Goal: Information Seeking & Learning: Compare options

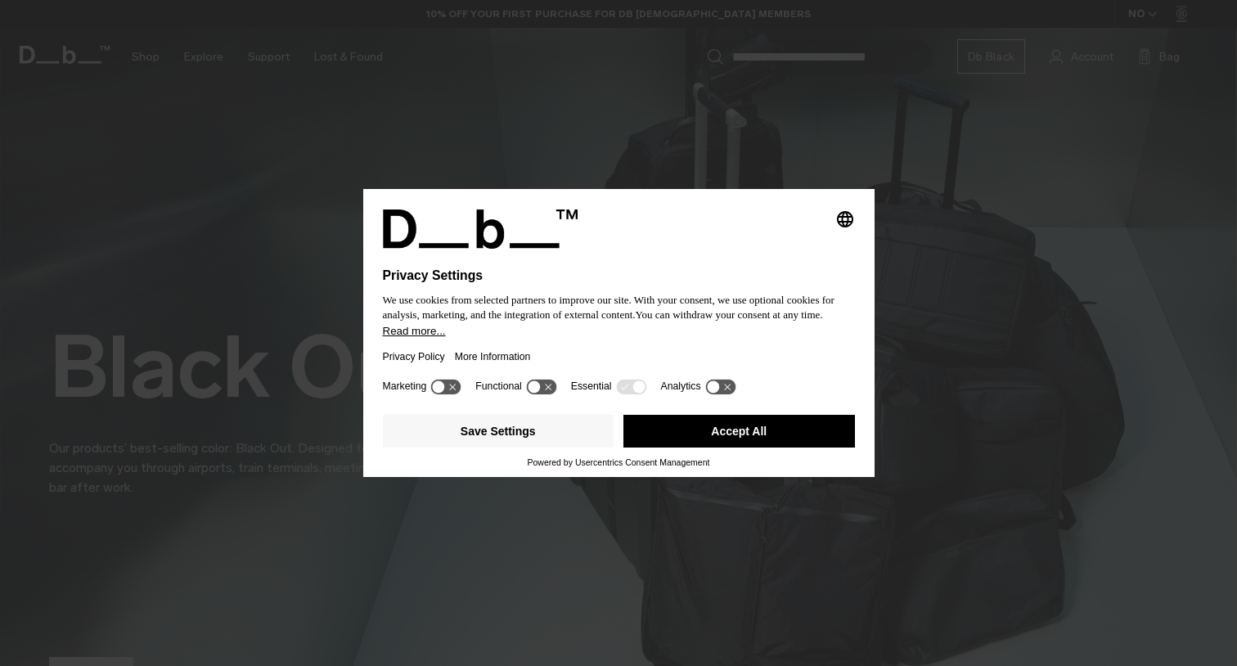
click at [702, 440] on button "Accept All" at bounding box center [739, 431] width 232 height 33
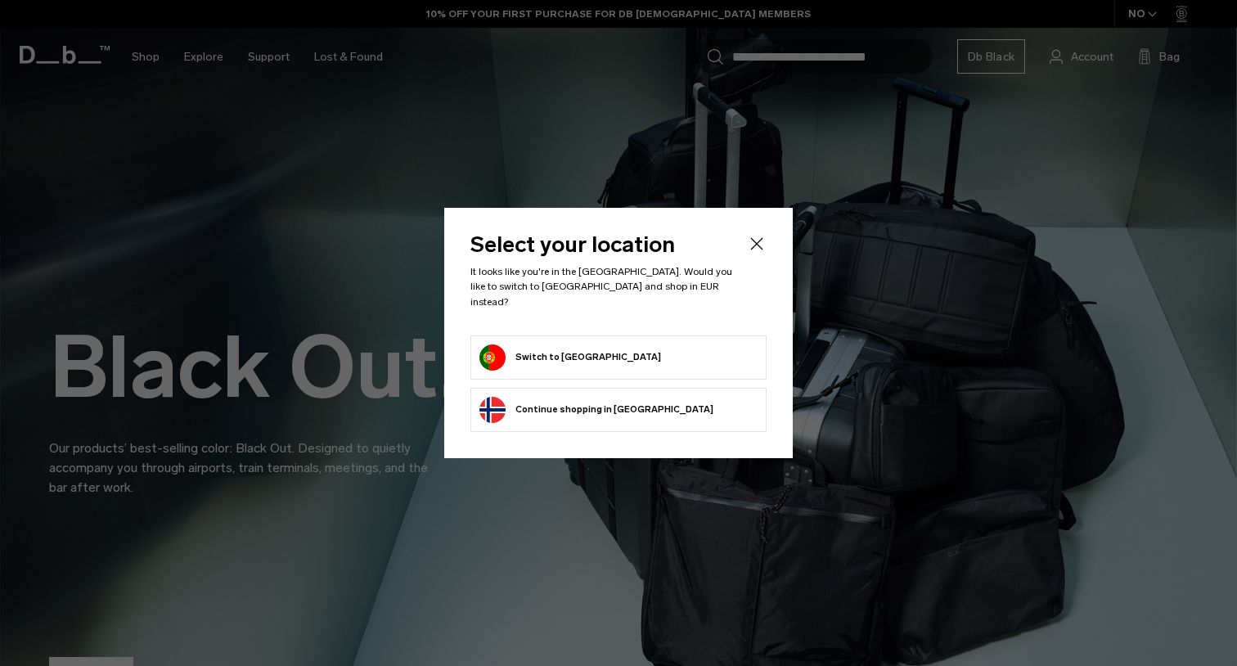
click at [572, 354] on button "Switch to [GEOGRAPHIC_DATA]" at bounding box center [570, 357] width 182 height 26
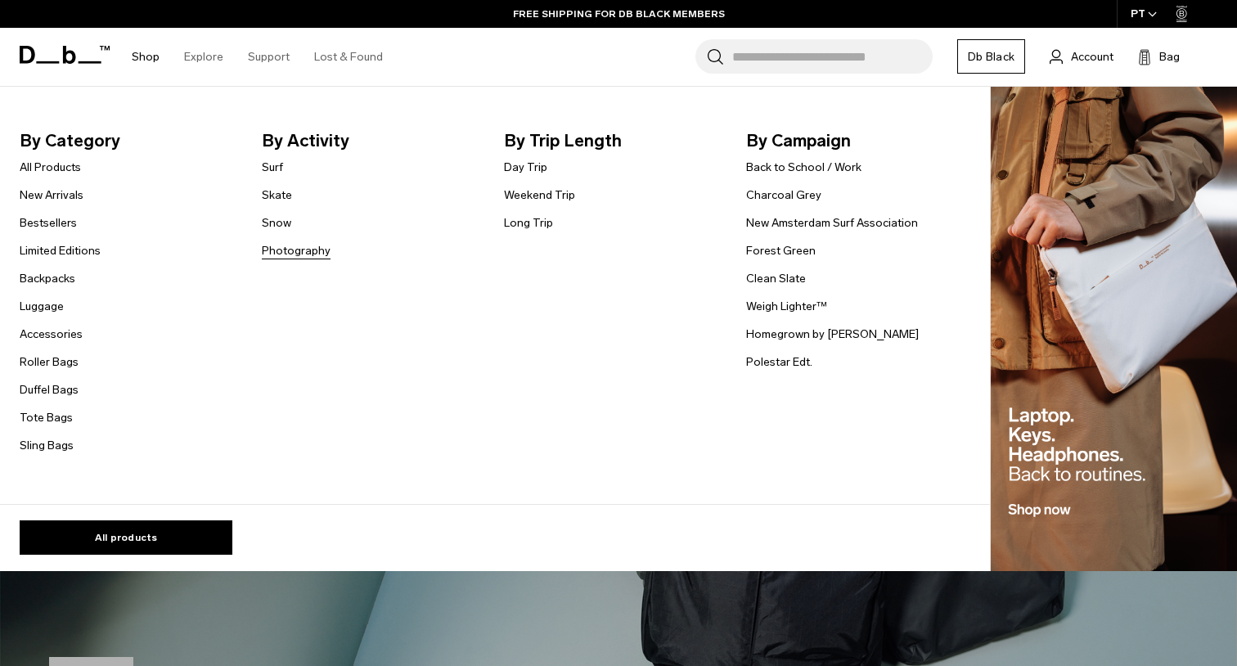
click at [286, 248] on link "Photography" at bounding box center [296, 250] width 69 height 17
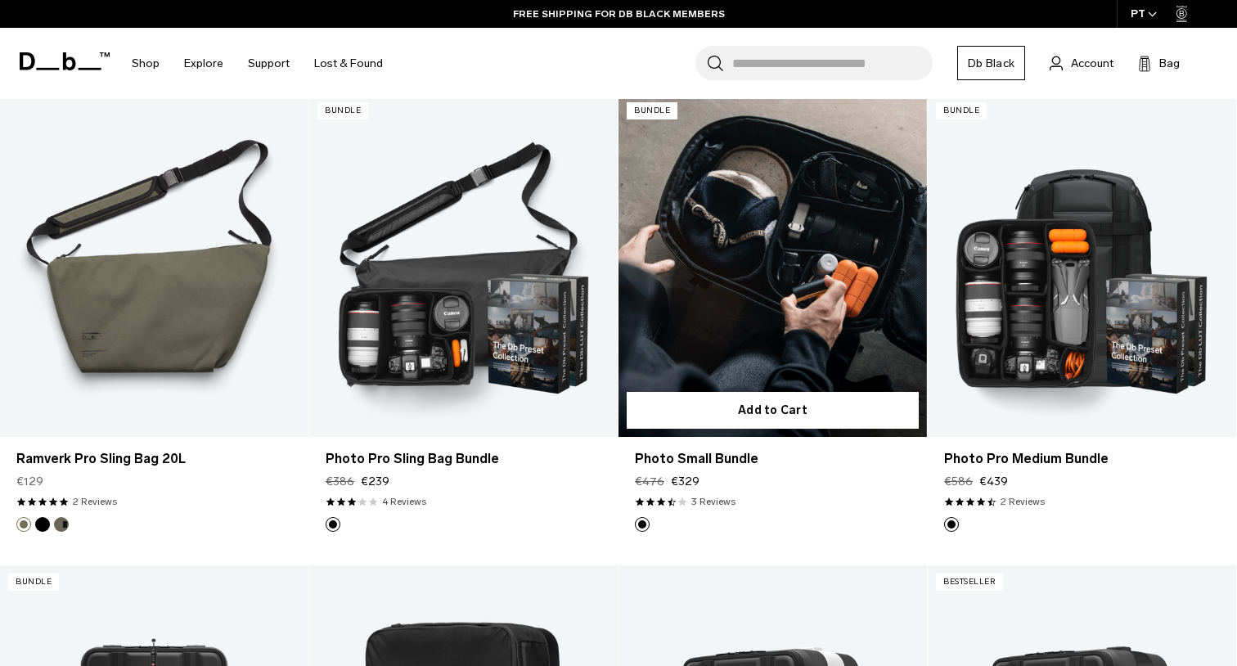
scroll to position [1278, 0]
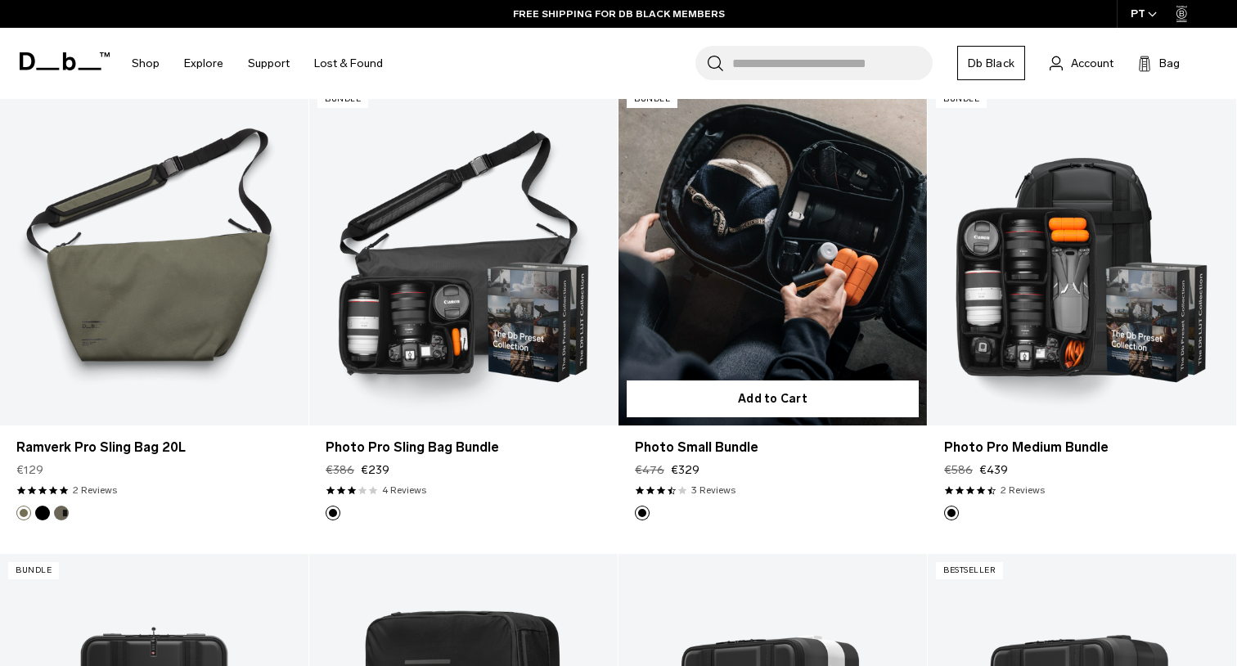
click at [817, 322] on link "Photo Small Bundle" at bounding box center [773, 254] width 308 height 343
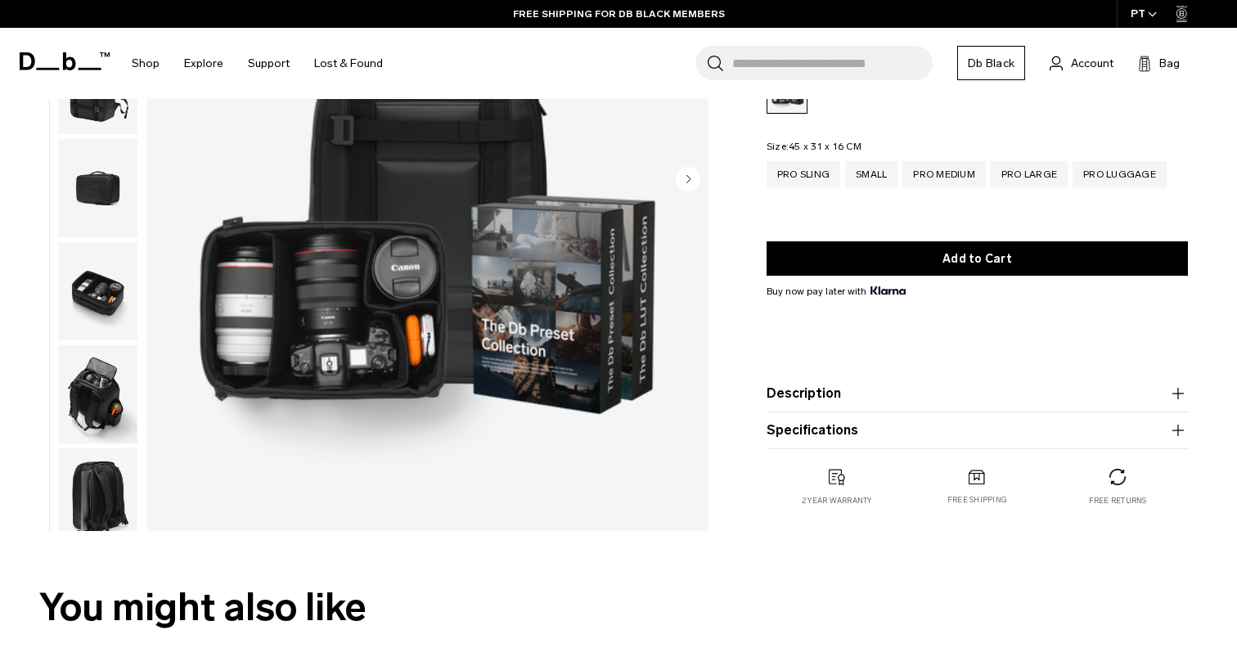
scroll to position [283, 0]
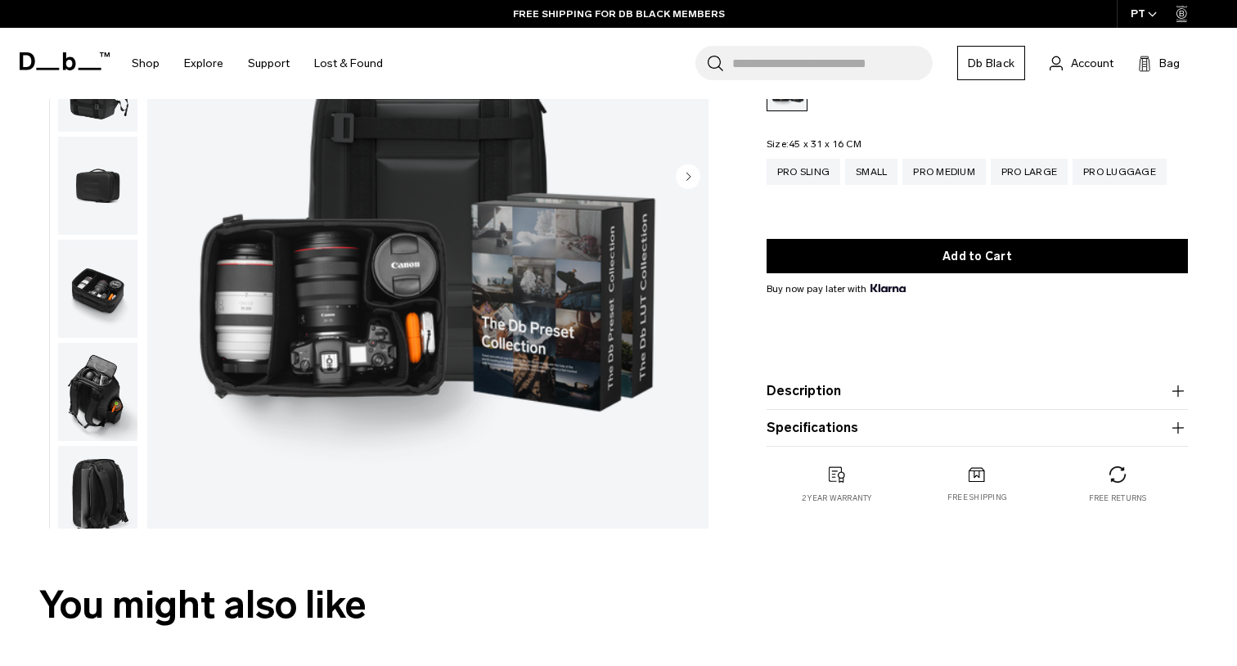
click at [94, 405] on img "button" at bounding box center [97, 392] width 79 height 98
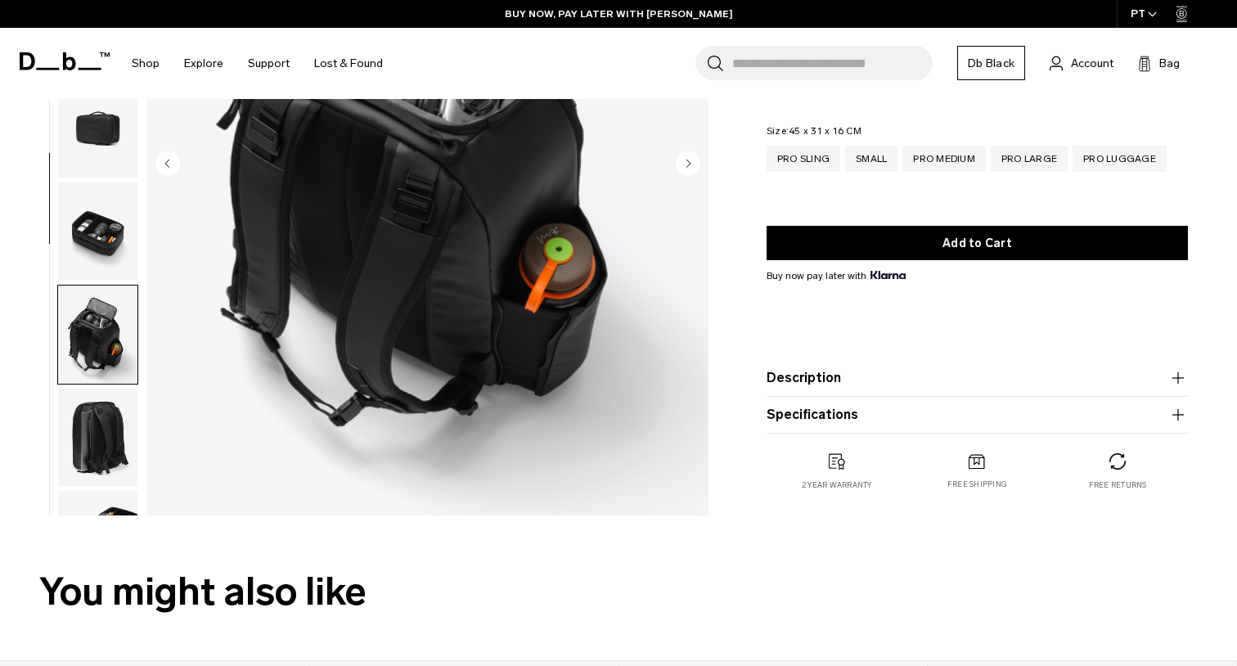
scroll to position [318, 0]
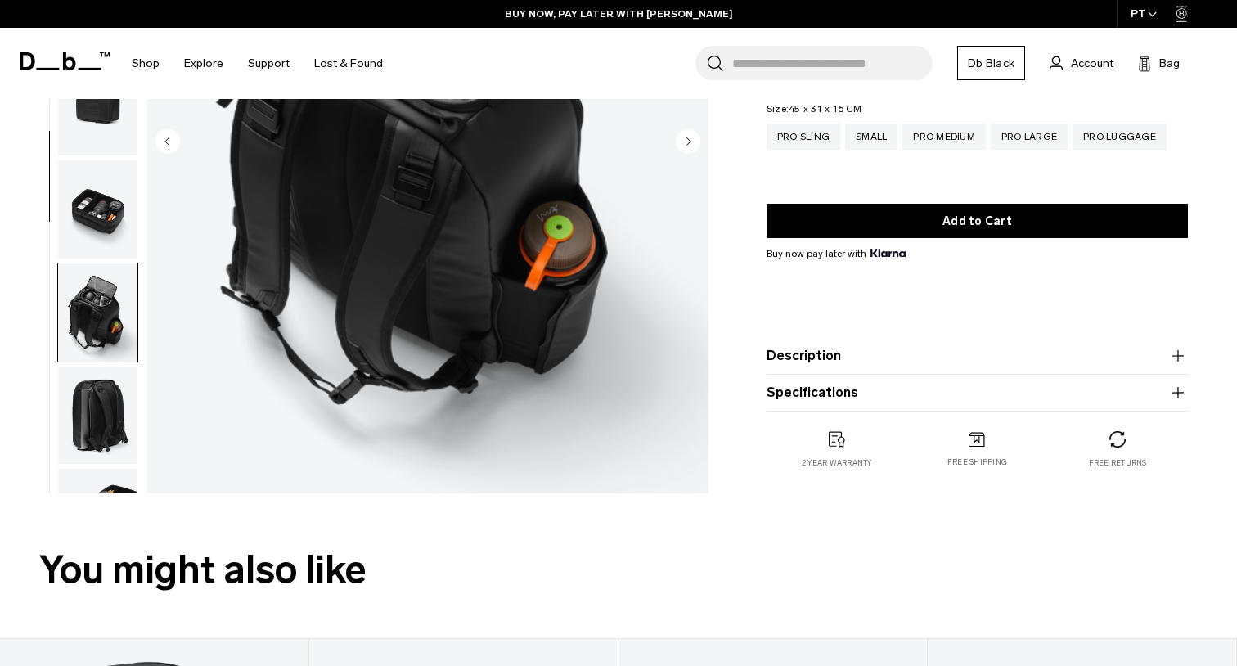
click at [85, 424] on img "button" at bounding box center [97, 416] width 79 height 98
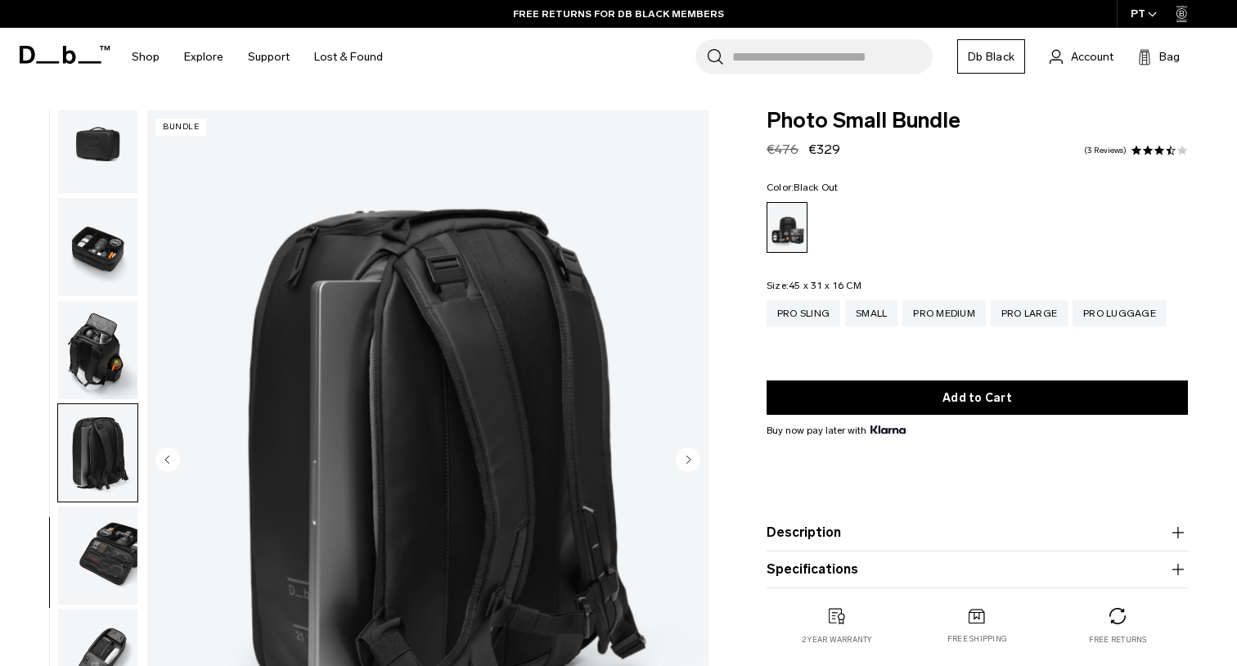
scroll to position [0, 0]
click at [71, 51] on icon at bounding box center [69, 55] width 13 height 18
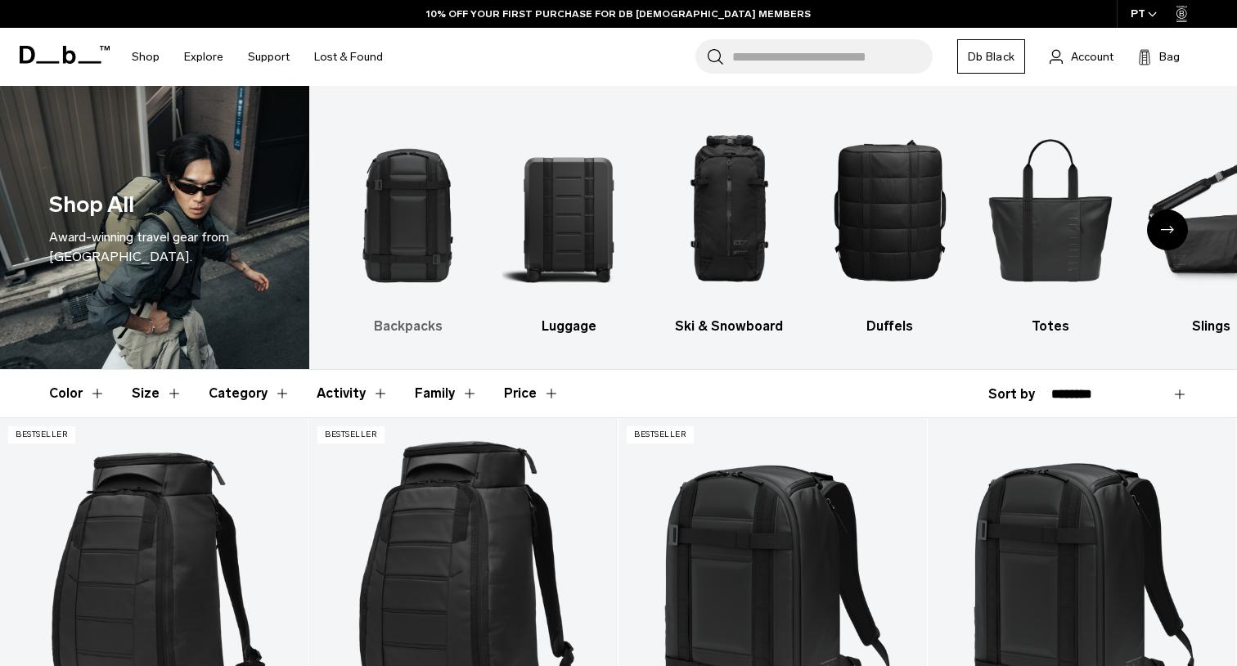
click at [408, 220] on img "1 / 10" at bounding box center [408, 209] width 132 height 198
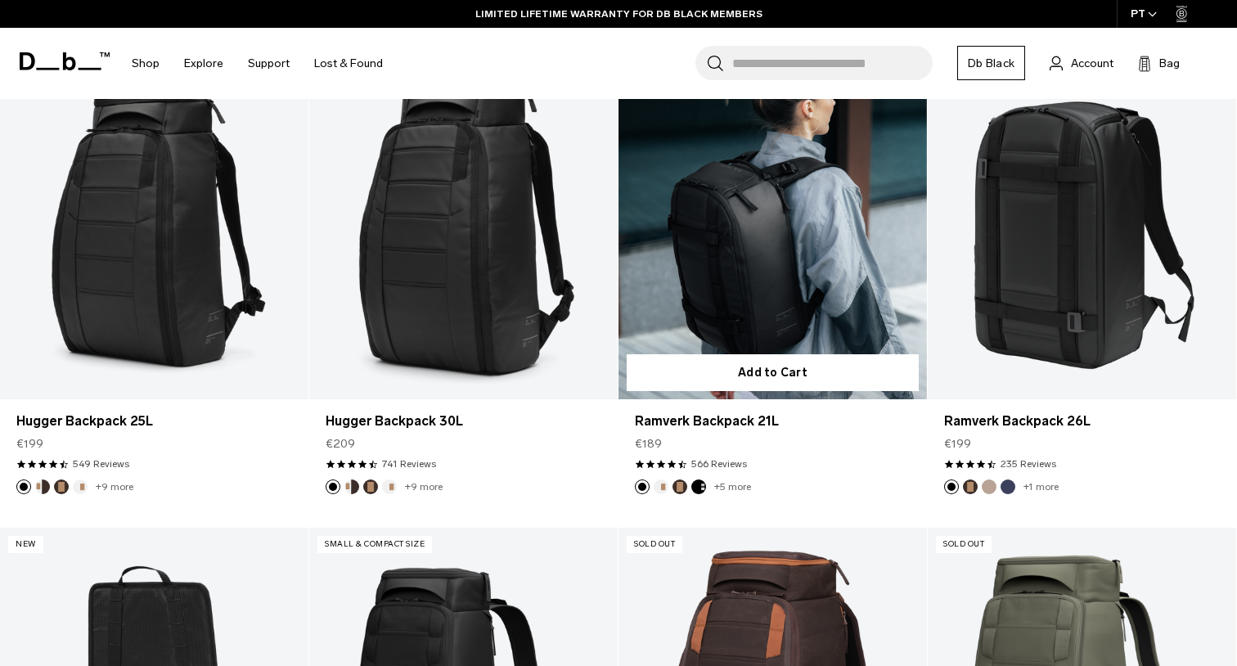
scroll to position [354, 0]
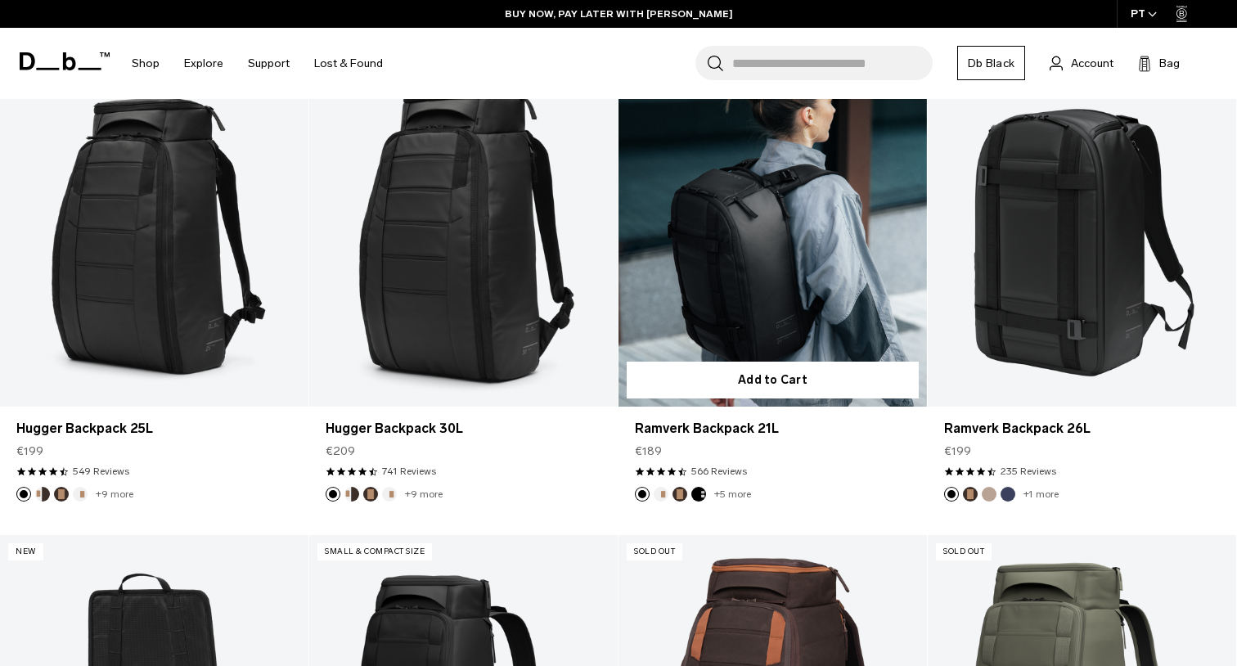
click at [733, 333] on link "Ramverk Backpack 21L" at bounding box center [773, 235] width 308 height 343
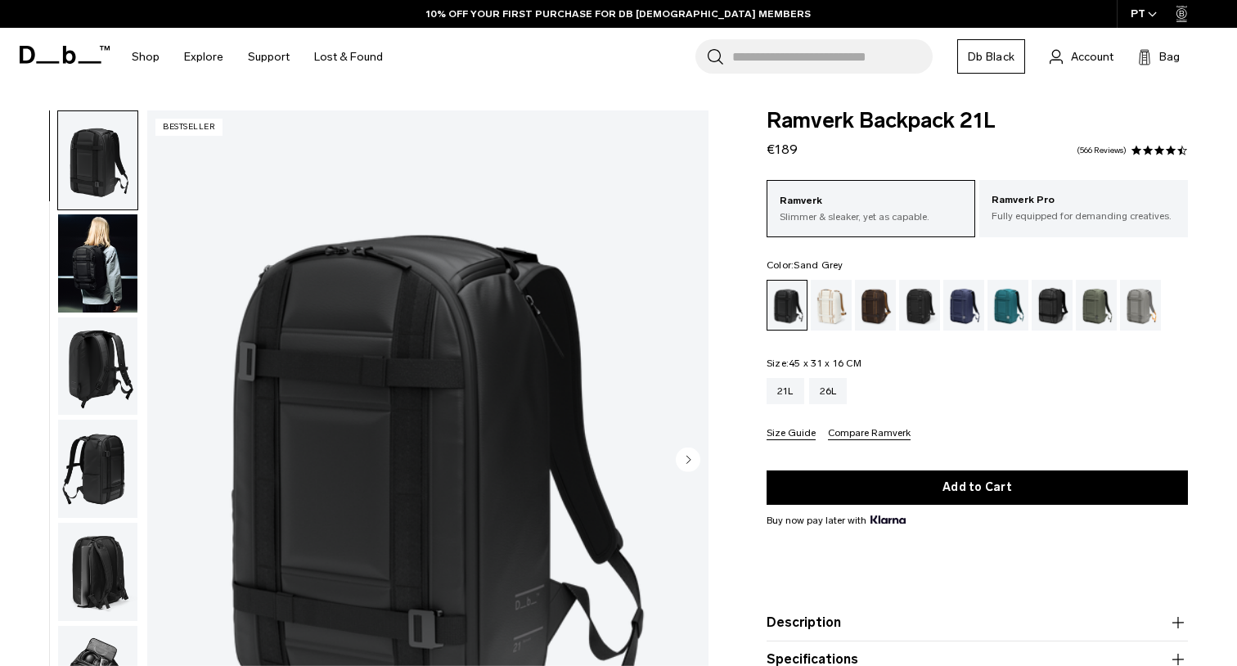
click at [1132, 308] on div "Sand Grey" at bounding box center [1141, 305] width 42 height 51
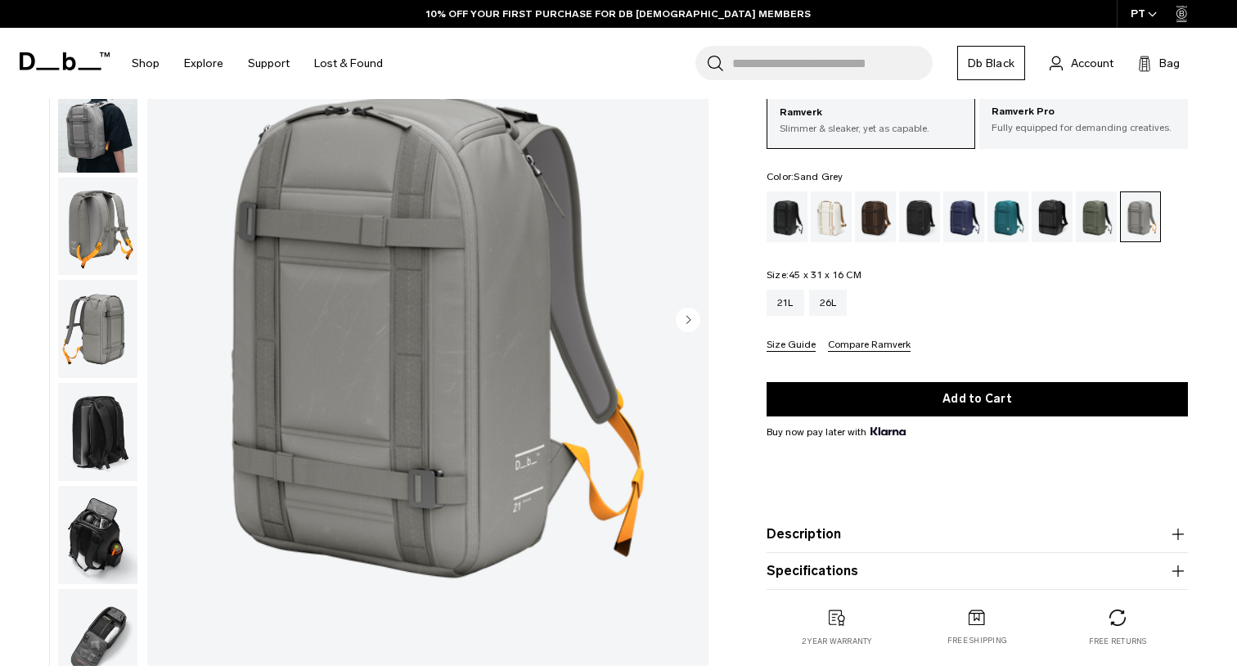
scroll to position [73, 0]
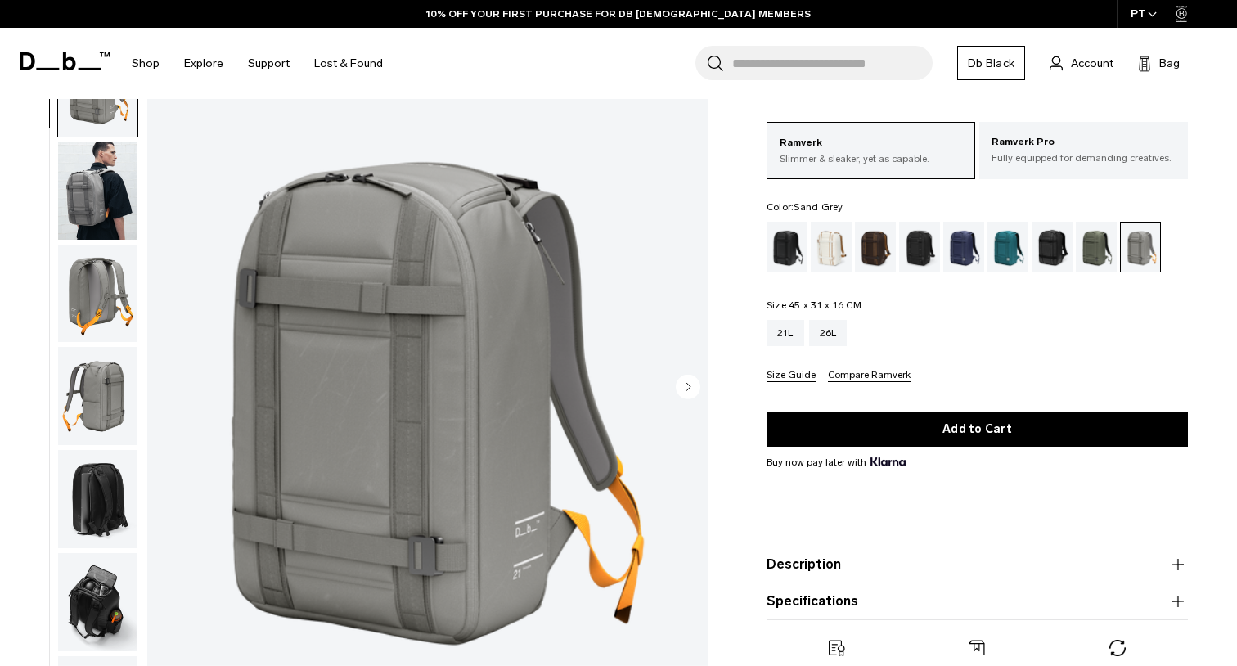
click at [115, 193] on img "button" at bounding box center [97, 191] width 79 height 98
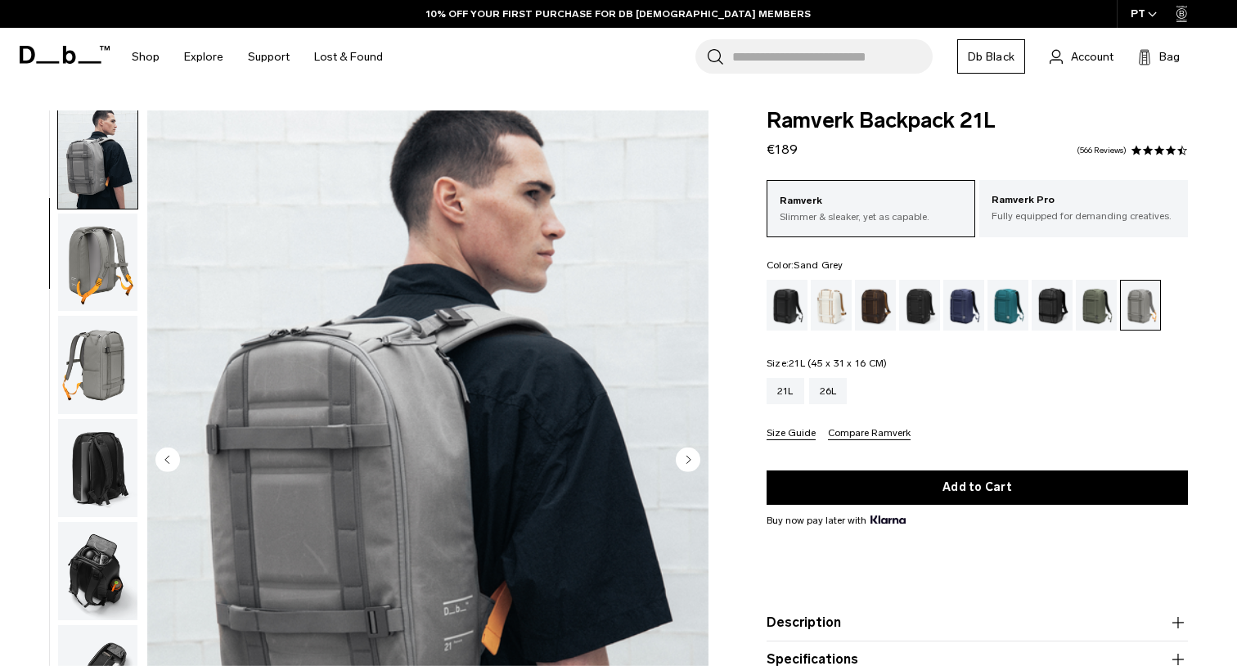
scroll to position [0, 0]
click at [835, 308] on div "Oatmilk" at bounding box center [832, 305] width 42 height 51
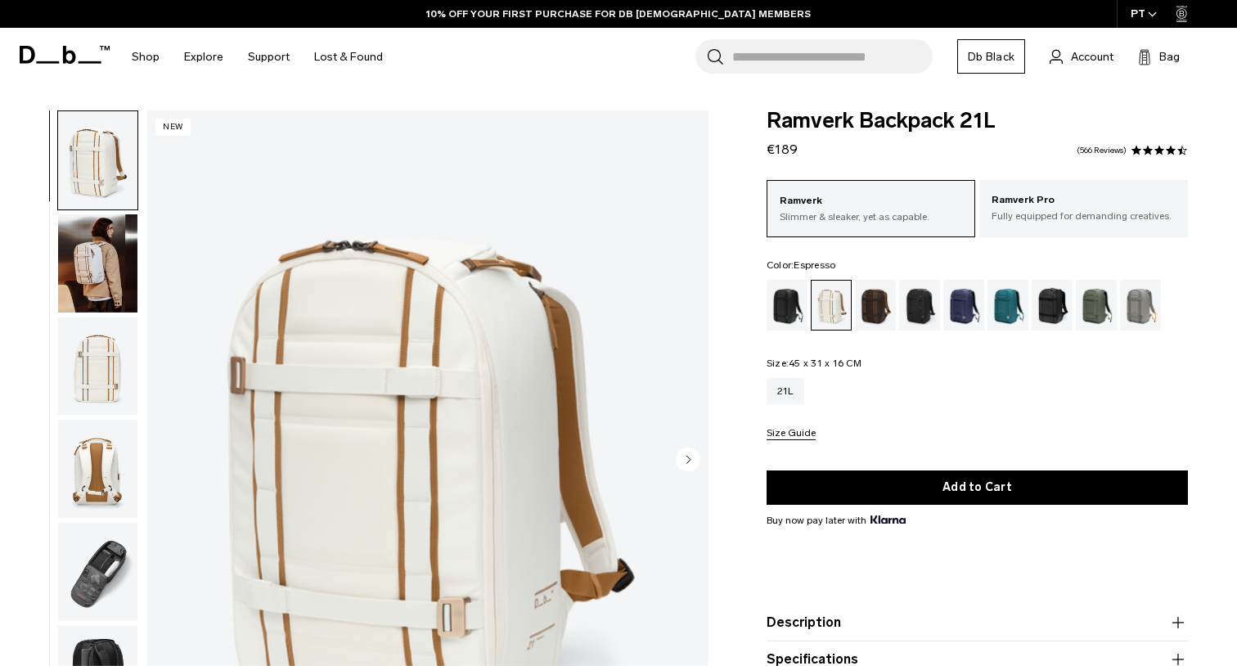
click at [872, 314] on div "Espresso" at bounding box center [876, 305] width 42 height 51
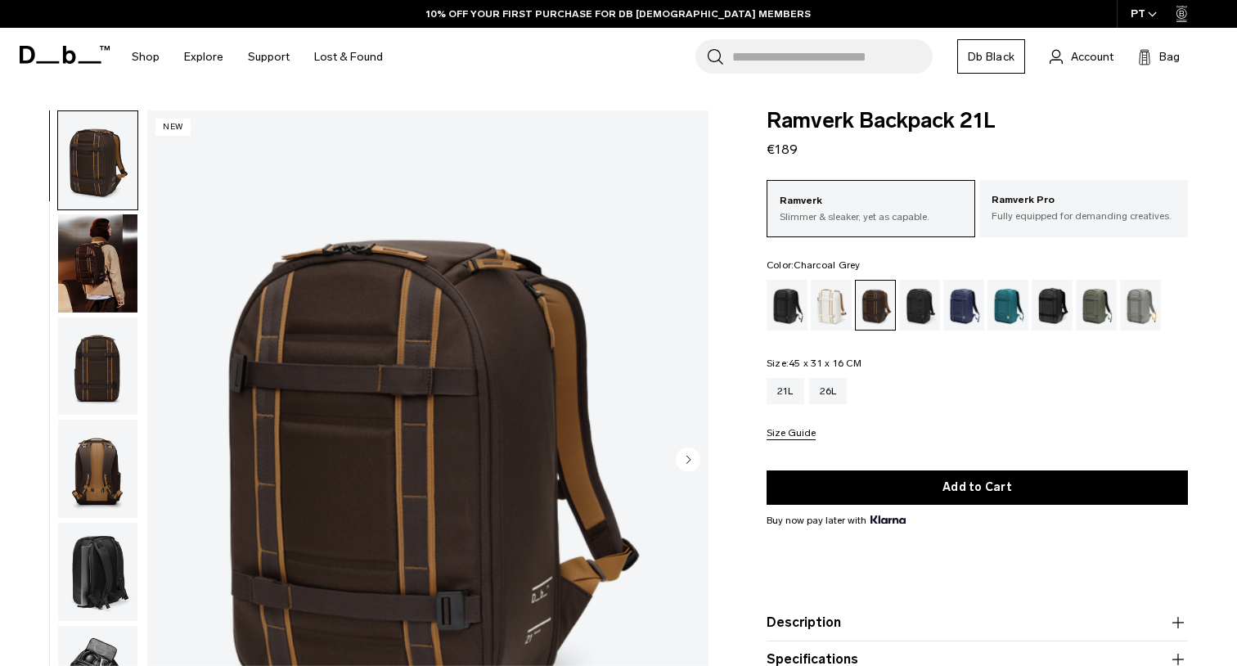
click at [920, 315] on div "Charcoal Grey" at bounding box center [920, 305] width 42 height 51
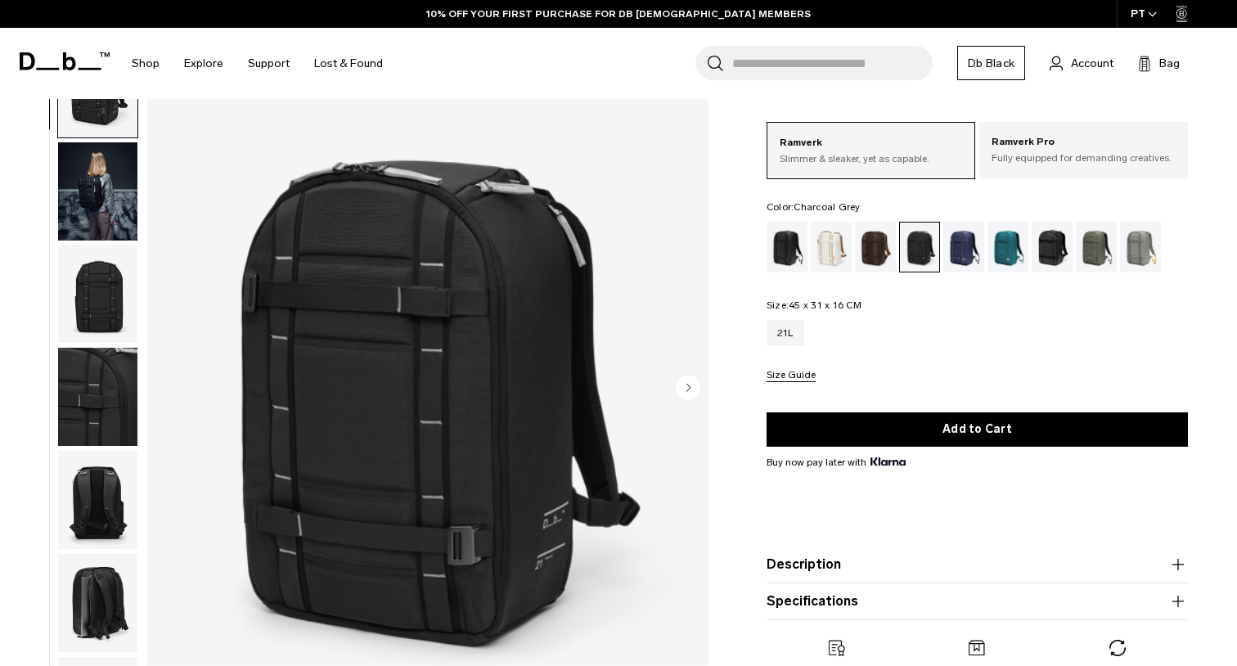
scroll to position [103, 0]
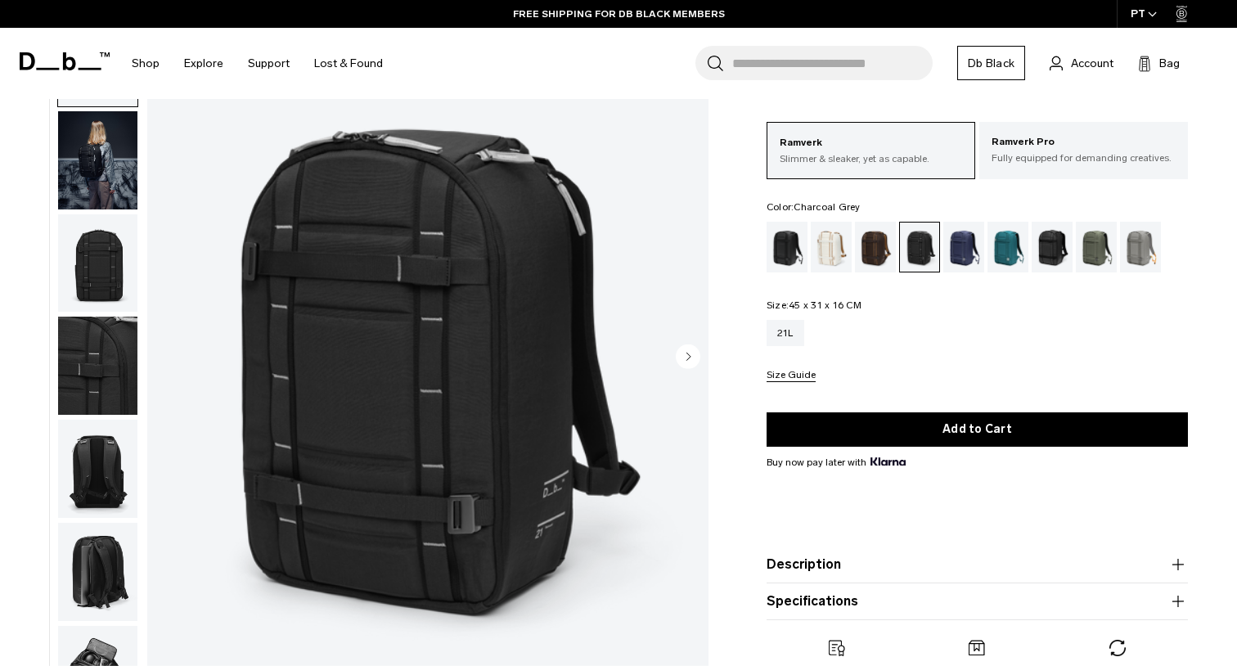
click at [100, 178] on img "button" at bounding box center [97, 160] width 79 height 98
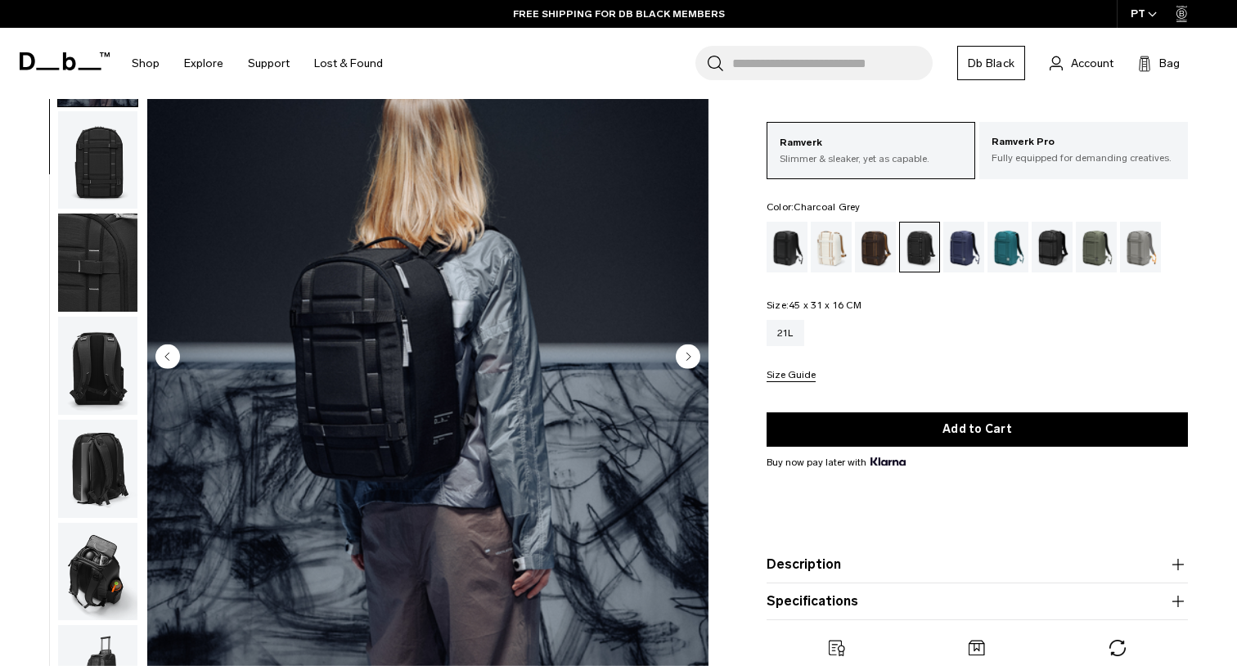
scroll to position [104, 0]
click at [100, 369] on img "button" at bounding box center [97, 365] width 79 height 98
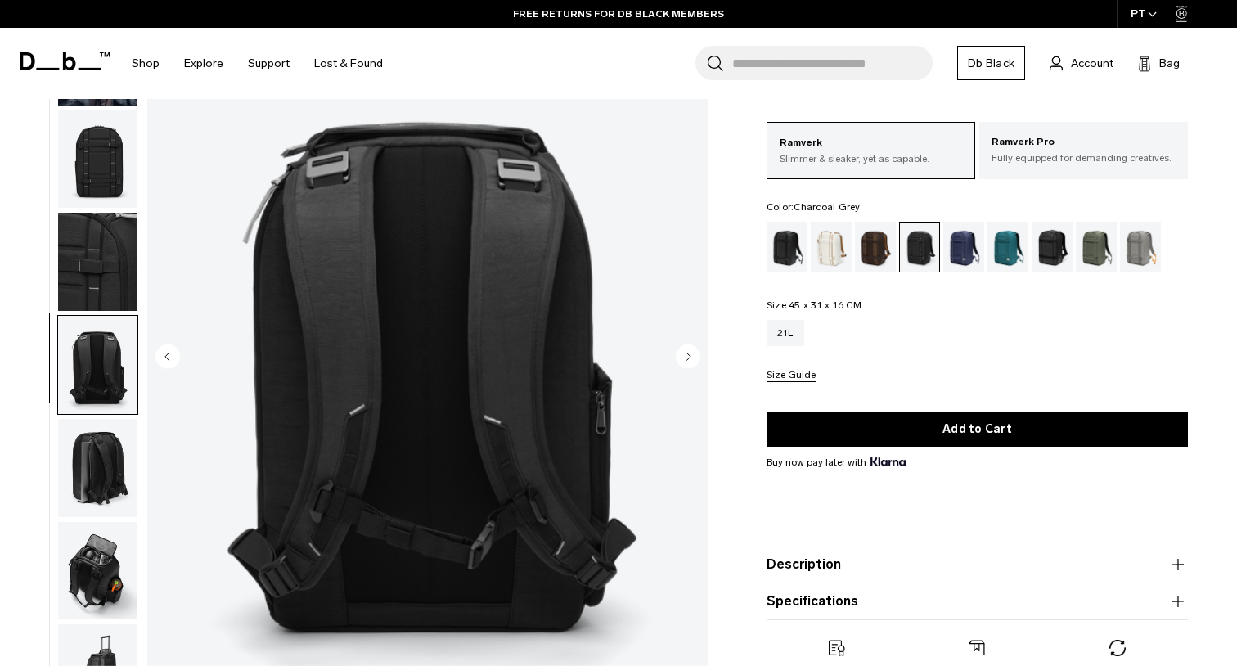
scroll to position [232, 0]
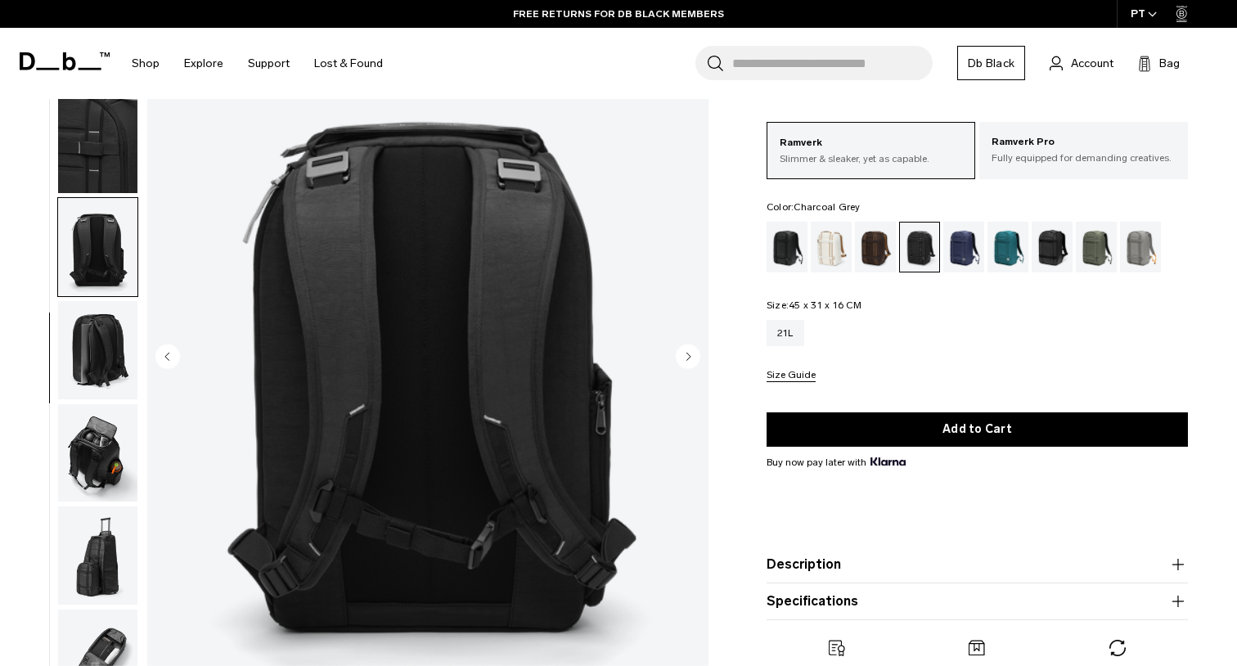
click at [95, 459] on img "button" at bounding box center [97, 453] width 79 height 98
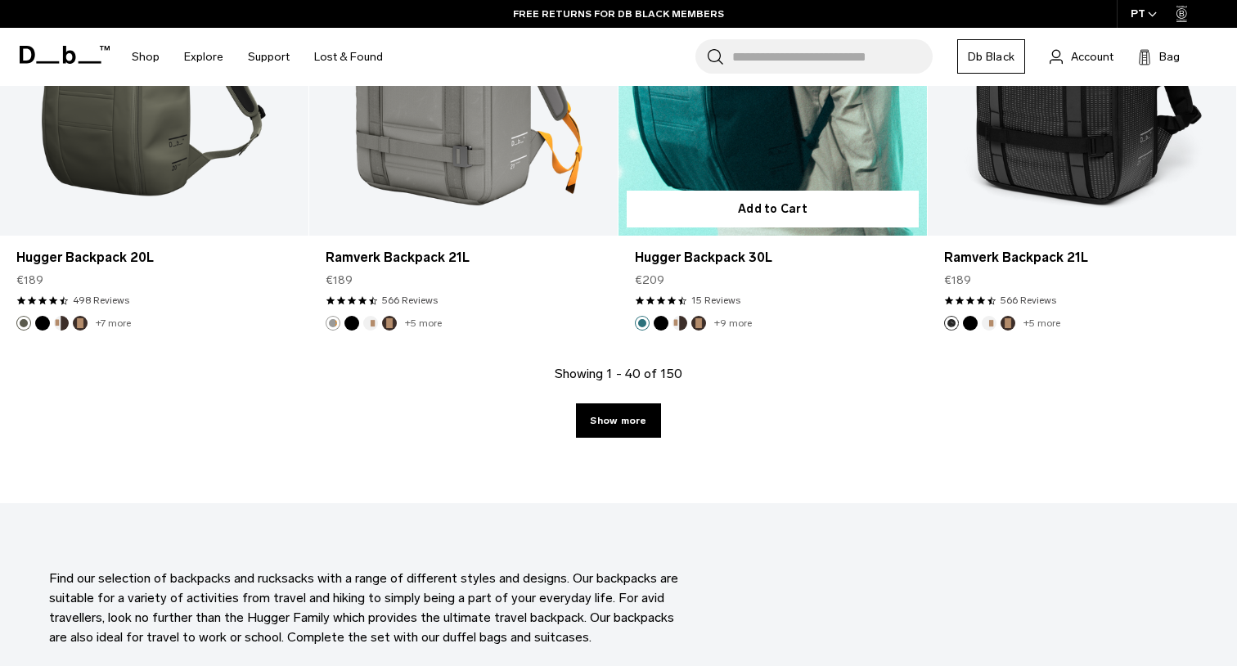
scroll to position [4758, 0]
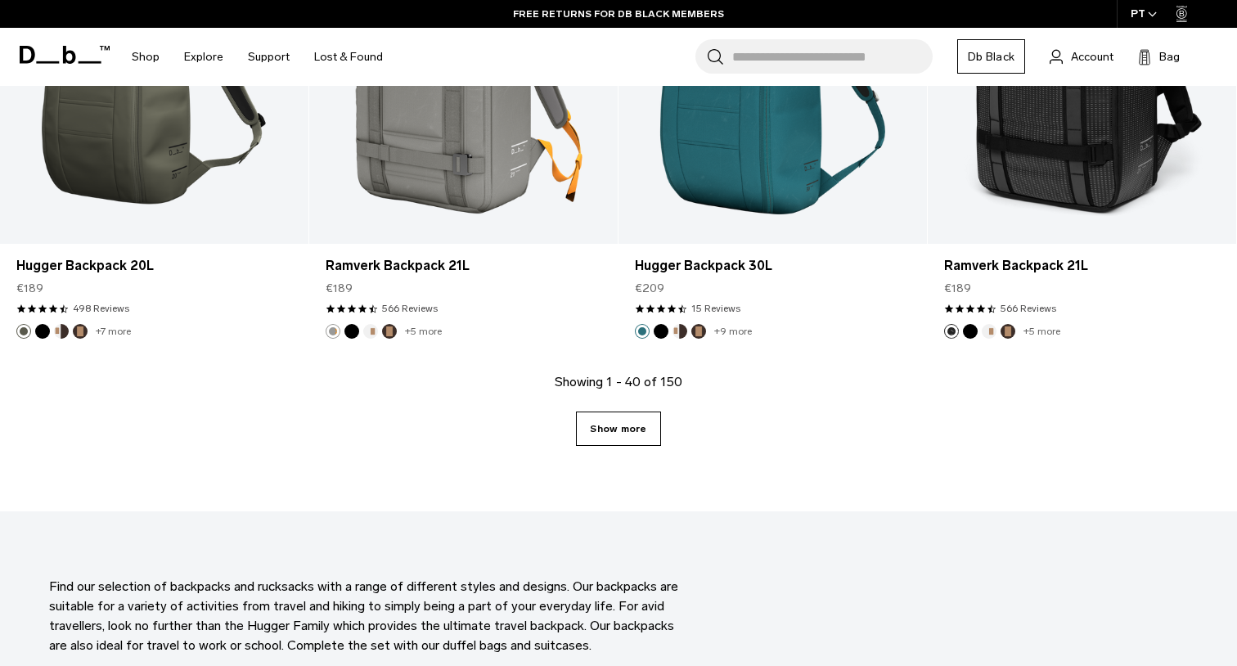
click at [612, 435] on link "Show more" at bounding box center [618, 429] width 84 height 34
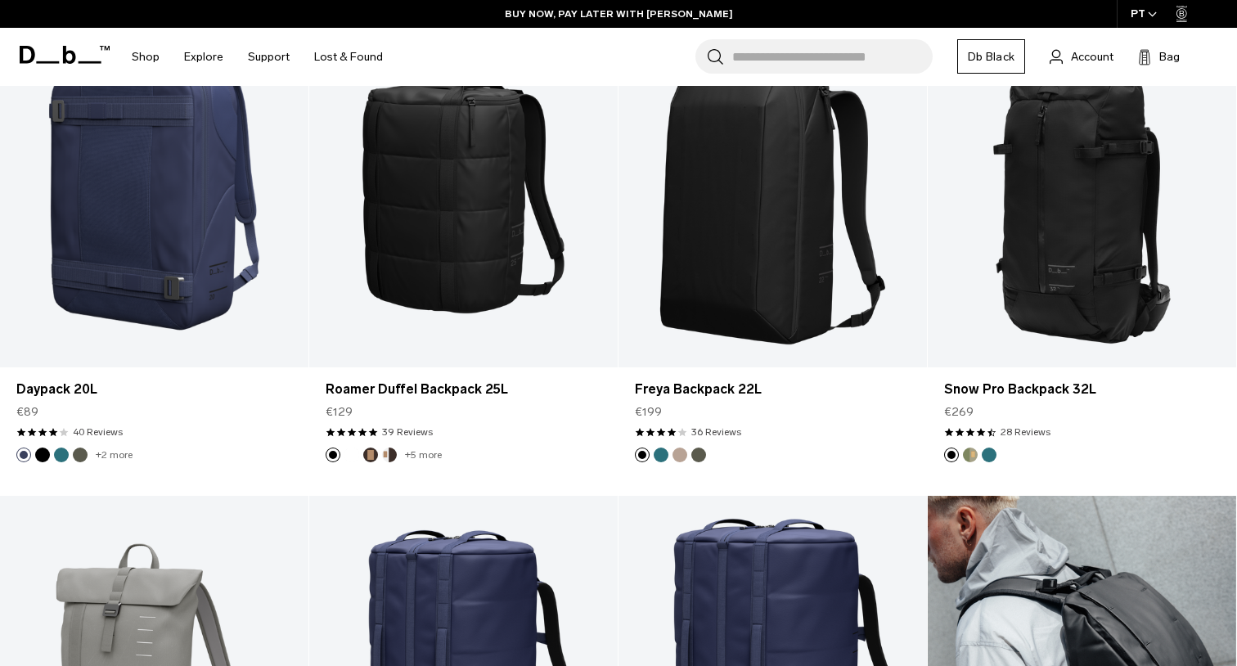
scroll to position [5559, 0]
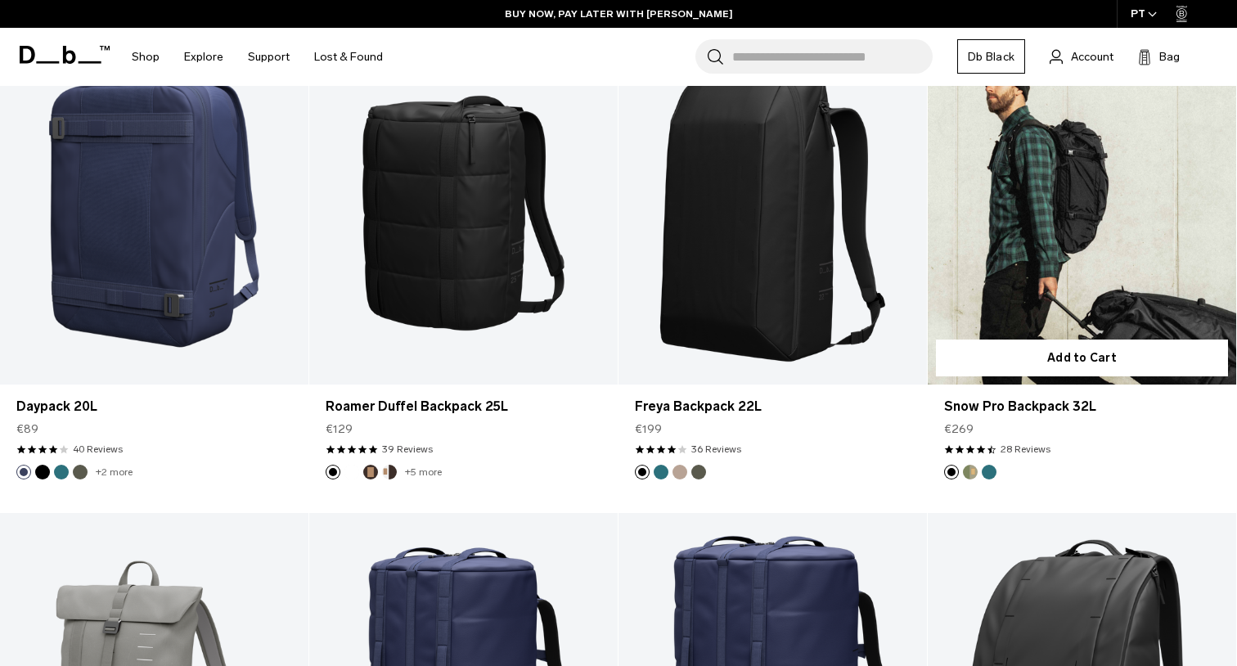
click at [1058, 268] on link "Snow Pro Backpack 32L" at bounding box center [1082, 213] width 308 height 343
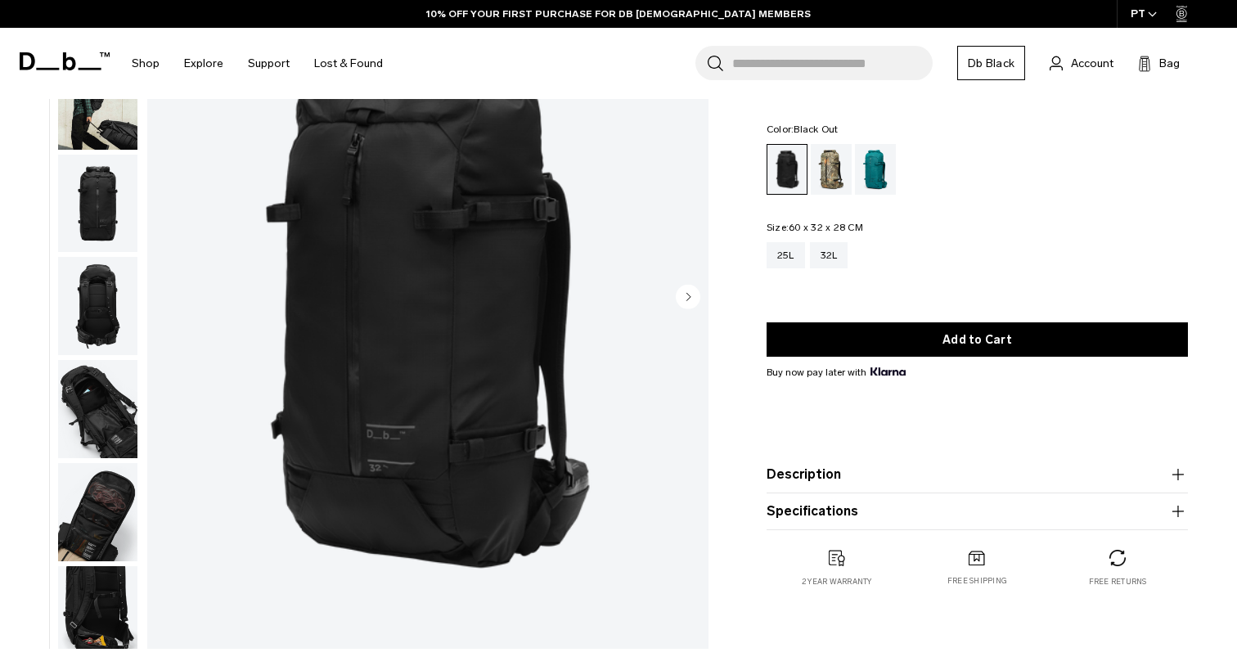
scroll to position [152, 0]
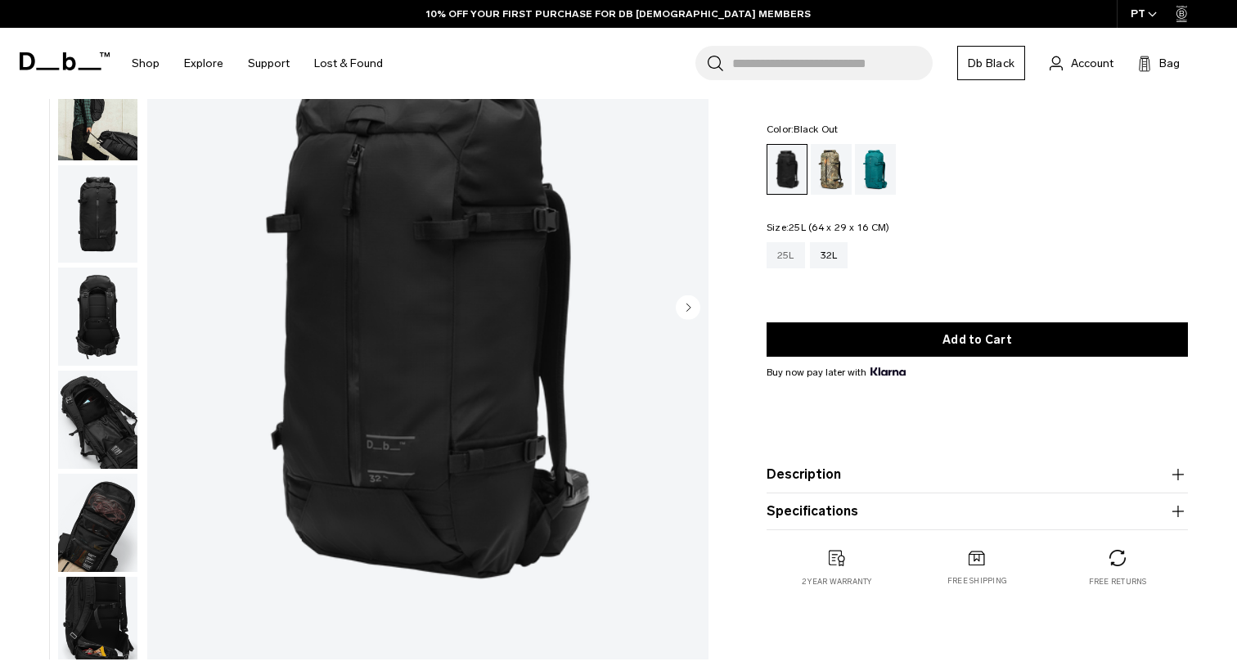
click at [782, 263] on div "25L" at bounding box center [786, 255] width 38 height 26
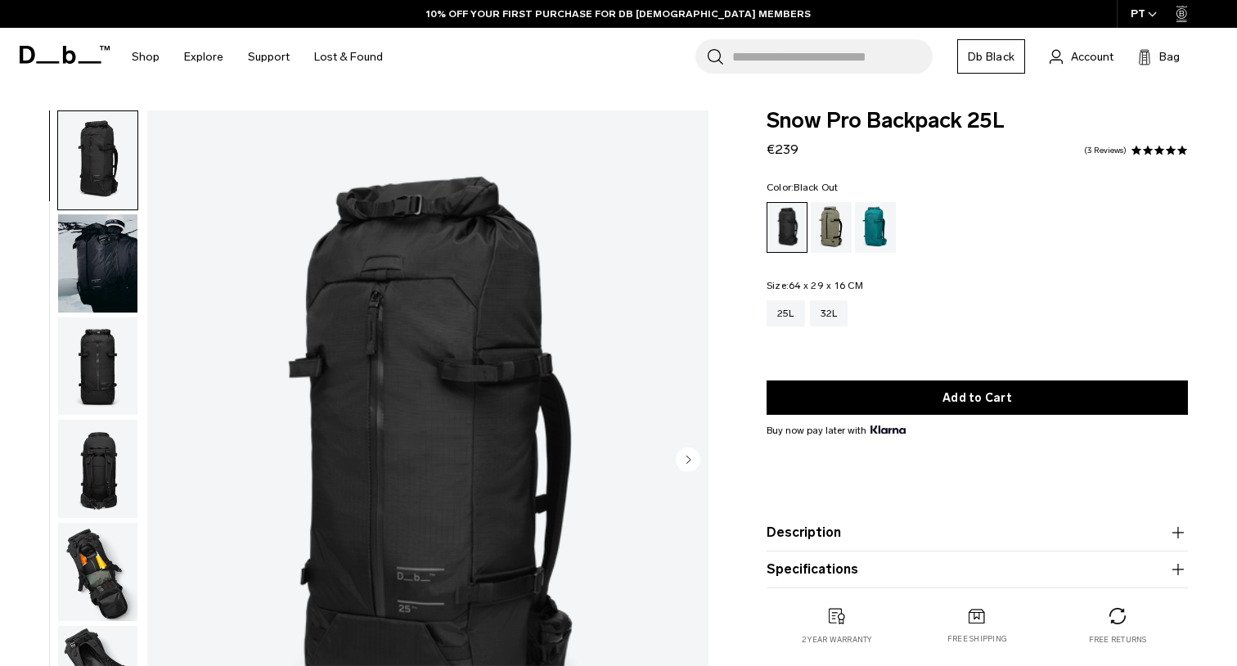
click at [98, 269] on img "button" at bounding box center [97, 263] width 79 height 98
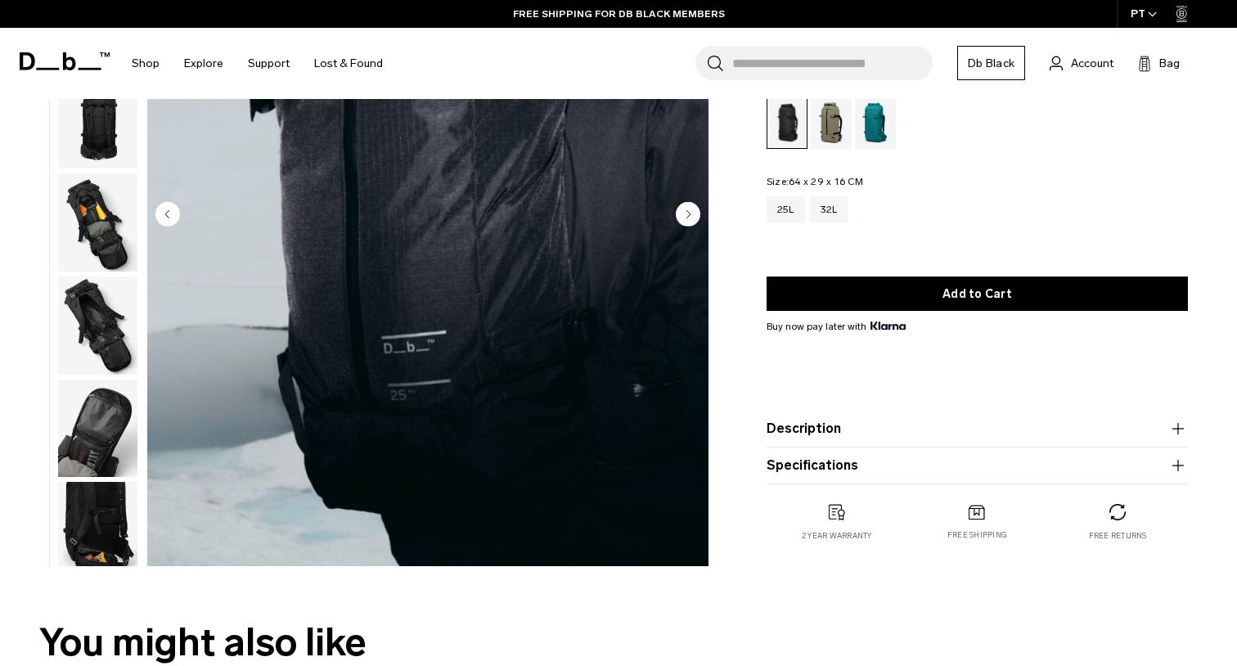
scroll to position [230, 0]
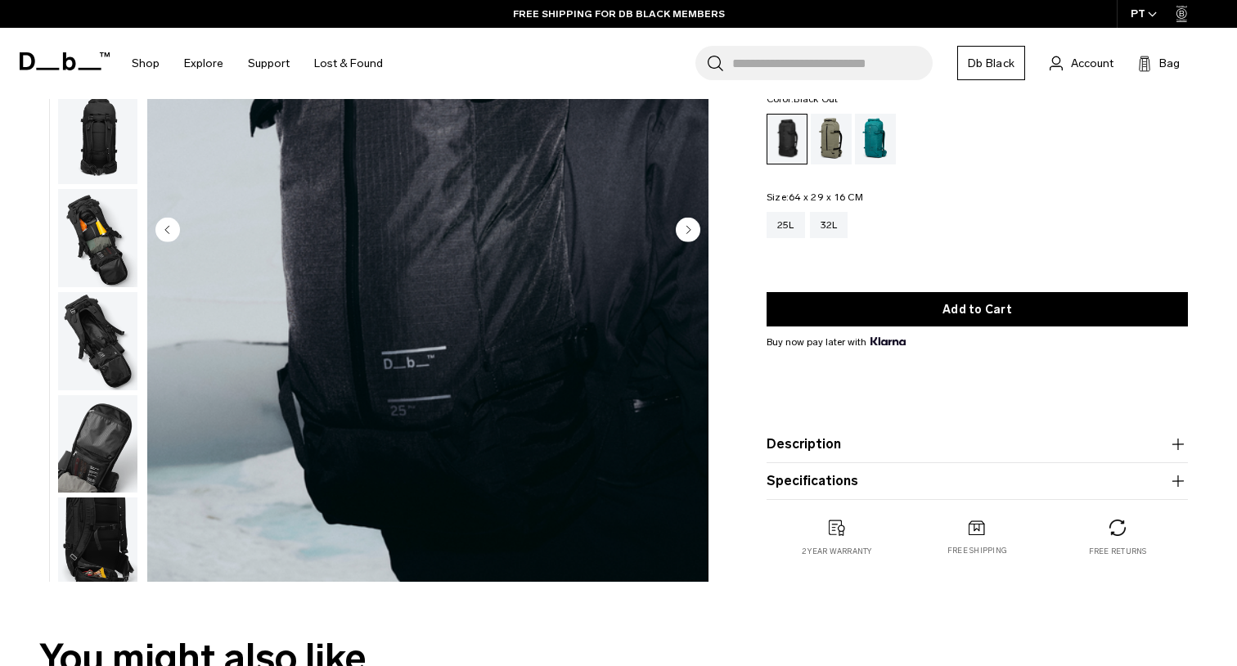
click at [108, 334] on img "button" at bounding box center [97, 341] width 79 height 98
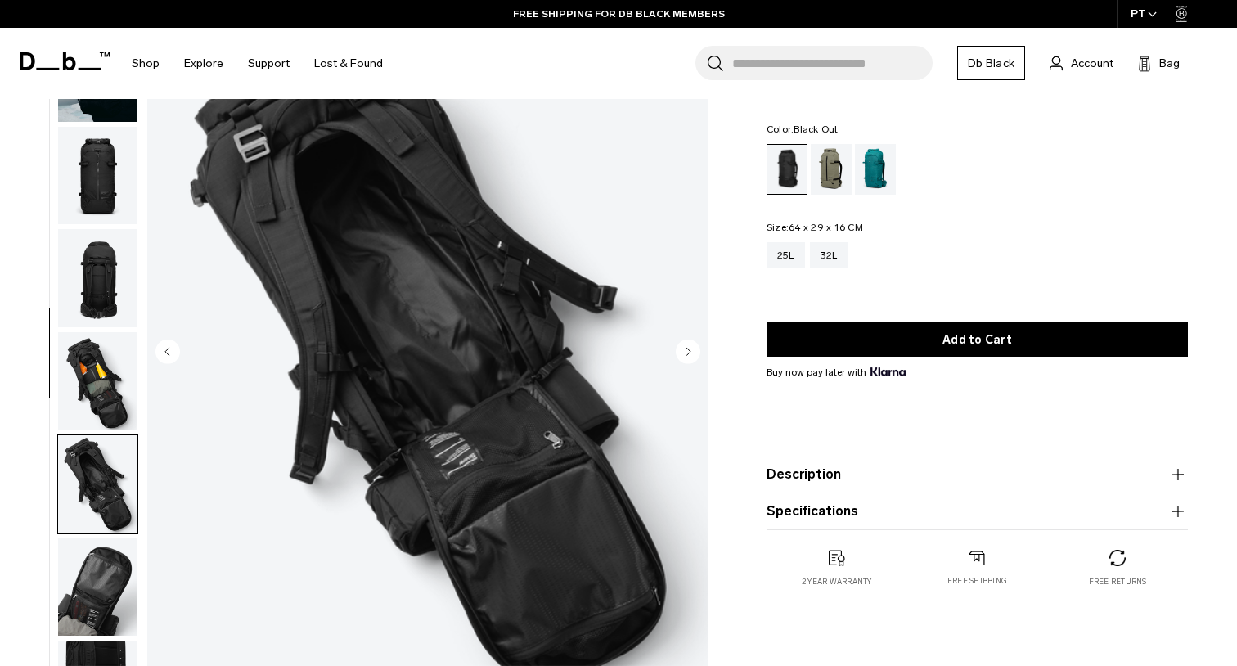
scroll to position [244, 0]
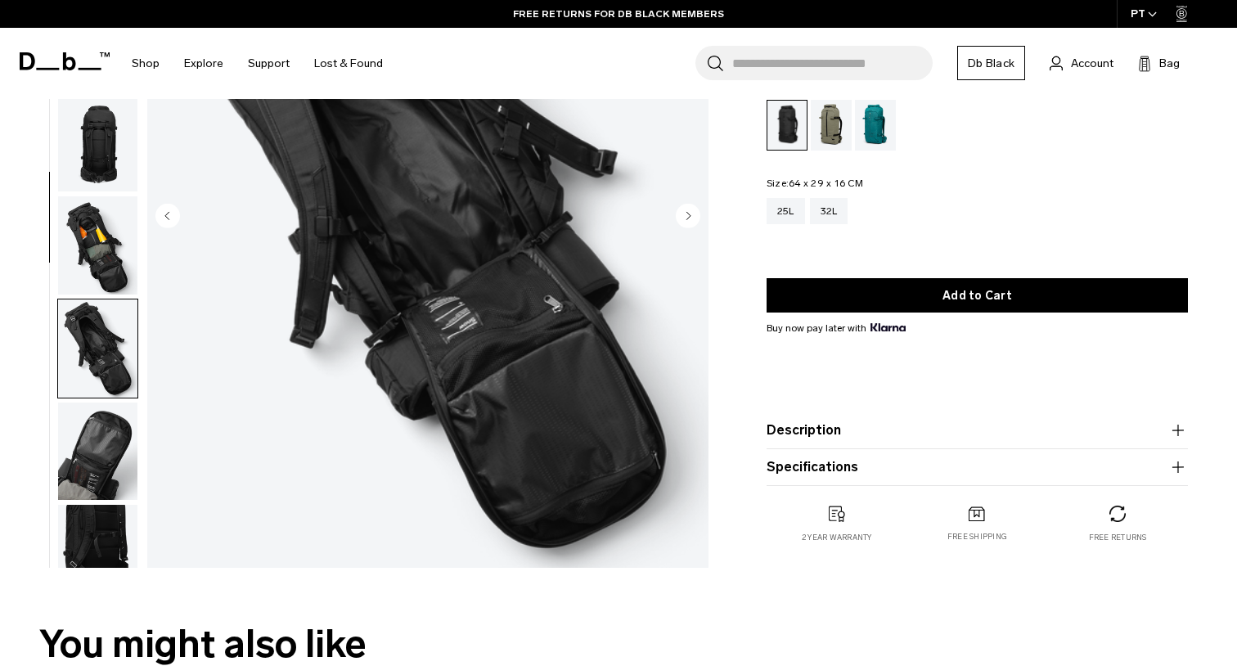
click at [96, 542] on img "button" at bounding box center [97, 554] width 79 height 98
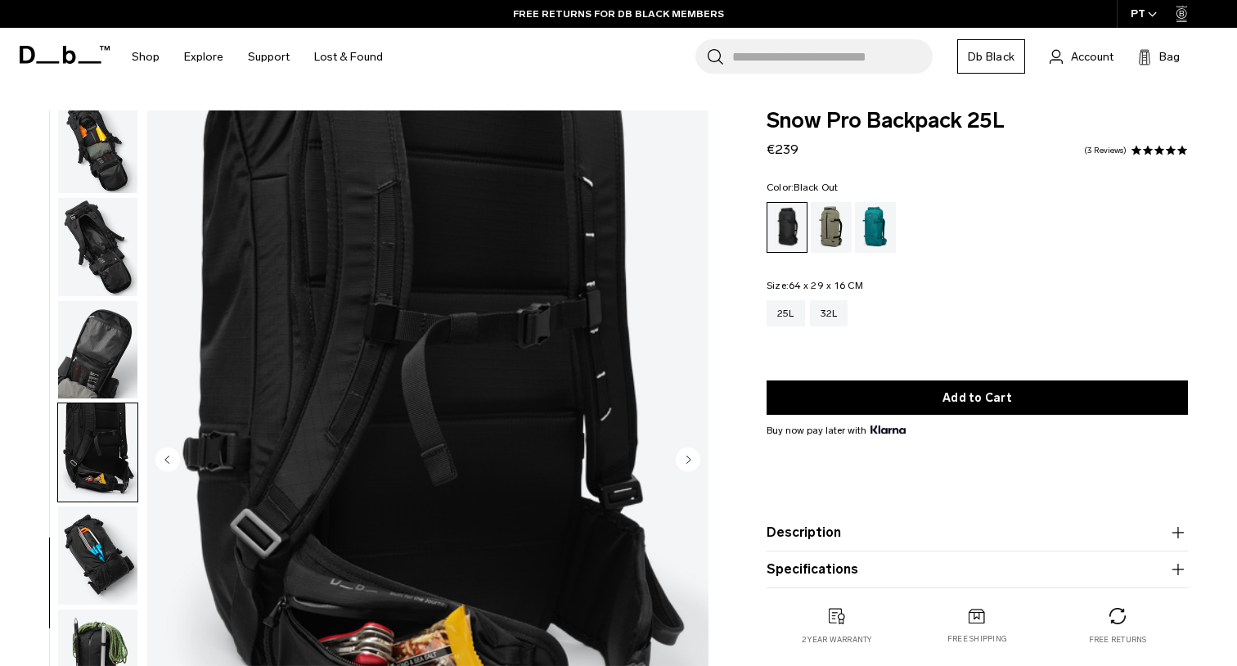
scroll to position [0, 0]
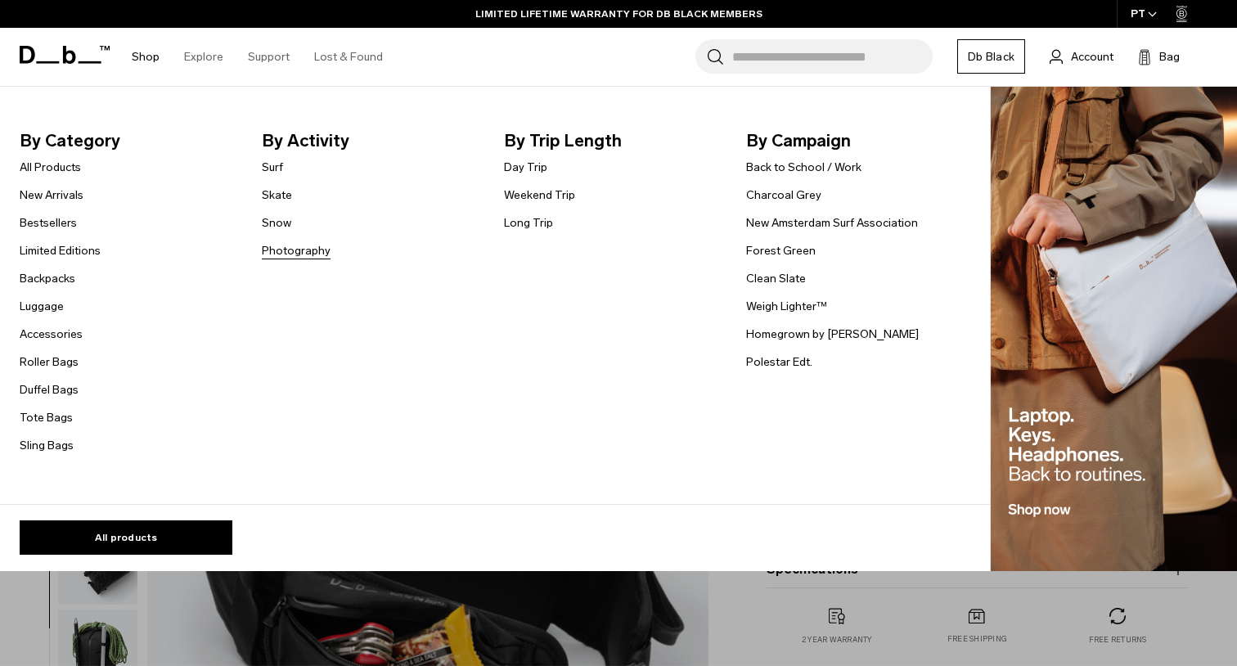
click at [290, 254] on link "Photography" at bounding box center [296, 250] width 69 height 17
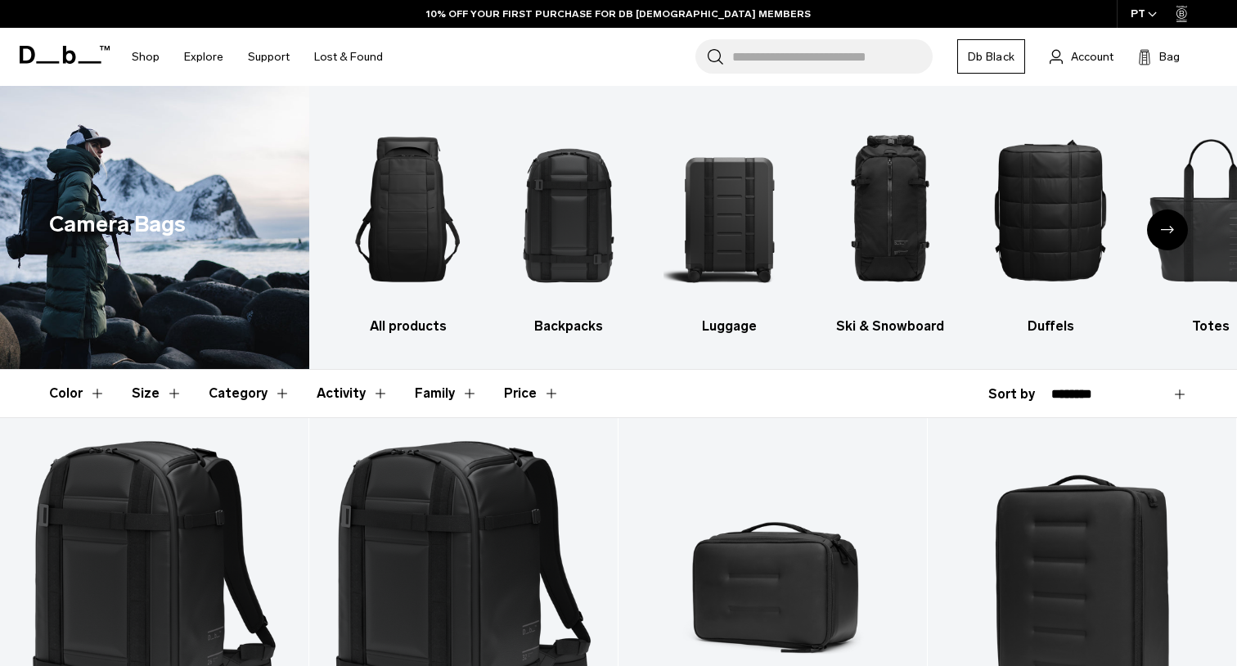
click at [1170, 228] on icon "Next slide" at bounding box center [1167, 229] width 13 height 7
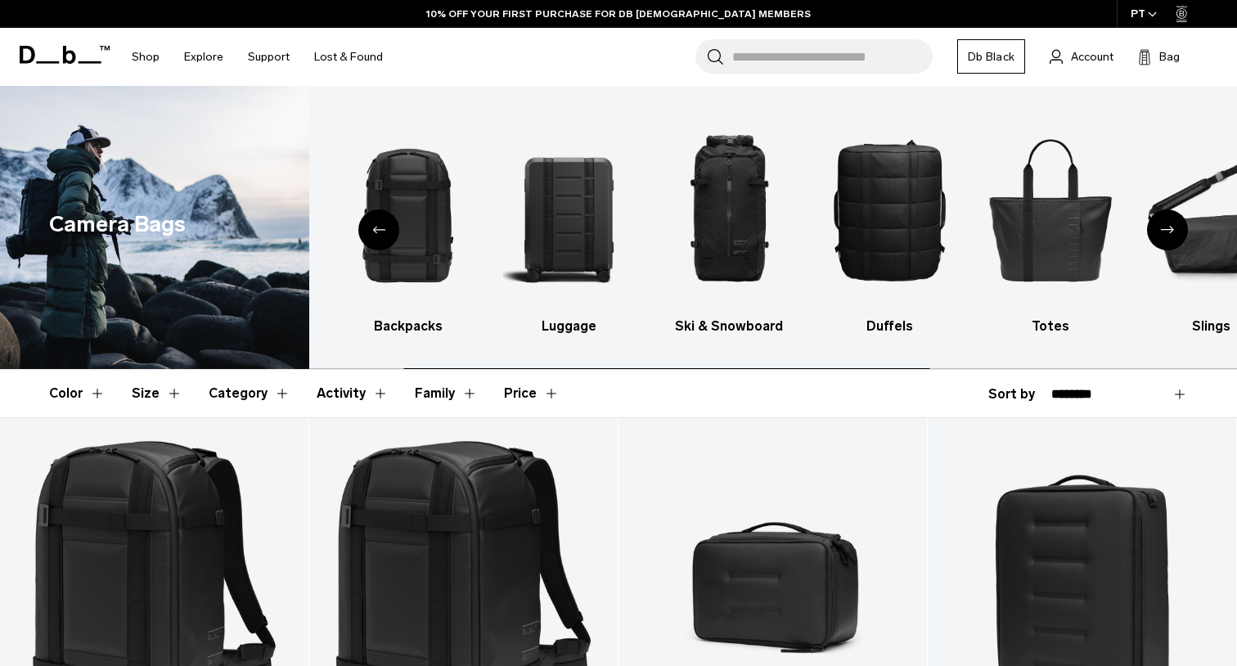
click at [1170, 228] on icon "Next slide" at bounding box center [1167, 229] width 13 height 7
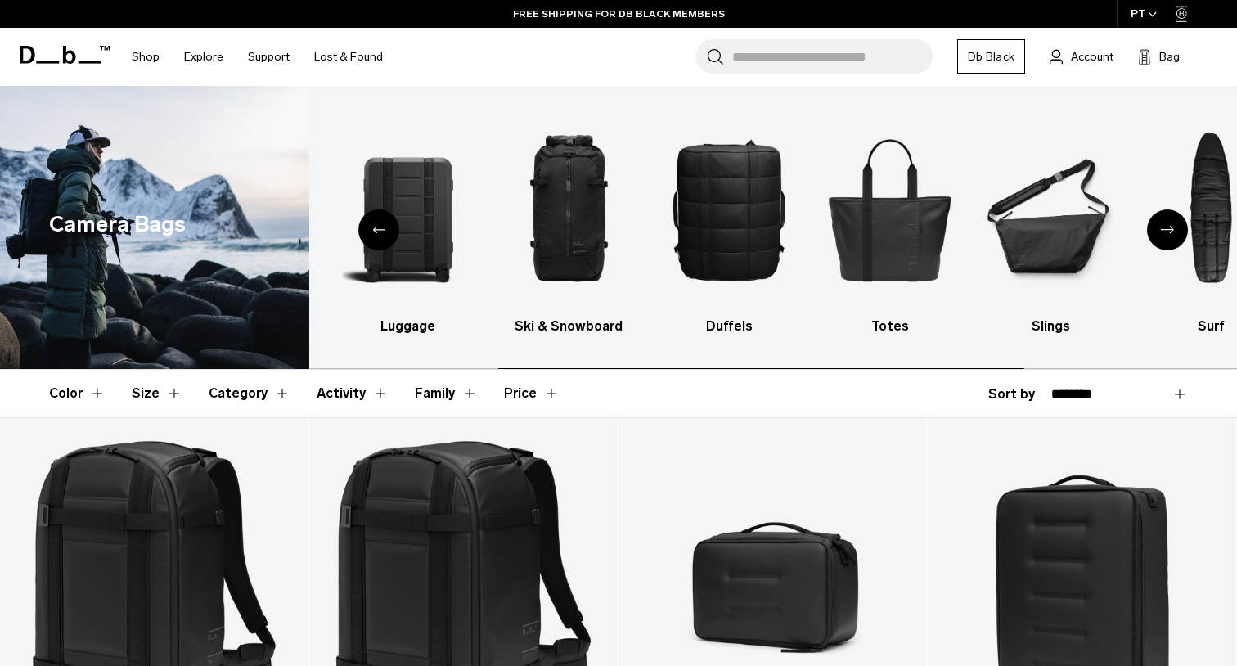
click at [1170, 228] on icon "Next slide" at bounding box center [1167, 229] width 13 height 7
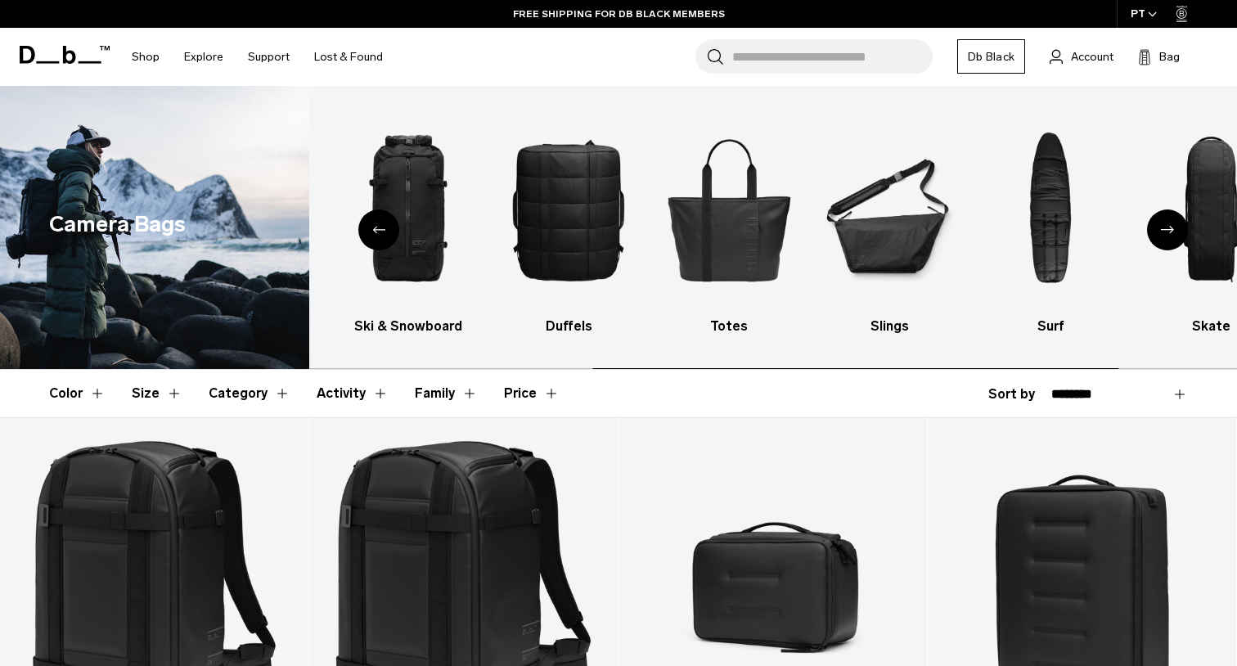
click at [1170, 228] on icon "Next slide" at bounding box center [1167, 229] width 13 height 7
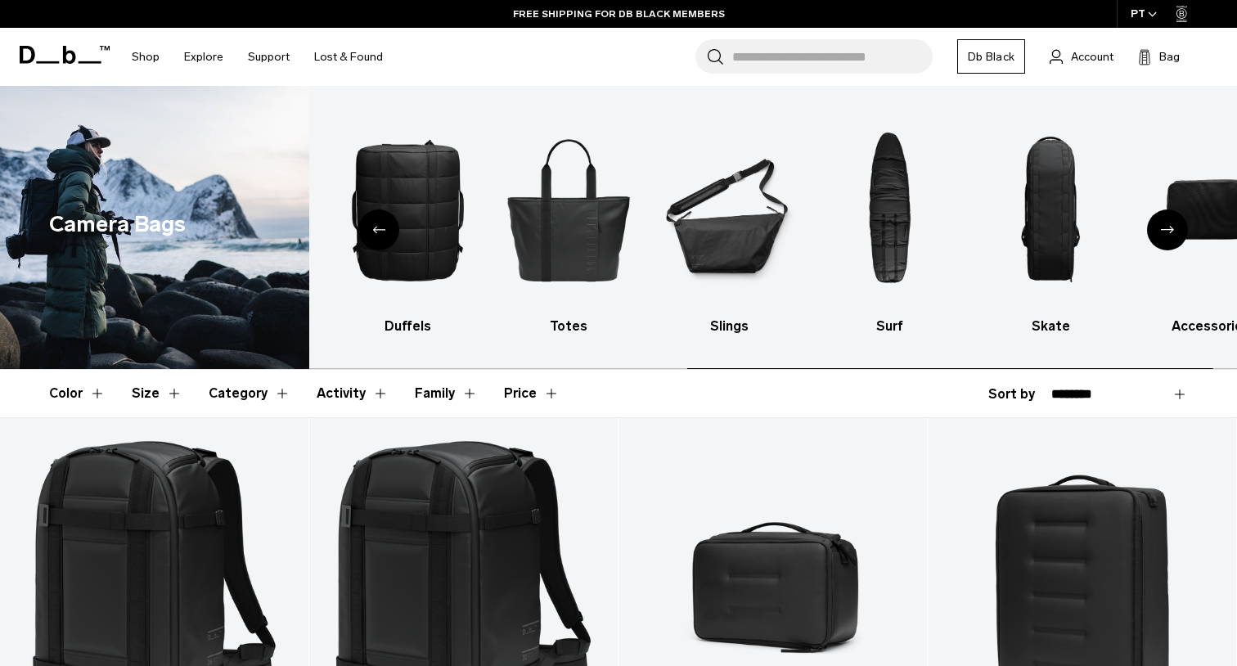
click at [1170, 228] on icon "Next slide" at bounding box center [1167, 229] width 13 height 7
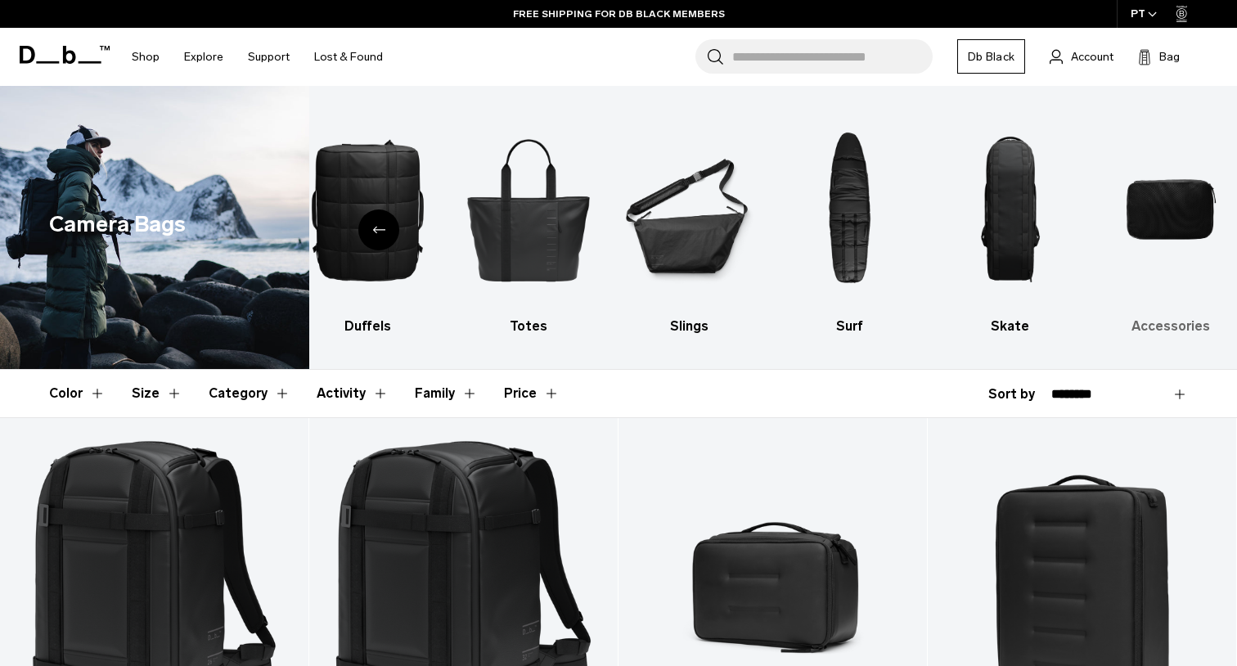
click at [1168, 209] on img "10 / 10" at bounding box center [1171, 209] width 132 height 198
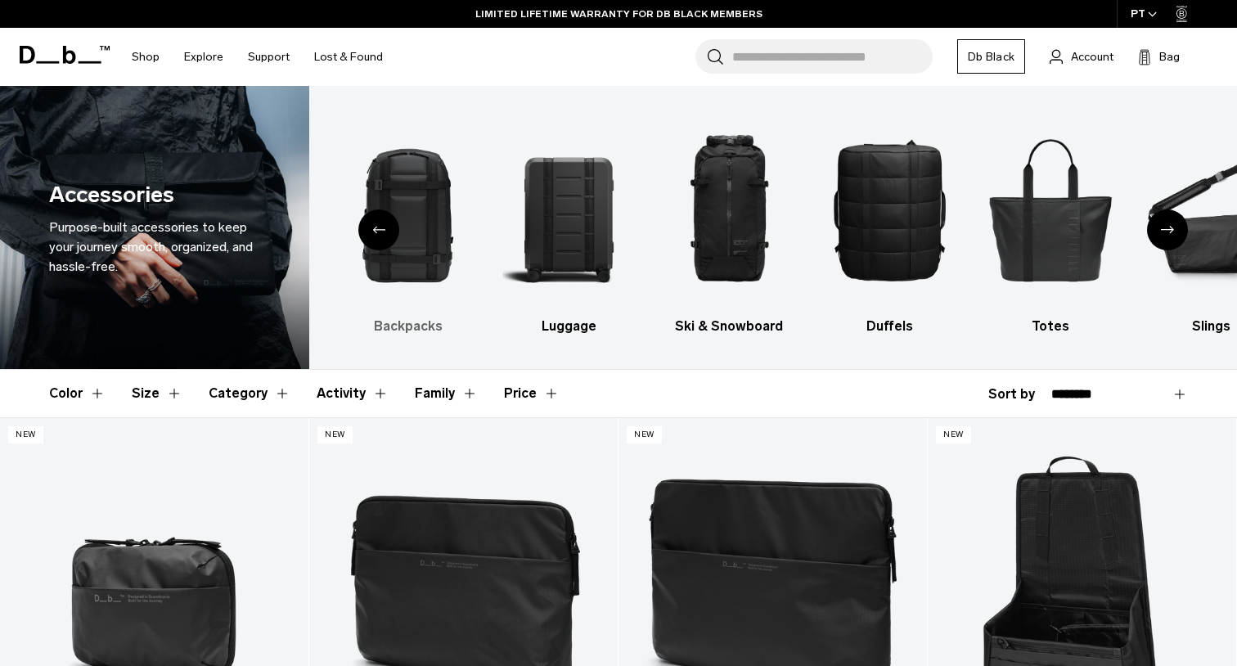
click at [418, 219] on img "2 / 10" at bounding box center [408, 209] width 132 height 198
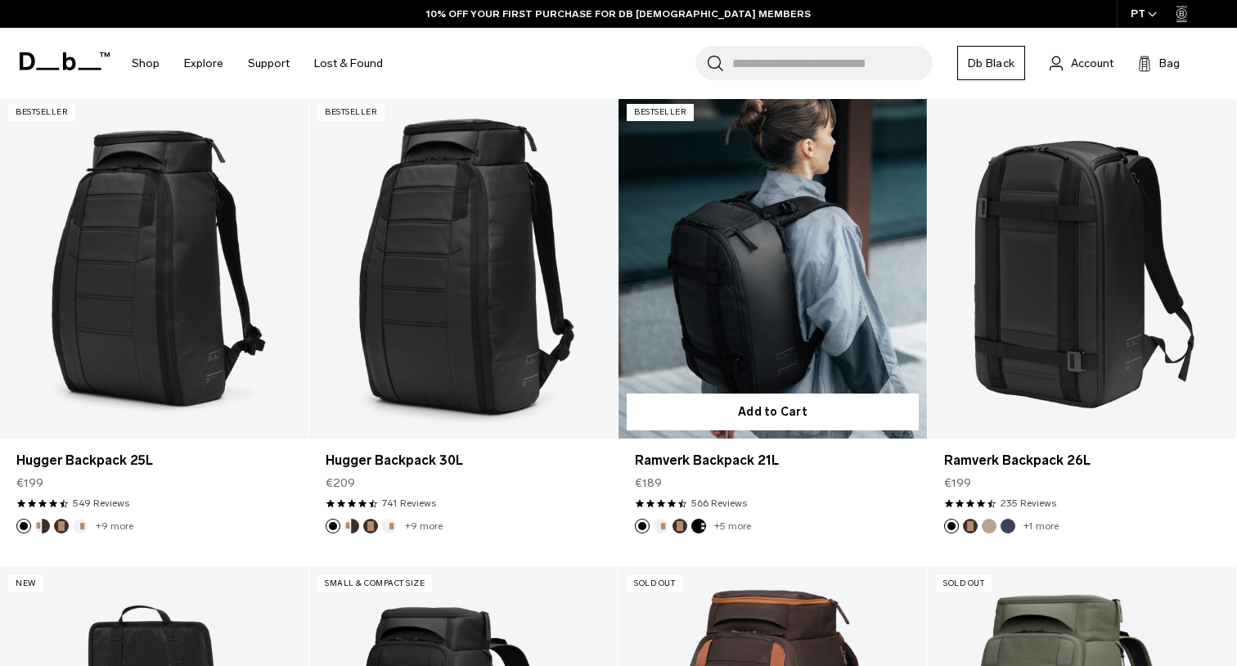
scroll to position [302, 0]
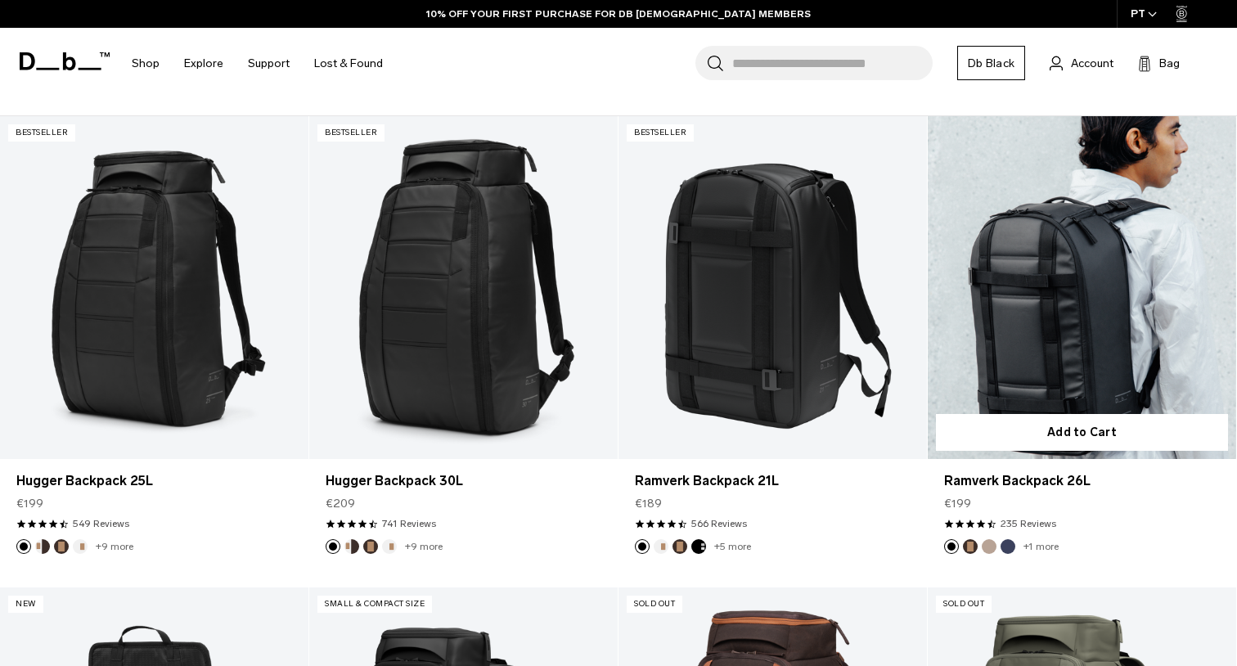
click at [994, 349] on link "Ramverk Backpack 26L" at bounding box center [1082, 287] width 308 height 343
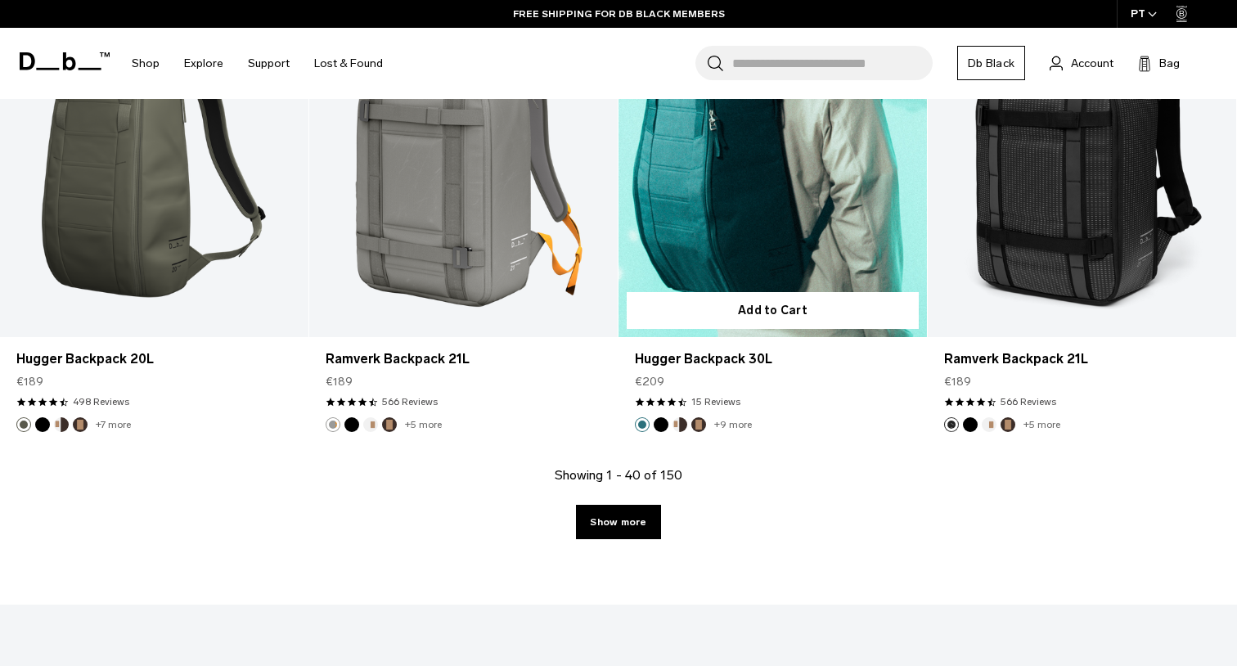
scroll to position [4665, 0]
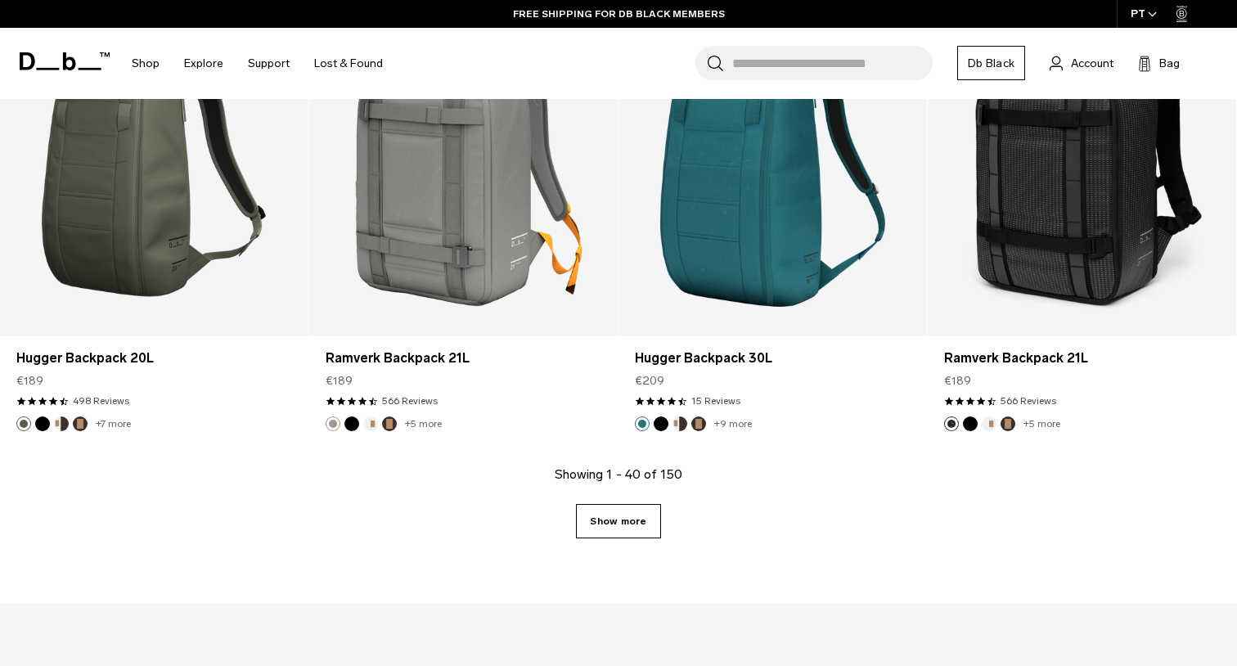
click at [605, 534] on link "Show more" at bounding box center [618, 521] width 84 height 34
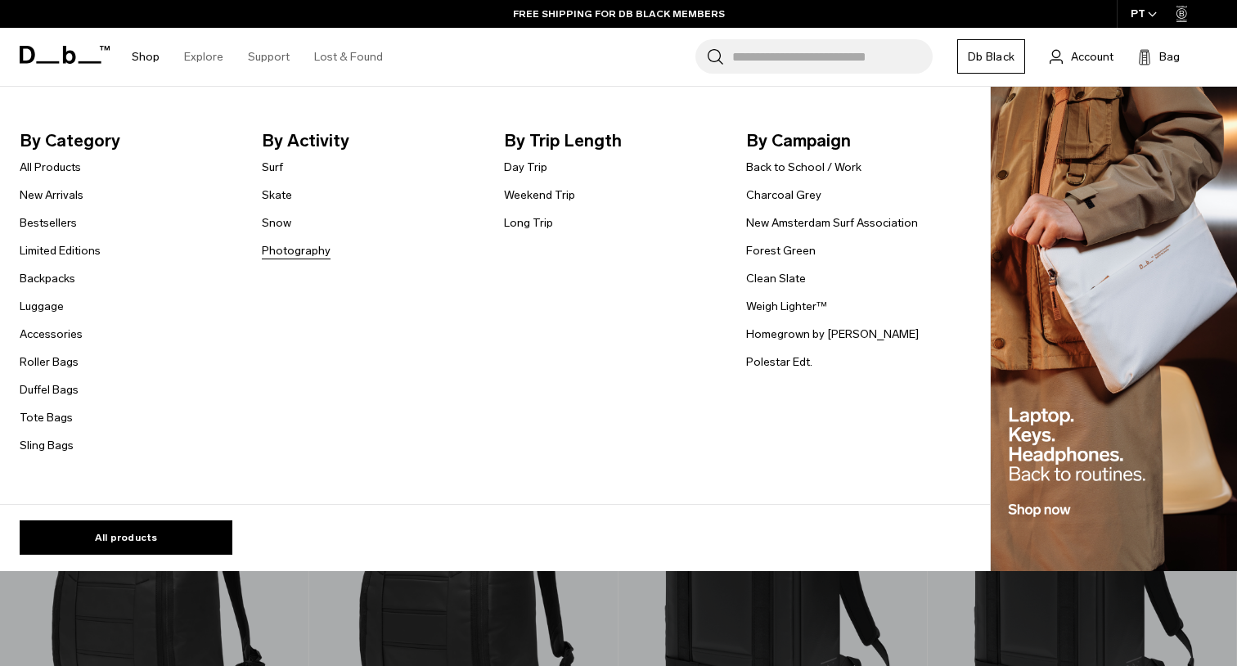
click at [288, 254] on link "Photography" at bounding box center [296, 250] width 69 height 17
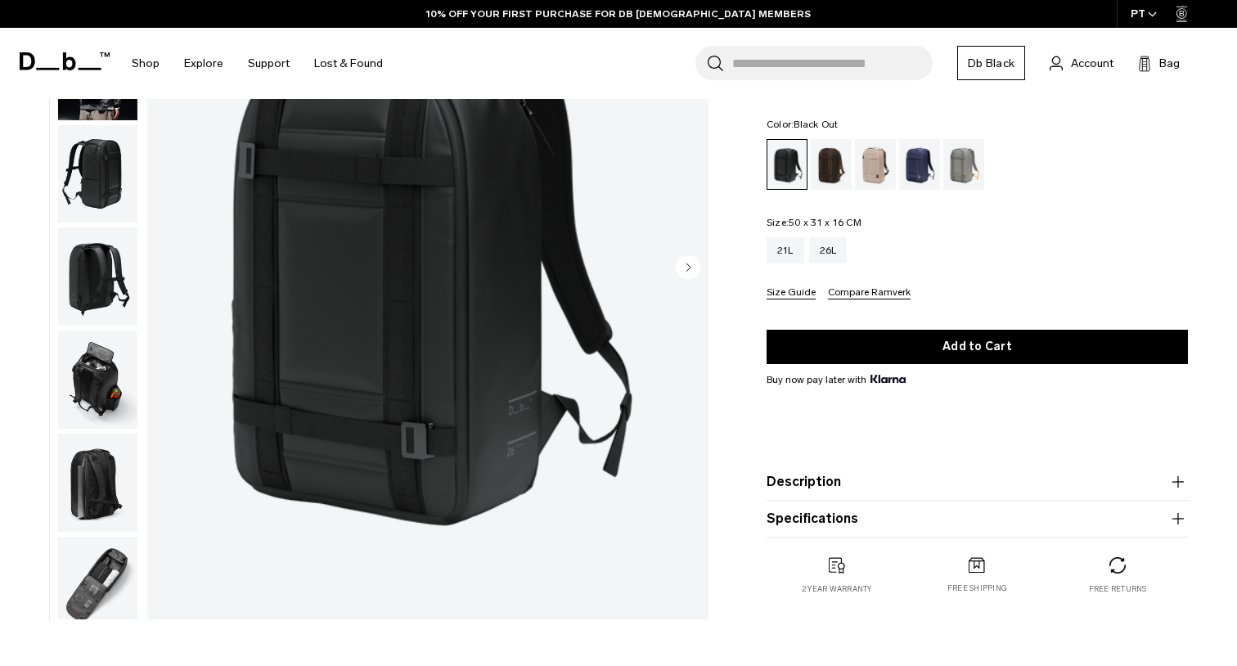
scroll to position [194, 0]
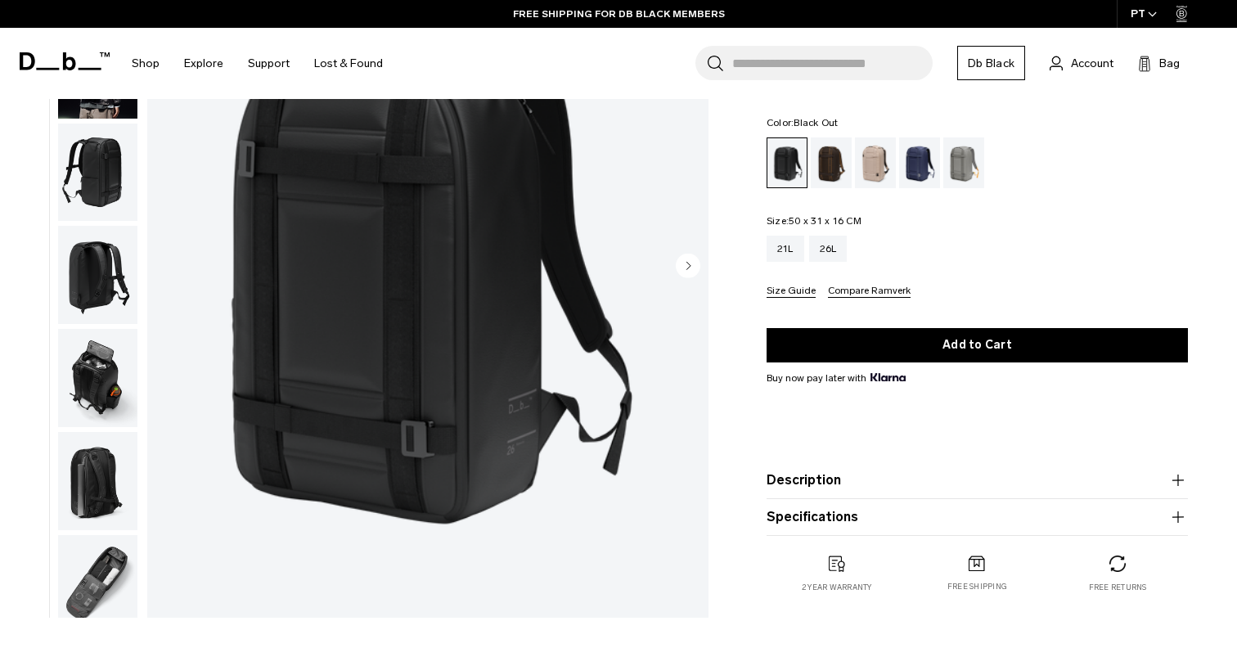
click at [101, 576] on img "button" at bounding box center [97, 584] width 79 height 98
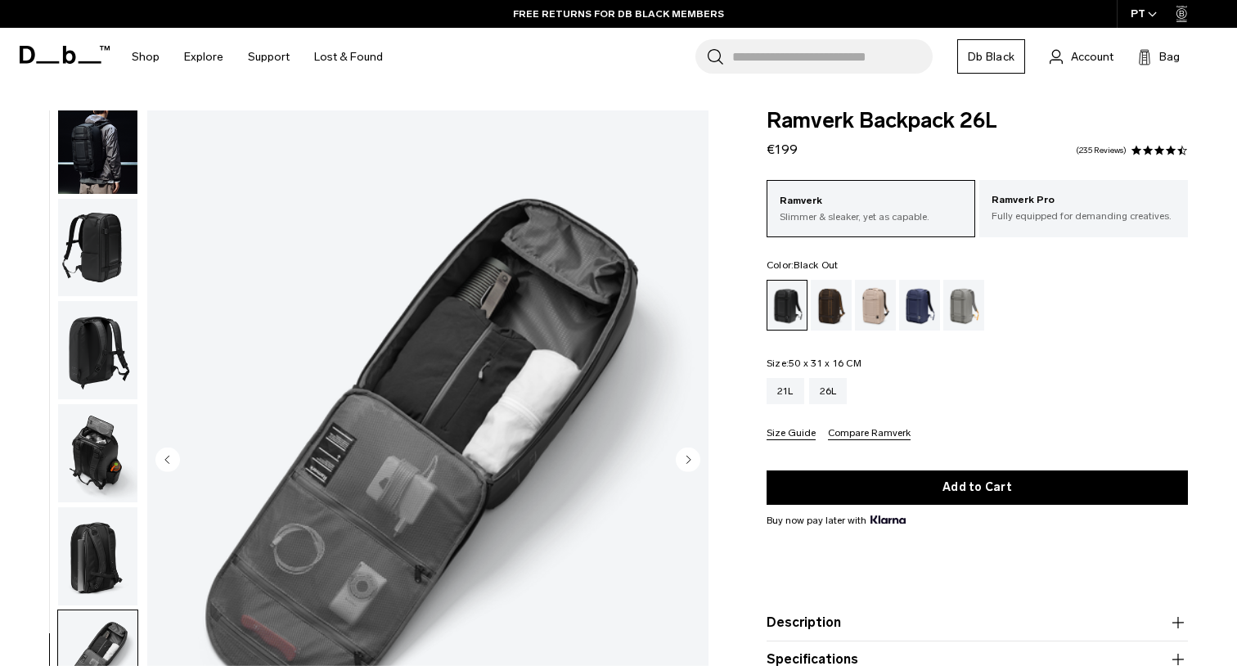
scroll to position [0, 0]
click at [1079, 222] on p "Fully equipped for demanding creatives." at bounding box center [1084, 216] width 184 height 15
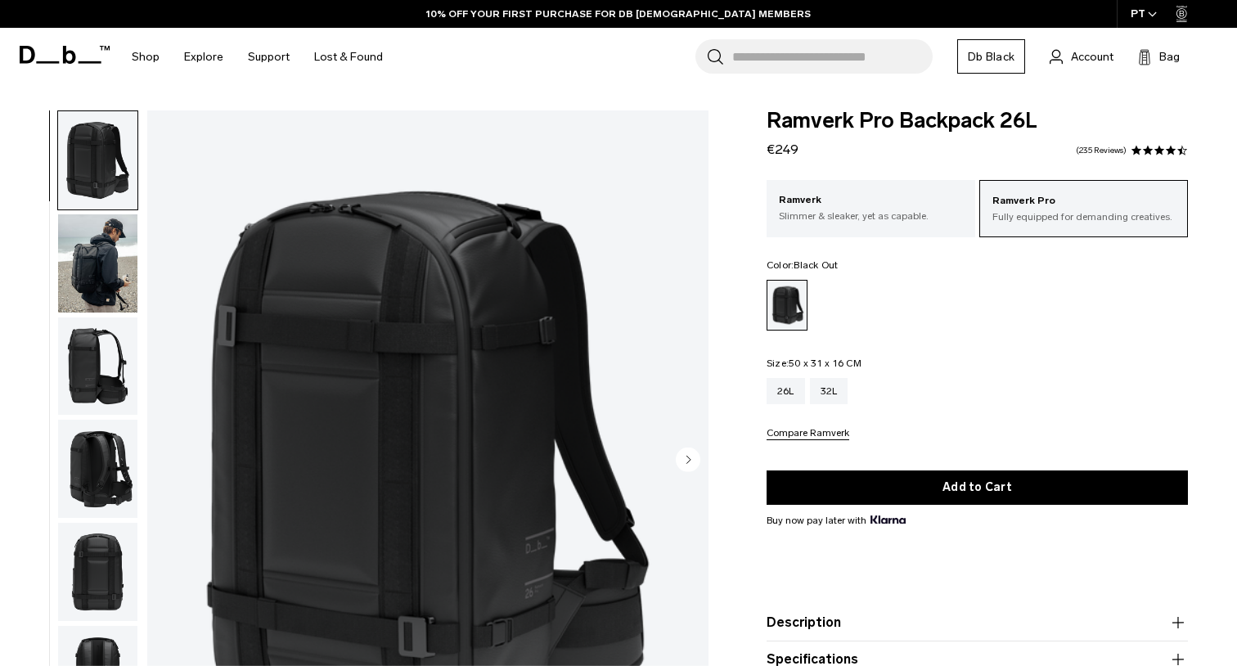
click at [110, 260] on img "button" at bounding box center [97, 263] width 79 height 98
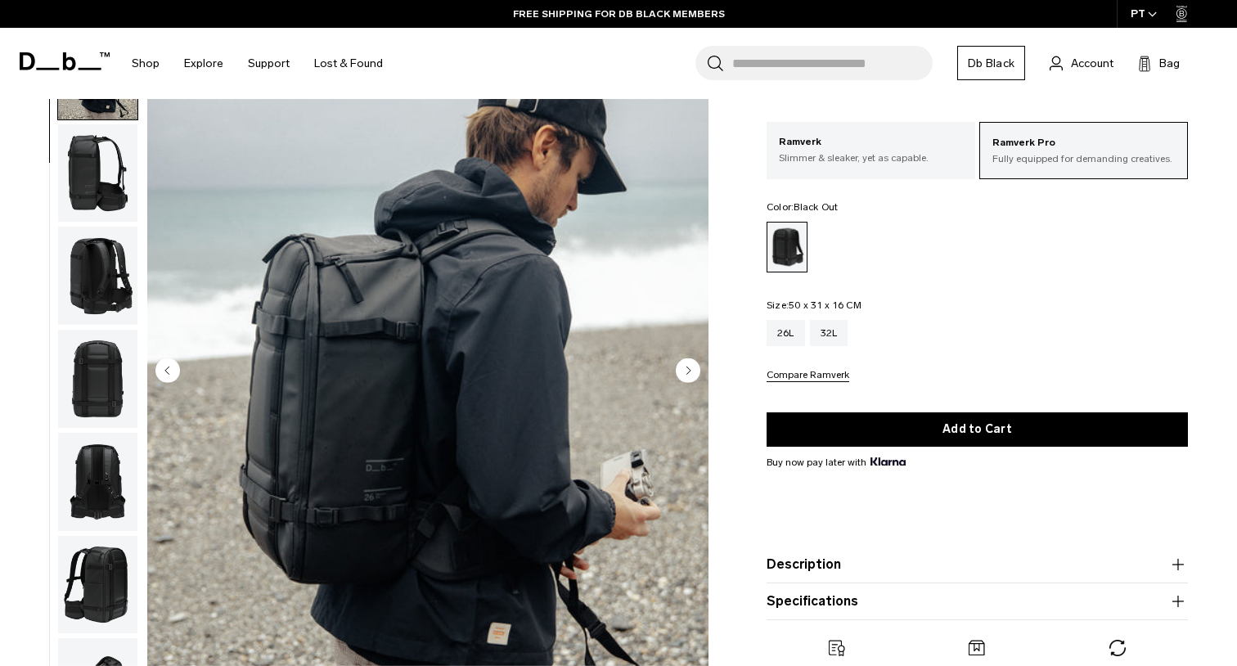
scroll to position [82, 0]
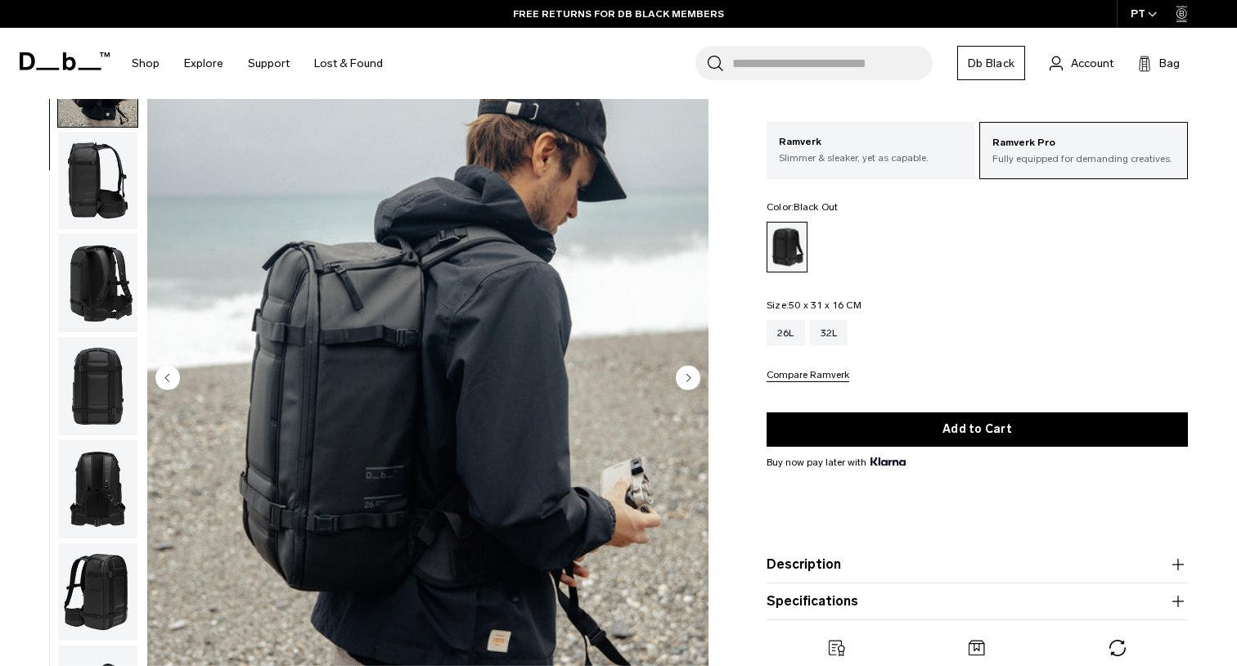
click at [90, 291] on img "button" at bounding box center [97, 283] width 79 height 98
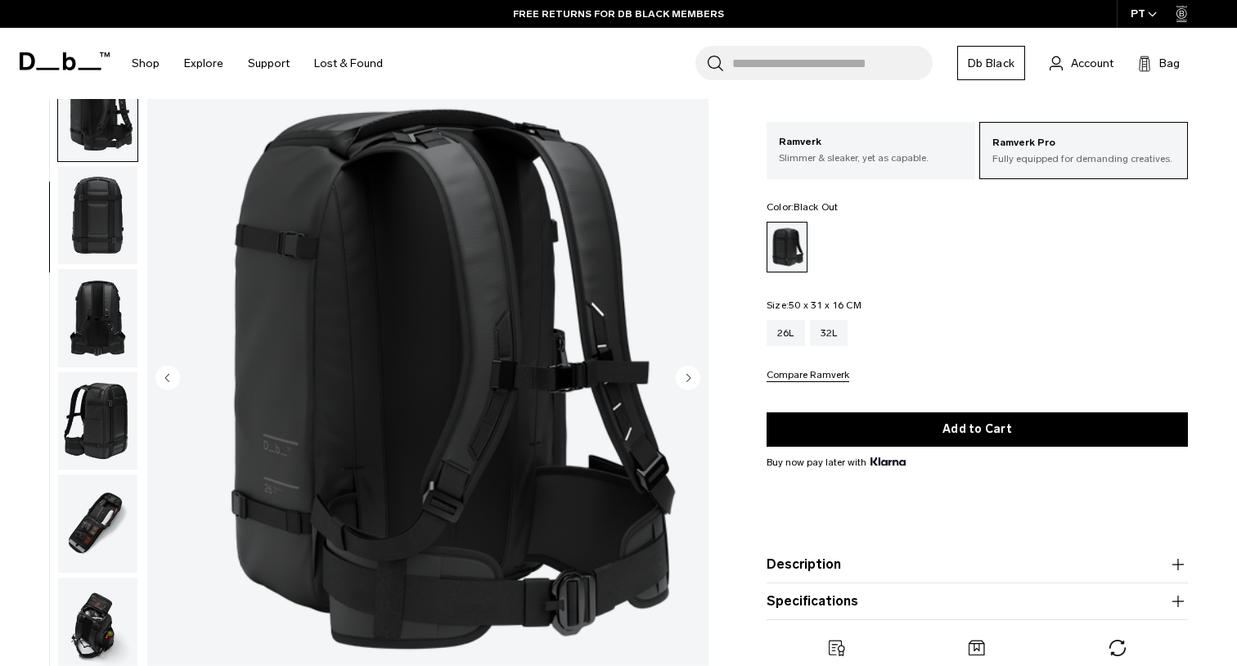
scroll to position [313, 0]
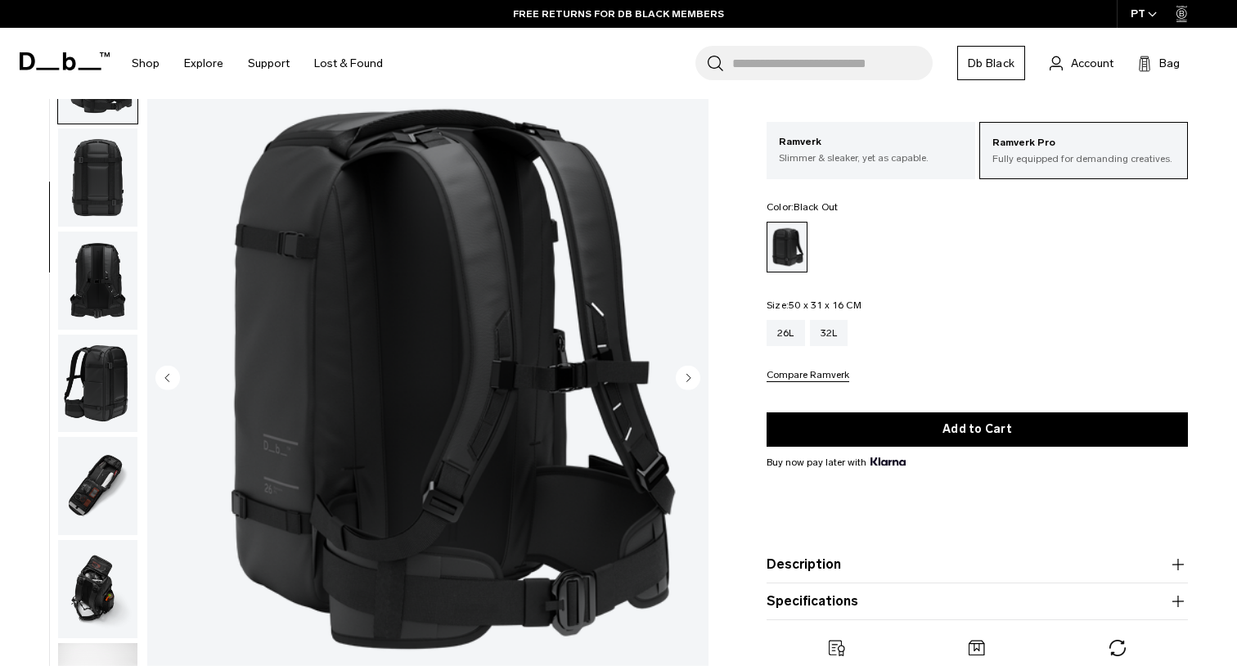
click at [96, 321] on img "button" at bounding box center [97, 281] width 79 height 98
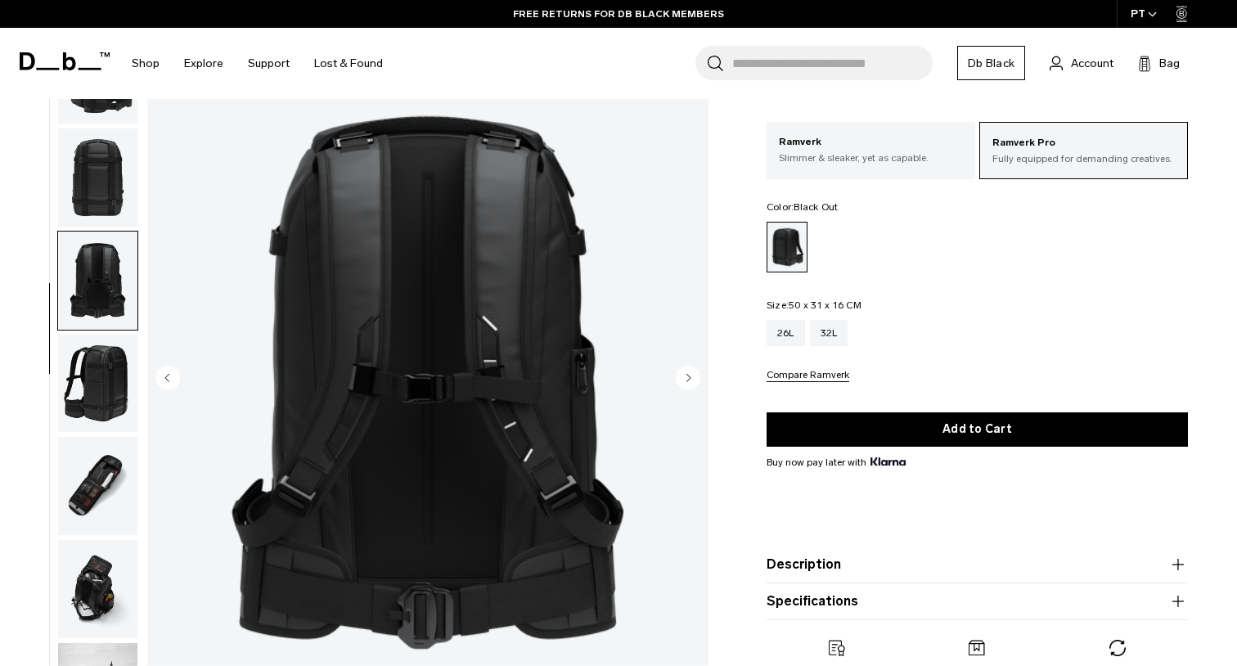
scroll to position [520, 0]
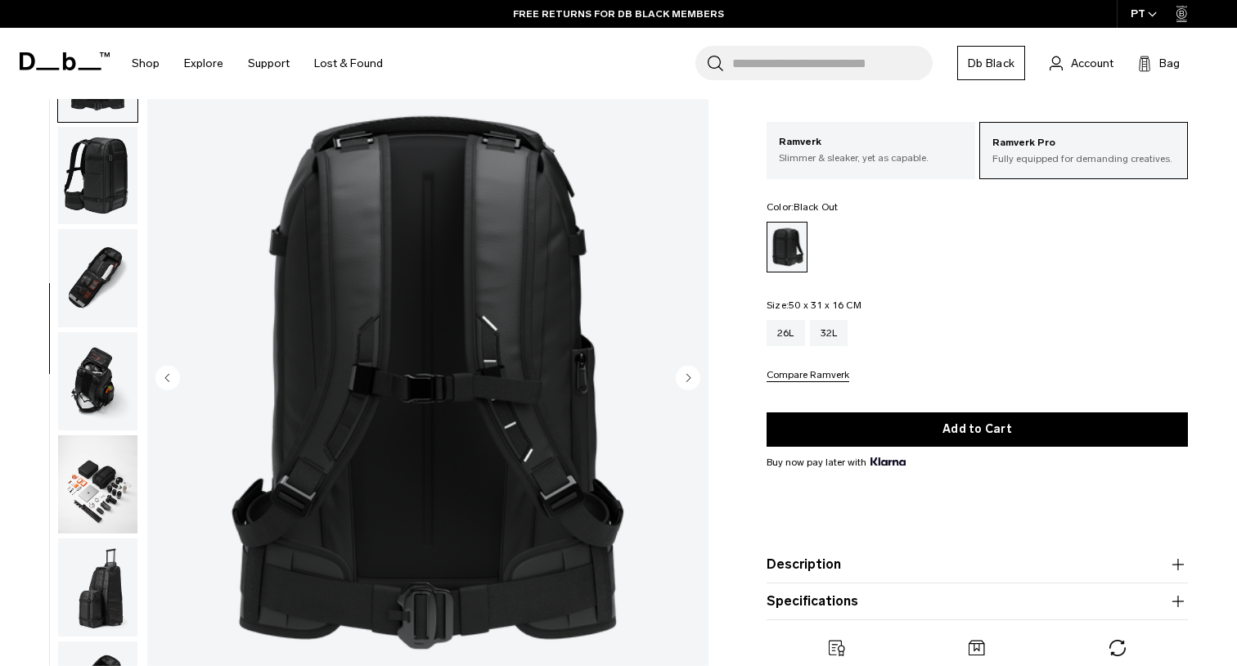
click at [105, 420] on img "button" at bounding box center [97, 381] width 79 height 98
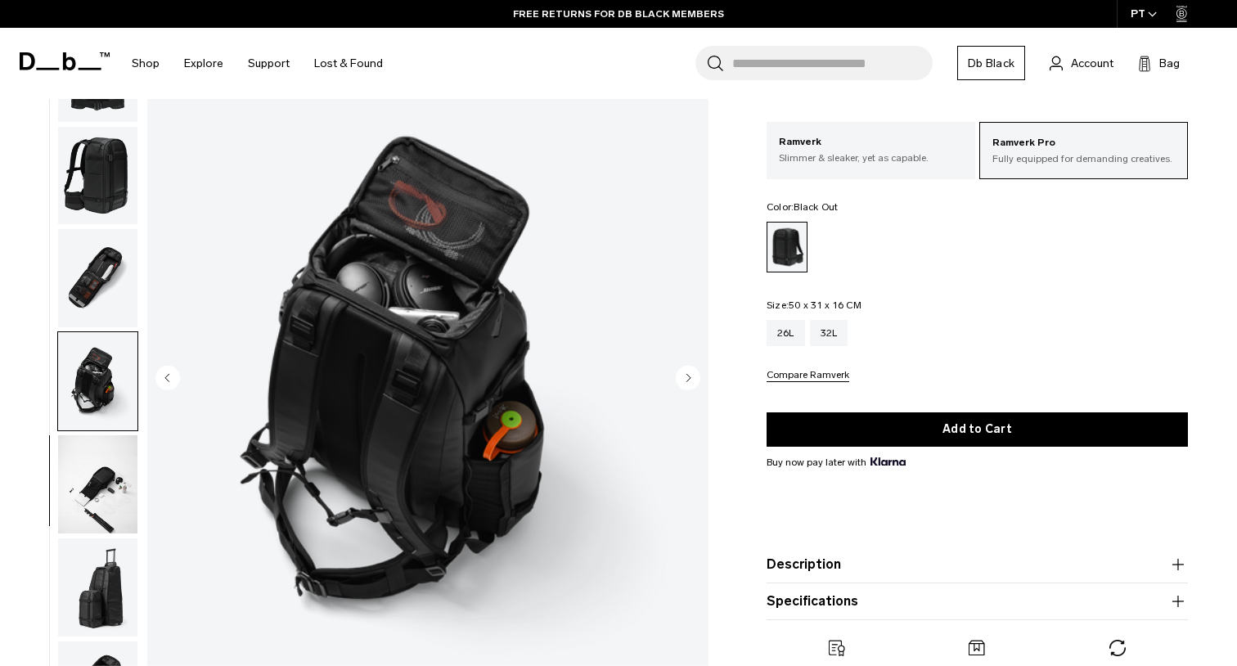
scroll to position [649, 0]
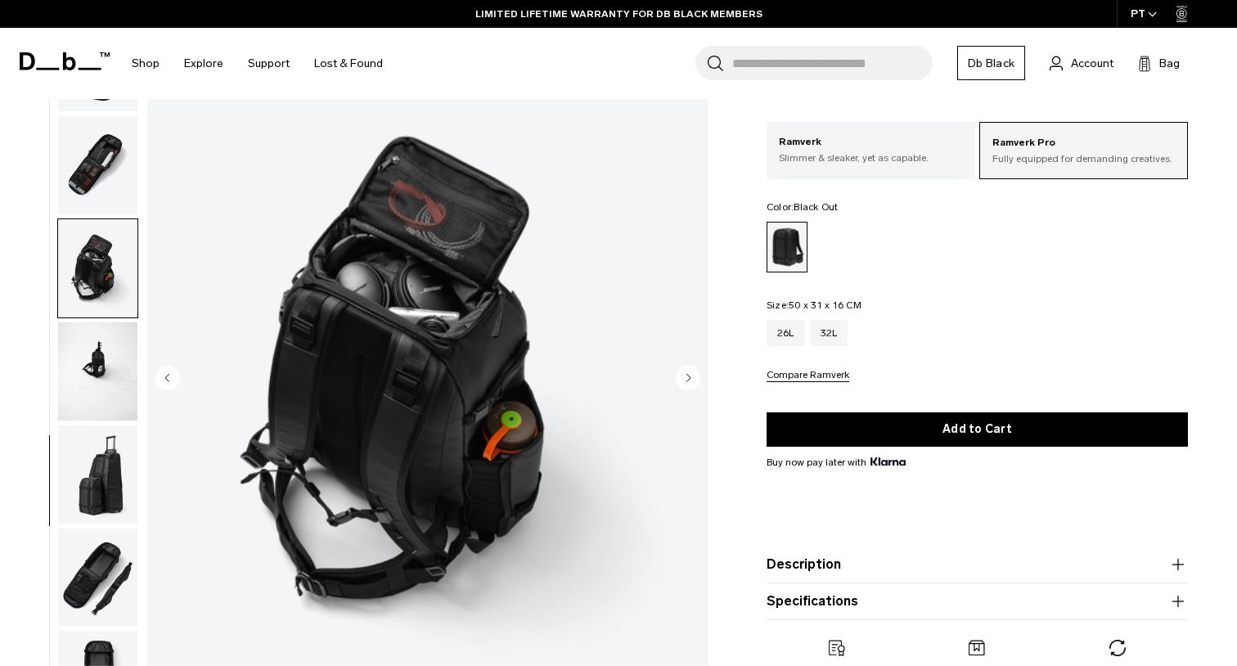
click at [107, 457] on img "button" at bounding box center [97, 474] width 79 height 98
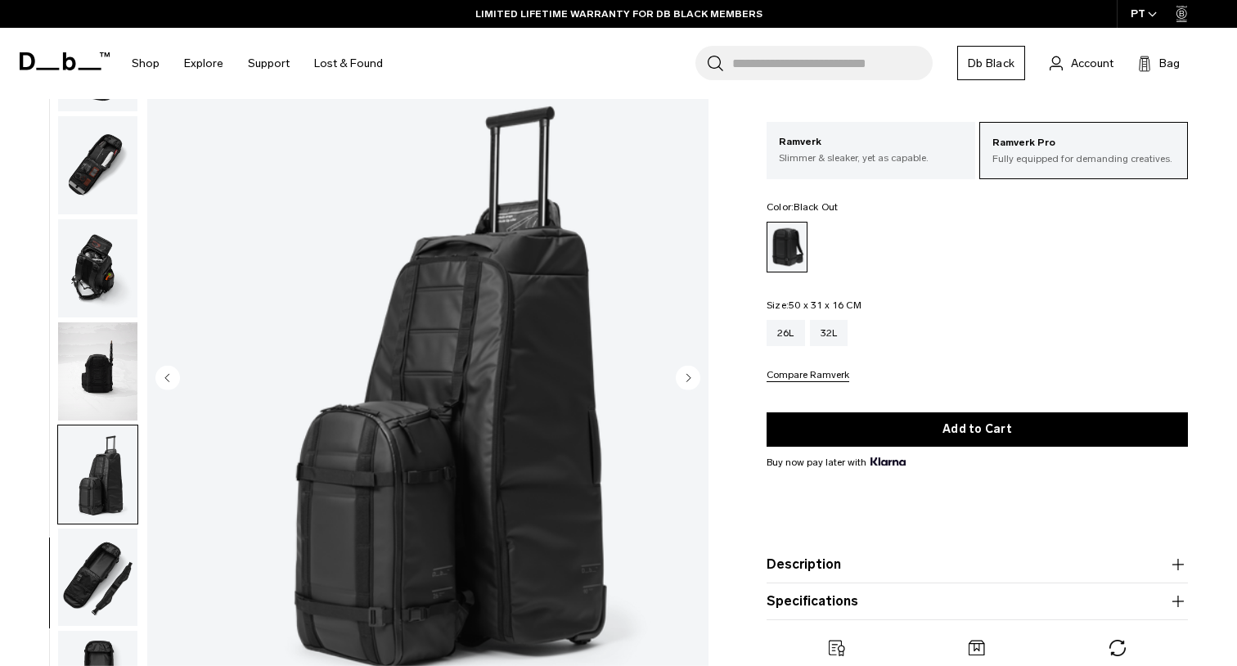
click at [111, 564] on img "button" at bounding box center [97, 578] width 79 height 98
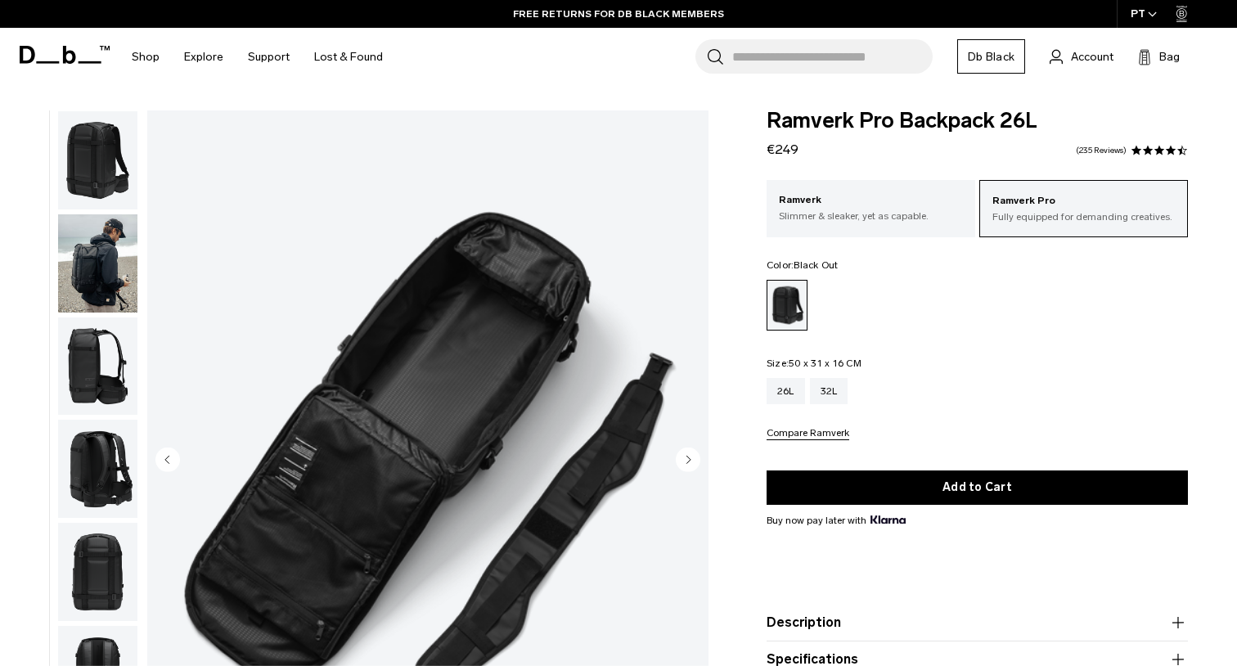
scroll to position [0, 0]
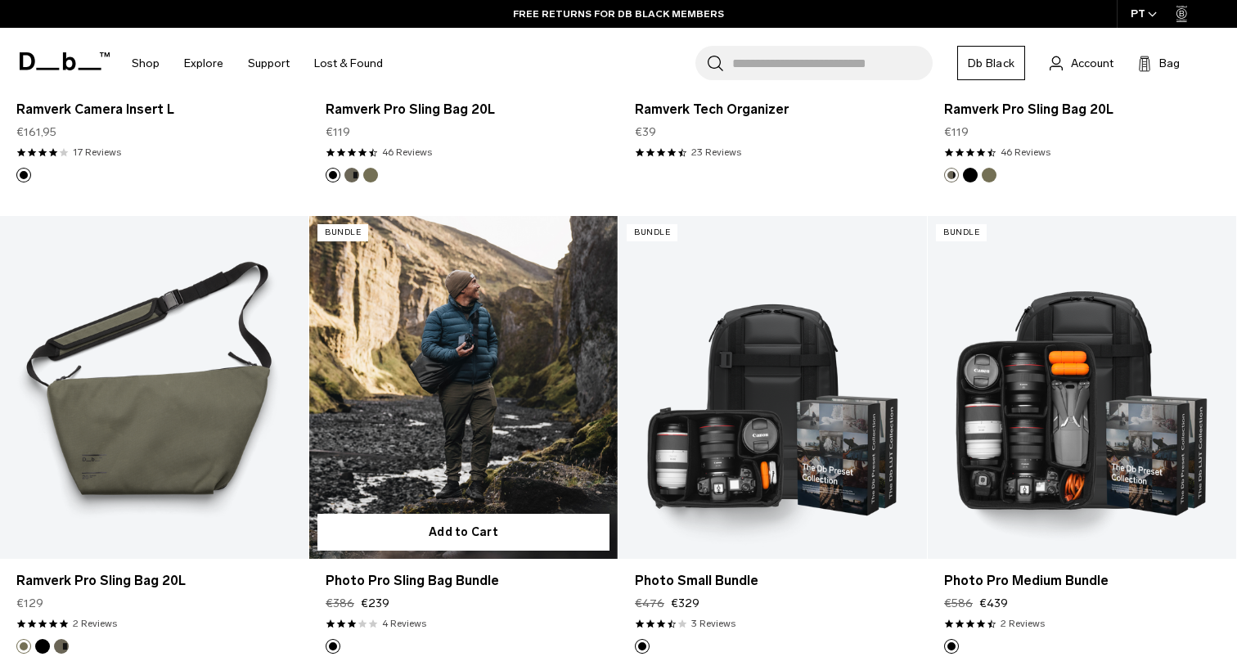
scroll to position [1145, 0]
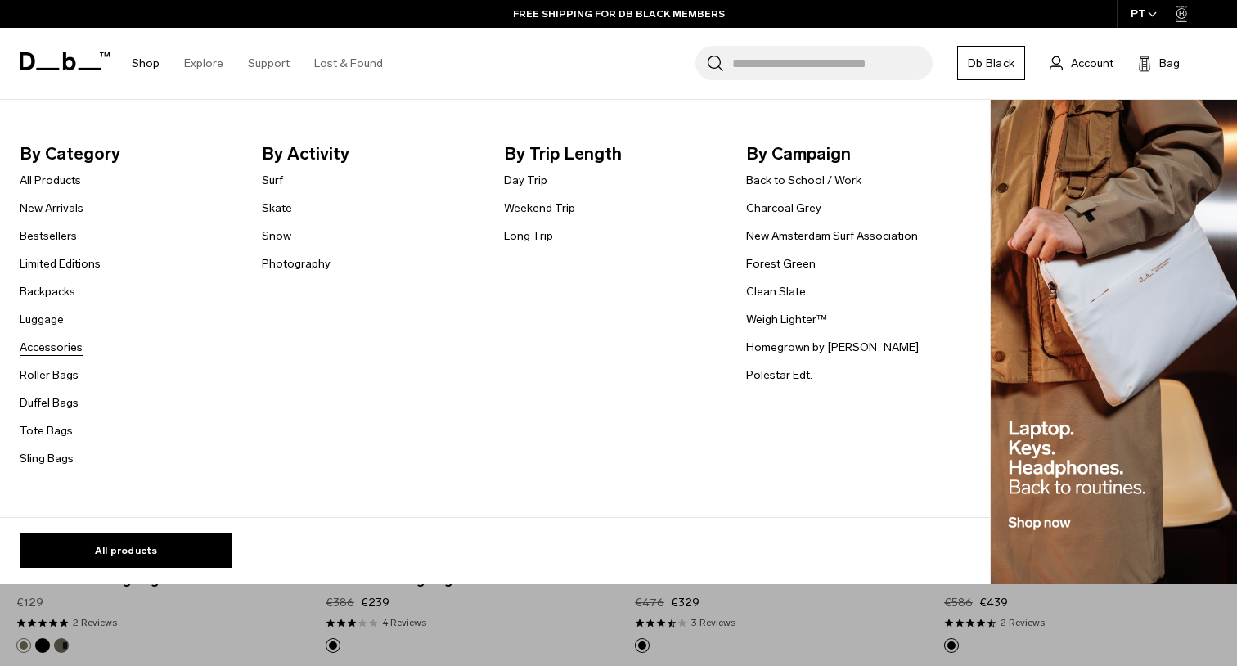
click at [68, 348] on link "Accessories" at bounding box center [51, 347] width 63 height 17
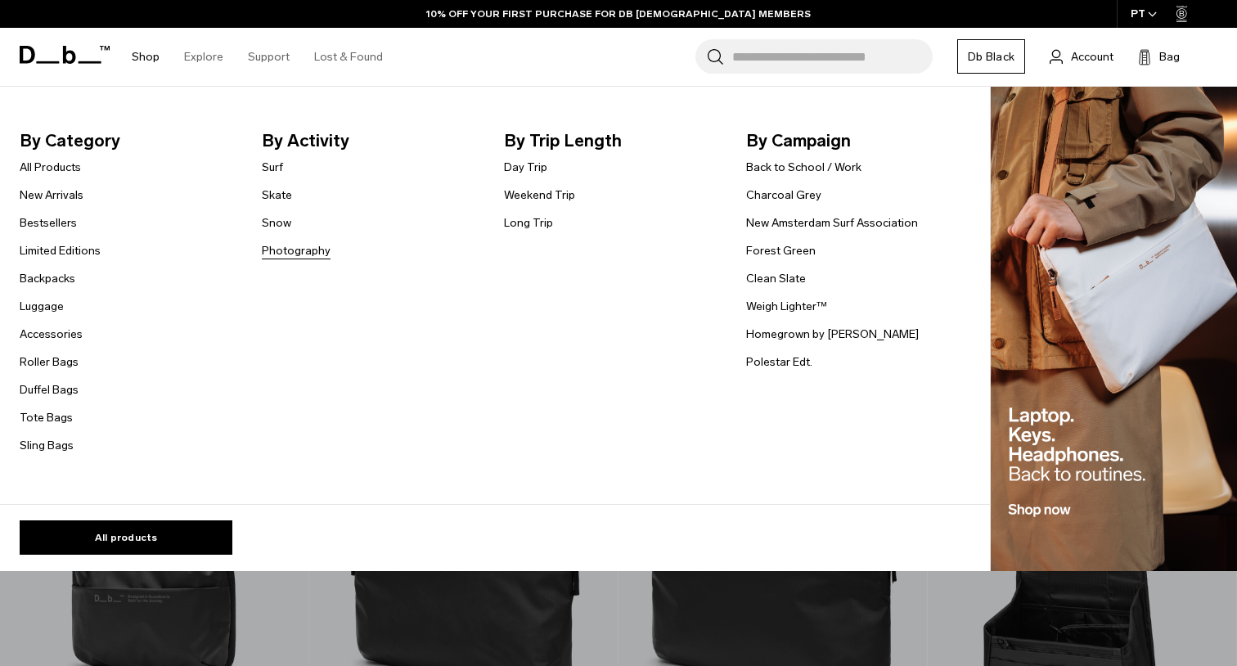
click at [286, 253] on link "Photography" at bounding box center [296, 250] width 69 height 17
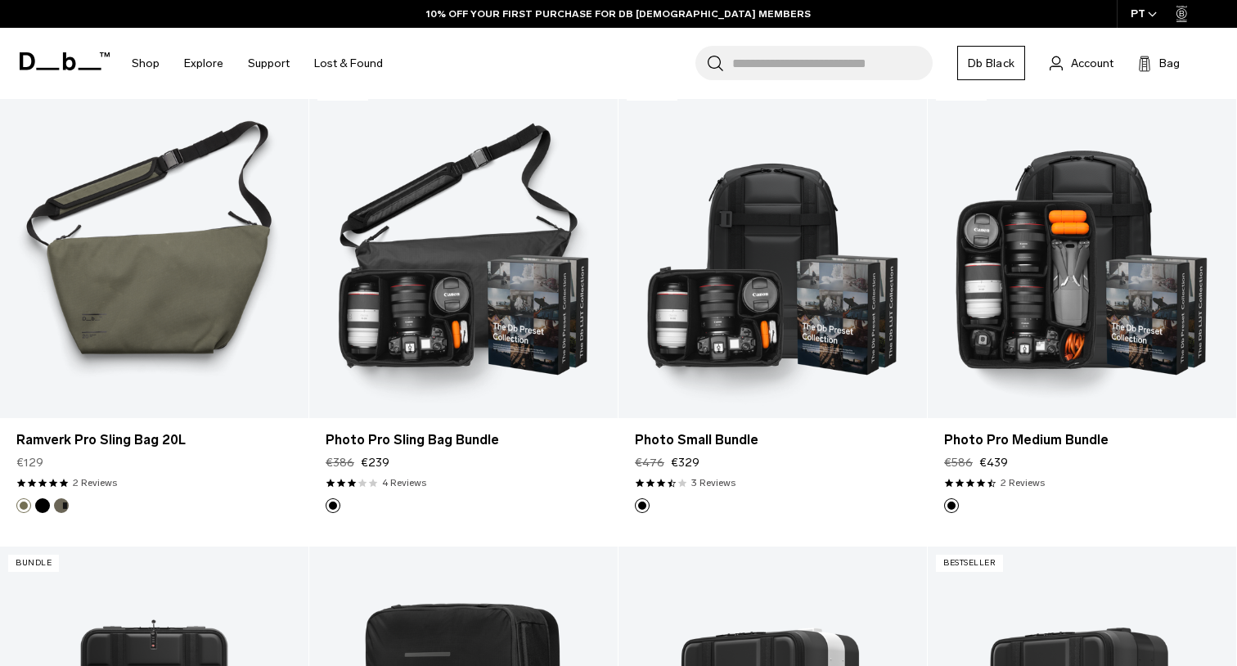
scroll to position [1291, 0]
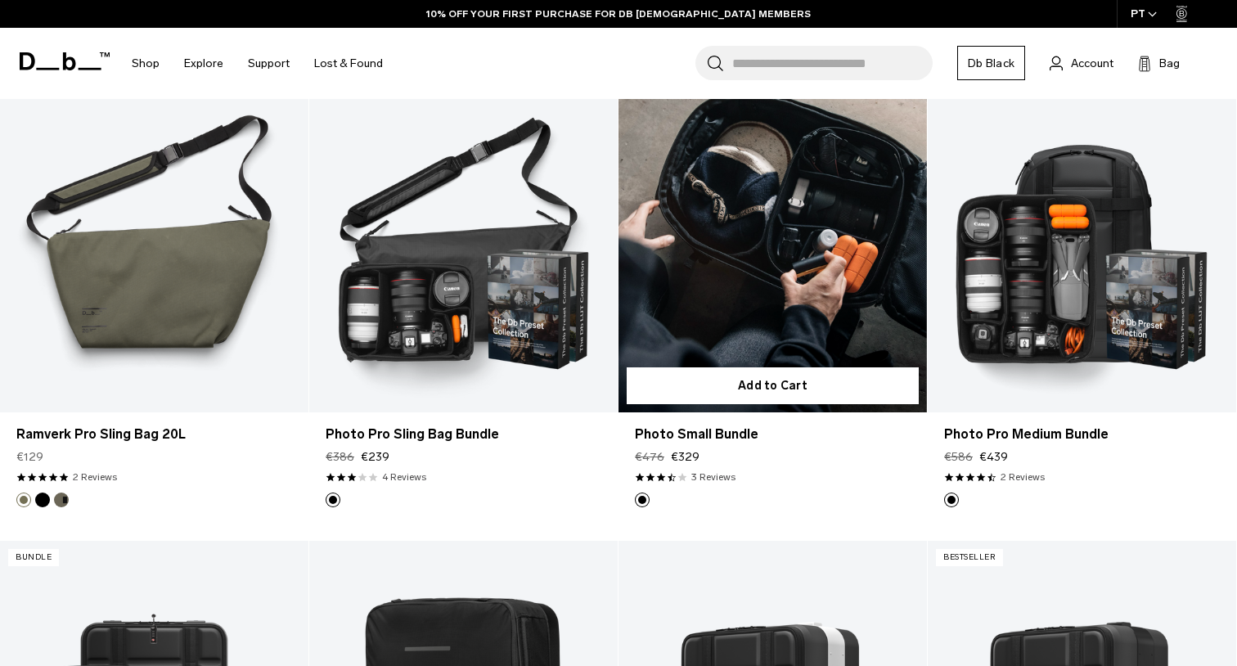
click at [845, 299] on link "Photo Small Bundle" at bounding box center [773, 241] width 308 height 343
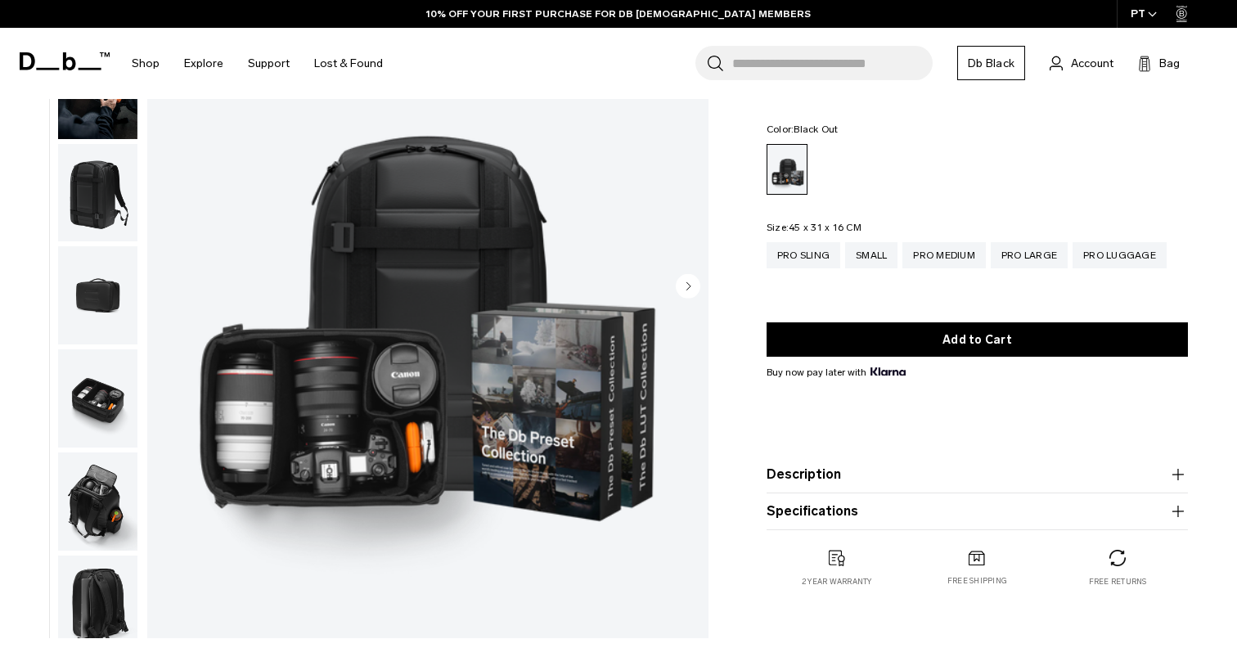
scroll to position [202, 0]
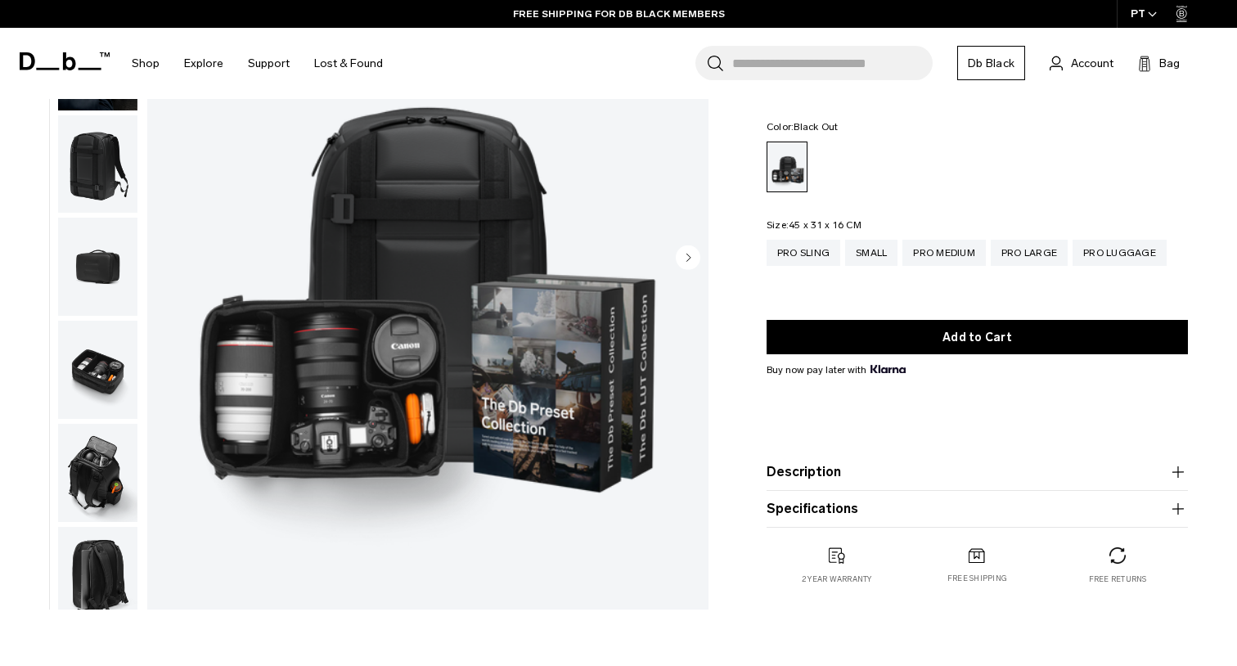
click at [115, 375] on img "button" at bounding box center [97, 370] width 79 height 98
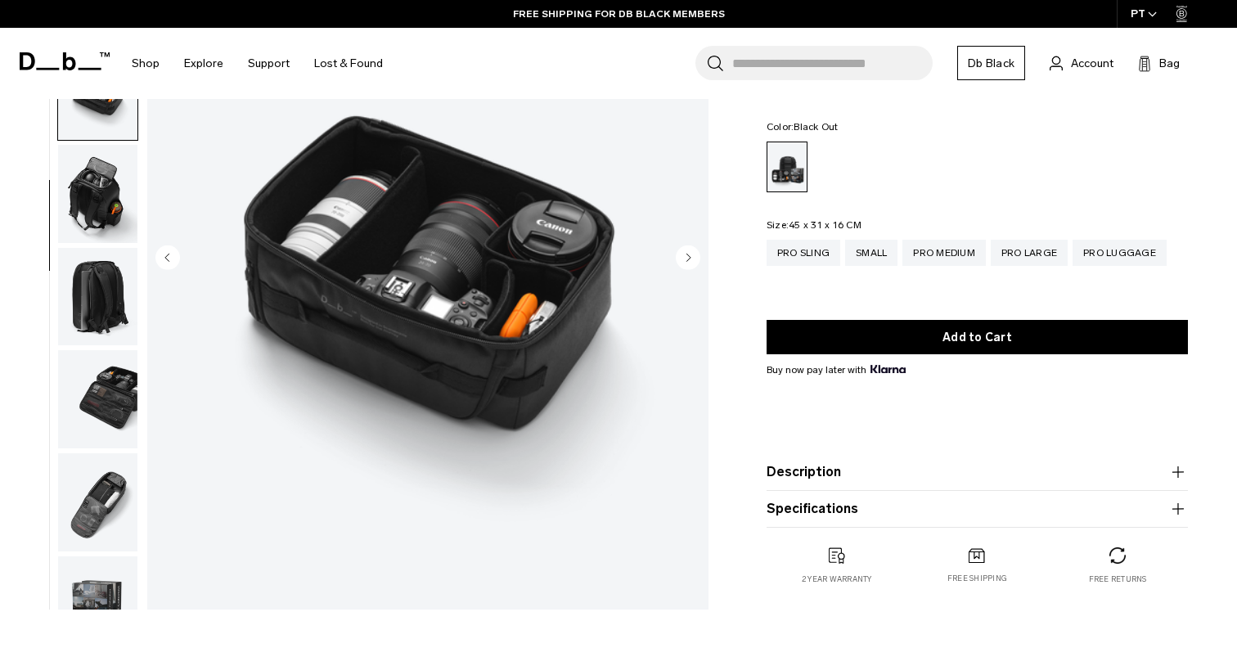
scroll to position [337, 0]
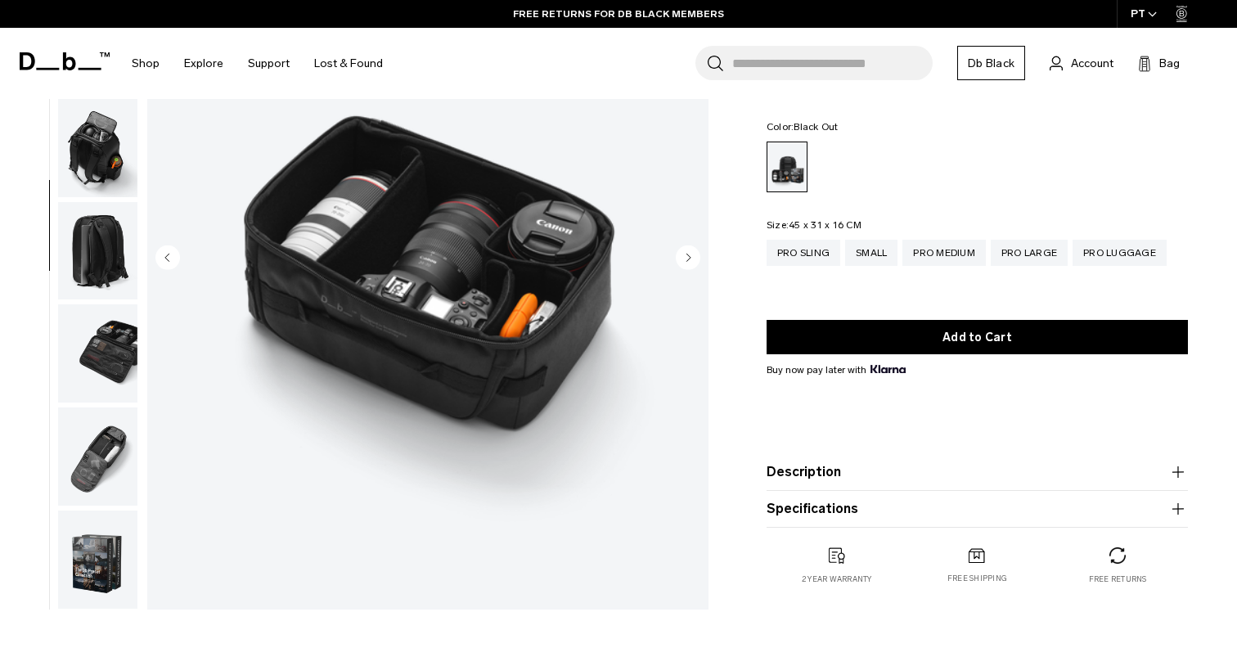
click at [112, 451] on img "button" at bounding box center [97, 456] width 79 height 98
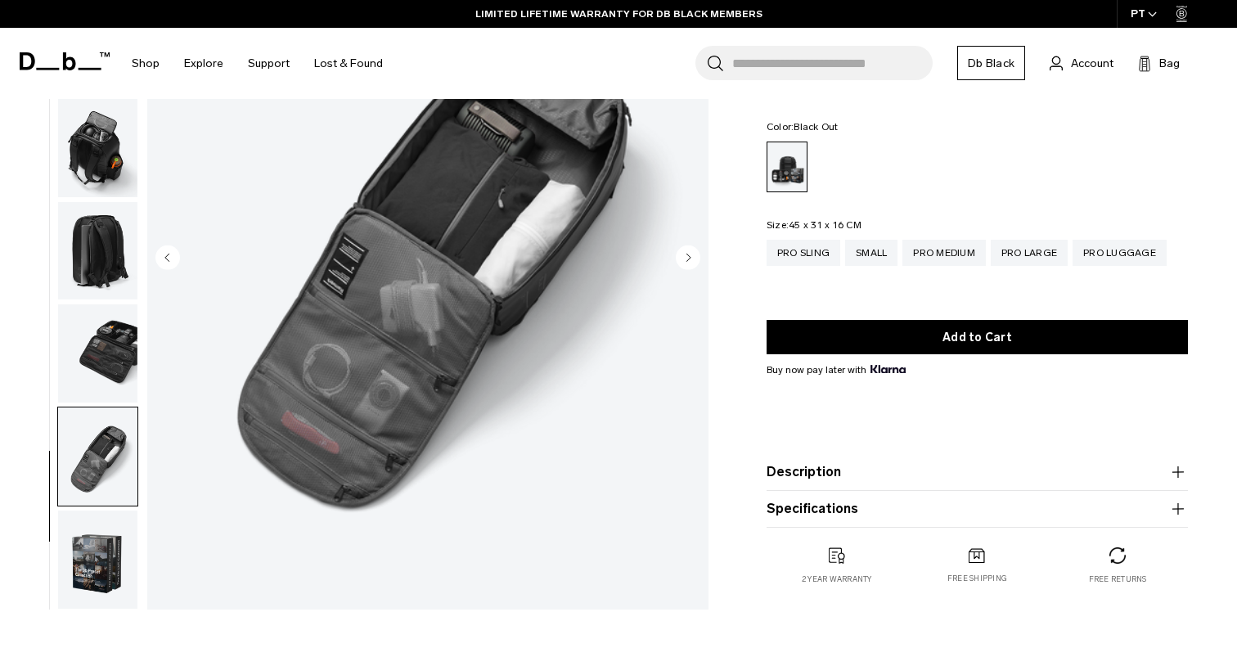
click at [116, 592] on img "button" at bounding box center [97, 560] width 79 height 98
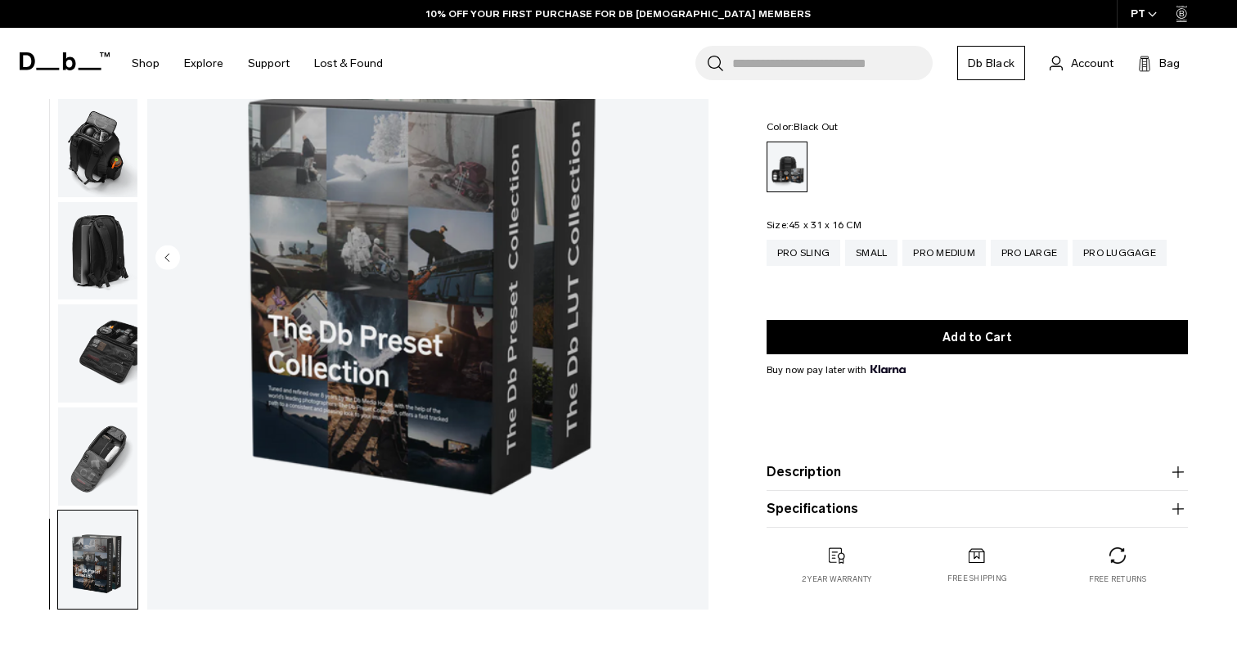
click at [124, 344] on img "button" at bounding box center [97, 353] width 79 height 98
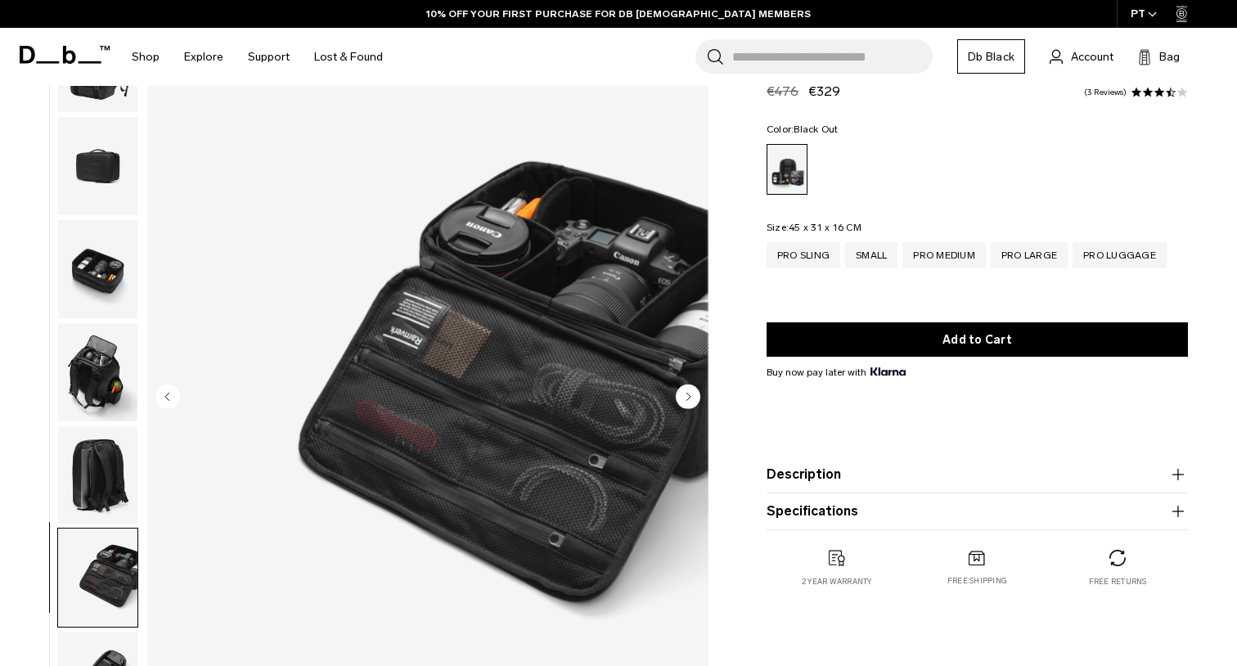
scroll to position [45, 0]
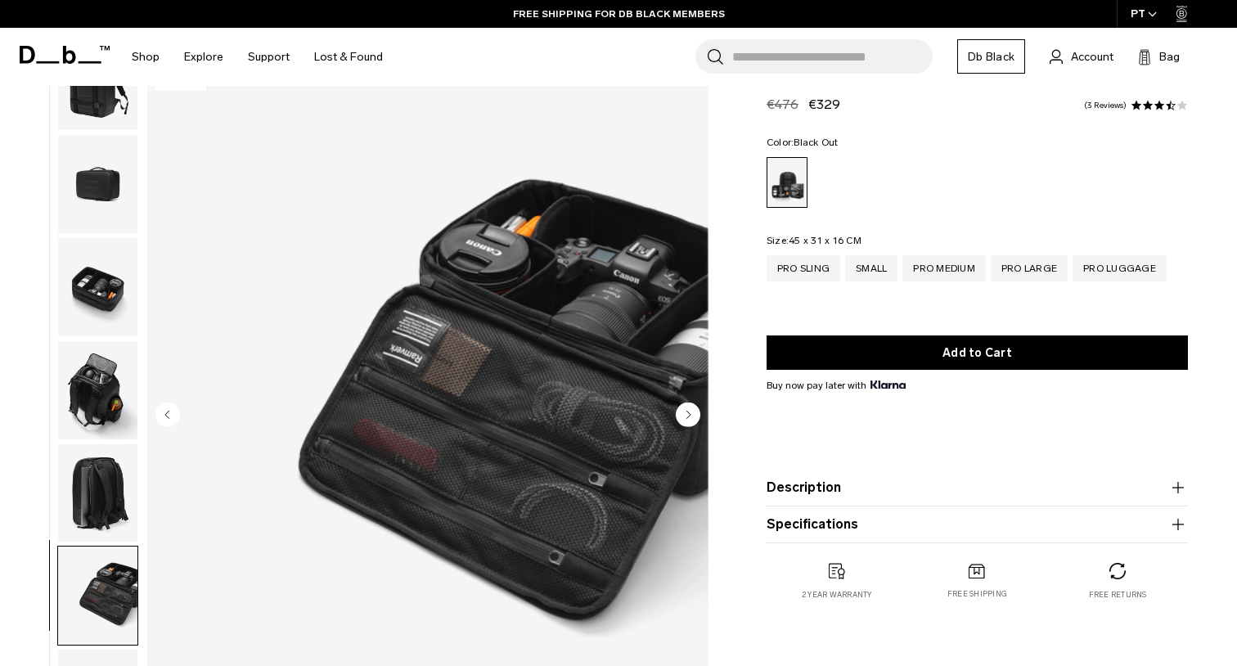
click at [94, 293] on img "button" at bounding box center [97, 287] width 79 height 98
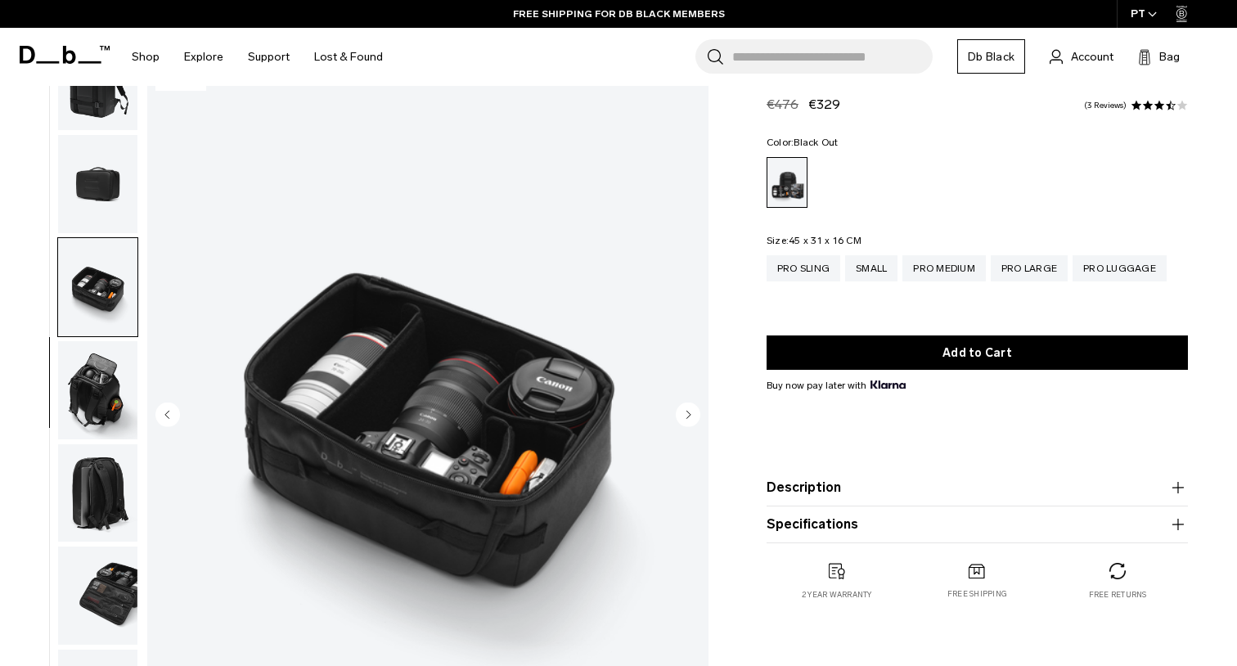
scroll to position [337, 0]
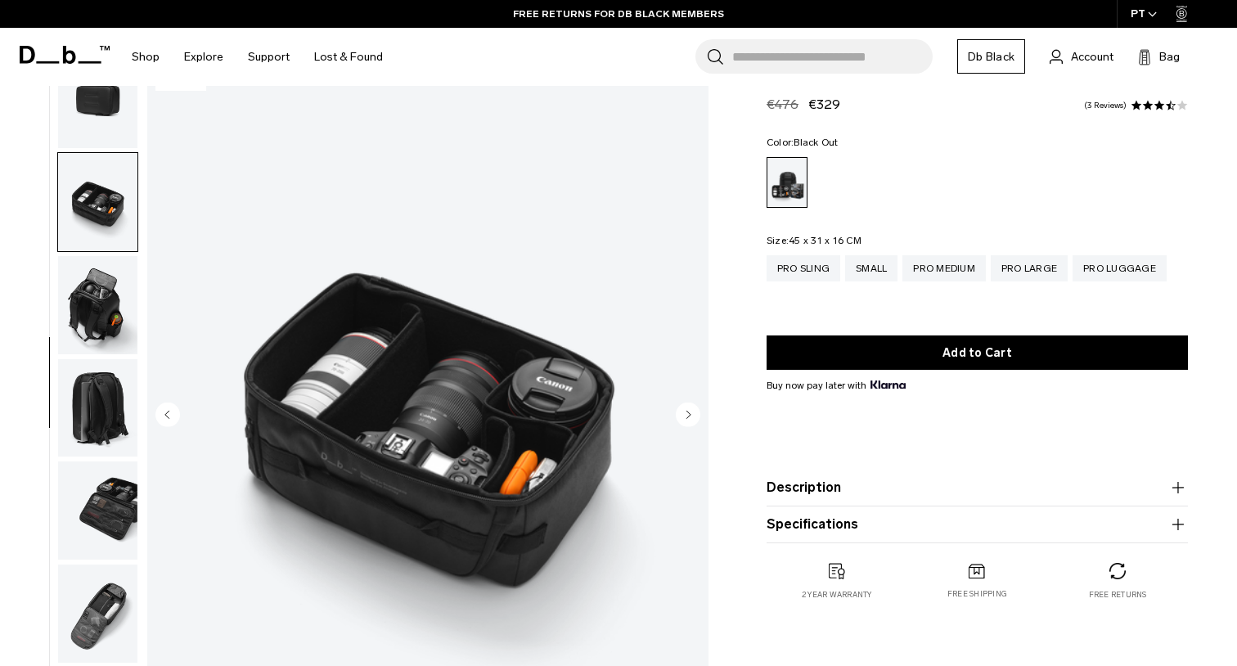
click at [106, 481] on img "button" at bounding box center [97, 510] width 79 height 98
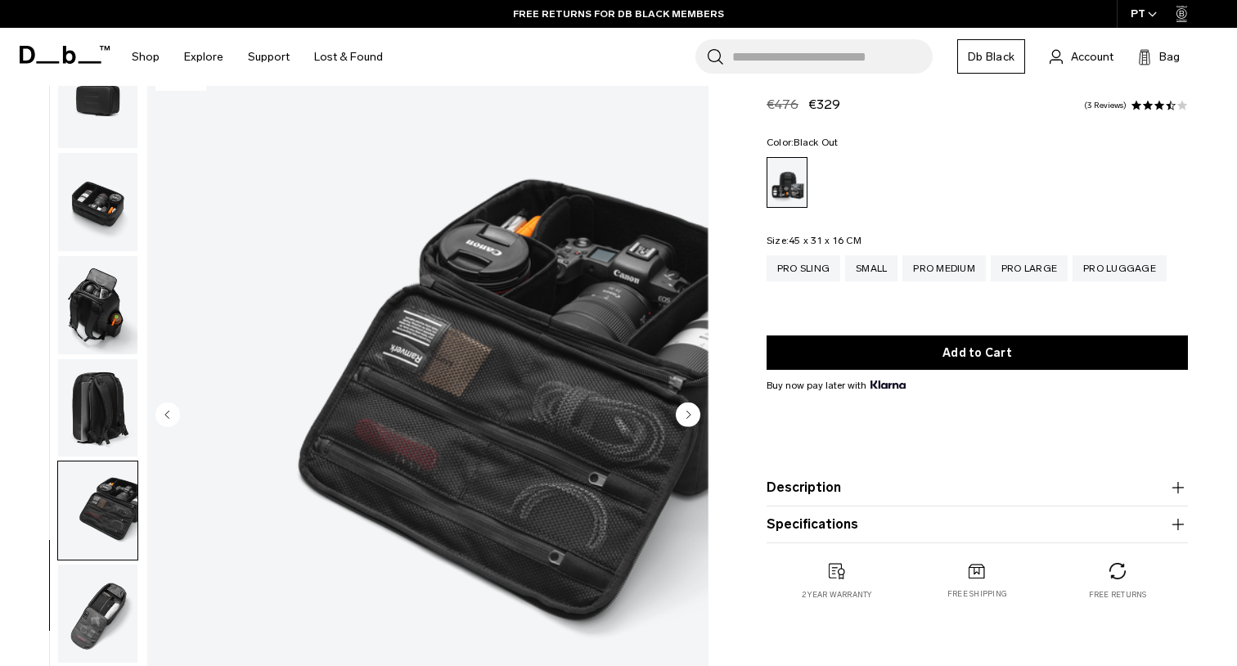
click at [101, 383] on img "button" at bounding box center [97, 408] width 79 height 98
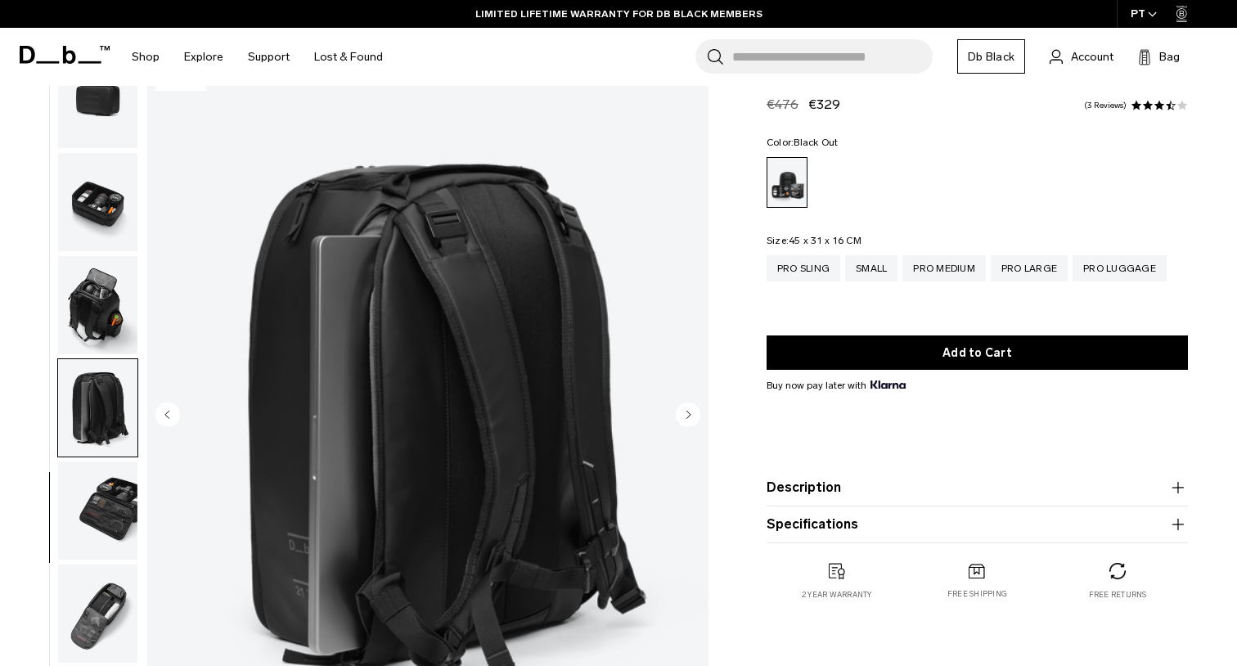
click at [86, 302] on img "button" at bounding box center [97, 305] width 79 height 98
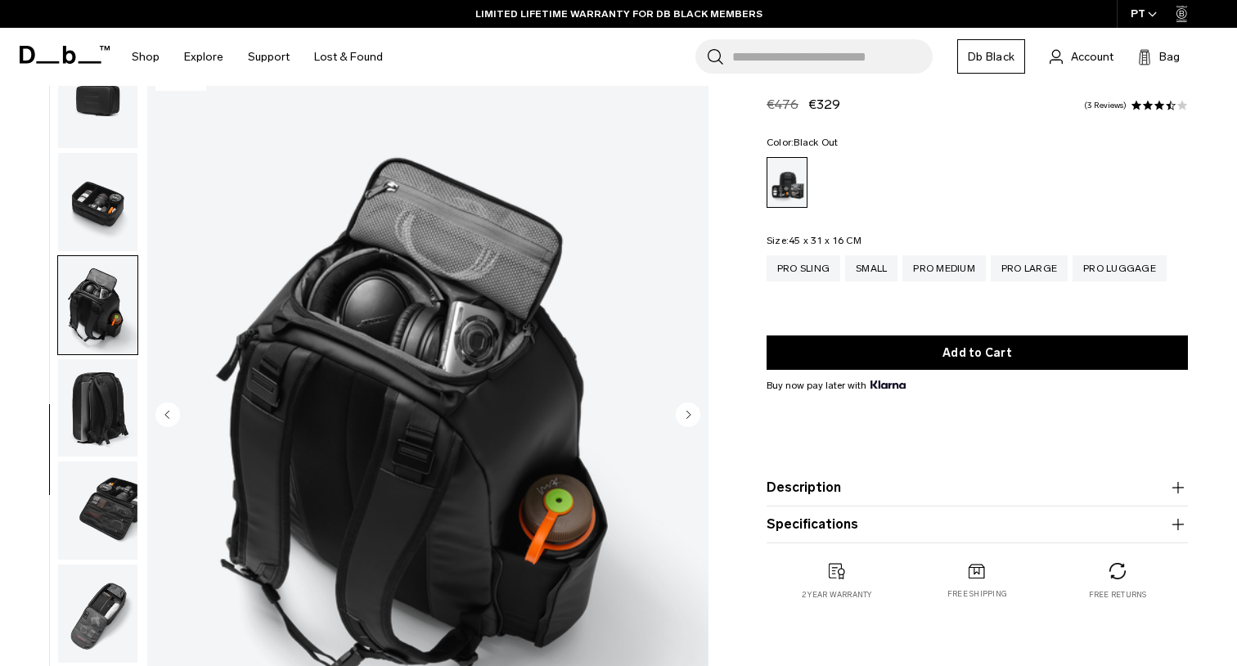
click at [92, 184] on img "button" at bounding box center [97, 202] width 79 height 98
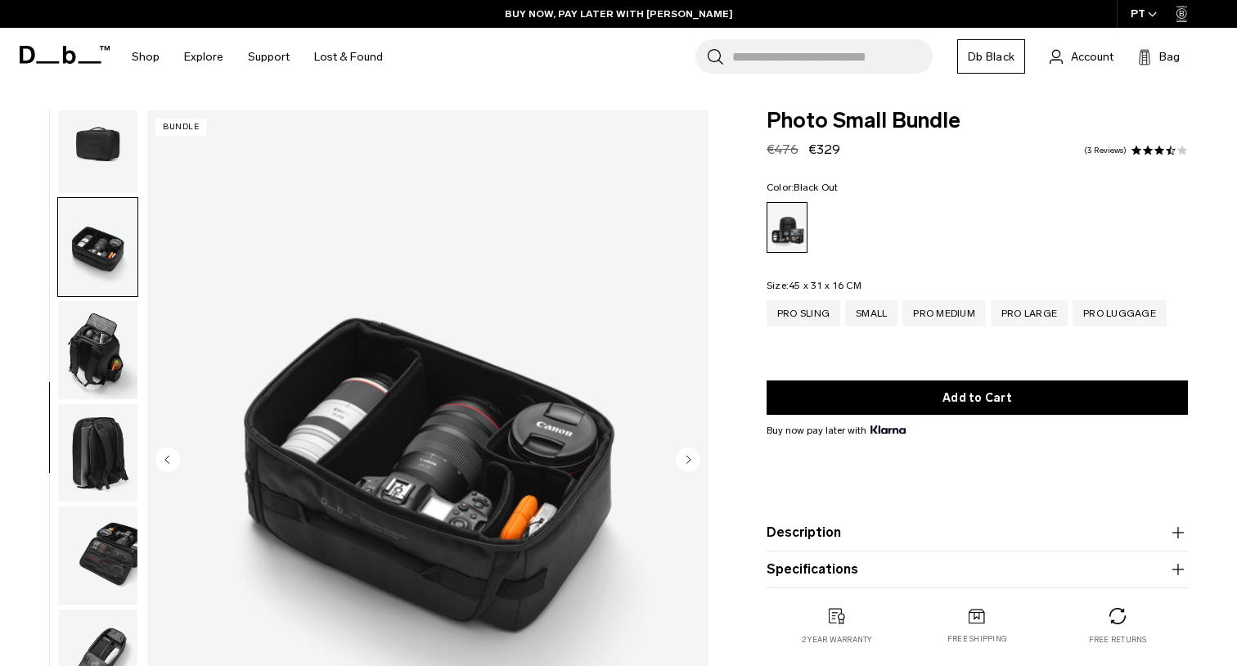
scroll to position [0, 0]
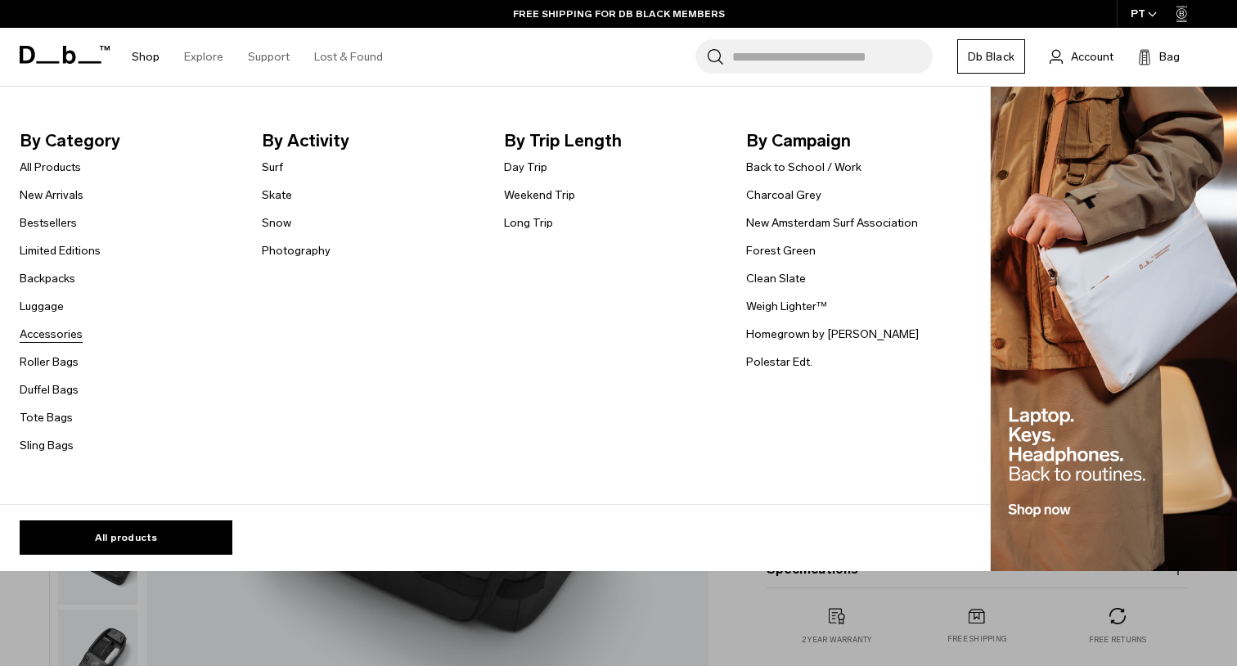
click at [61, 327] on link "Accessories" at bounding box center [51, 334] width 63 height 17
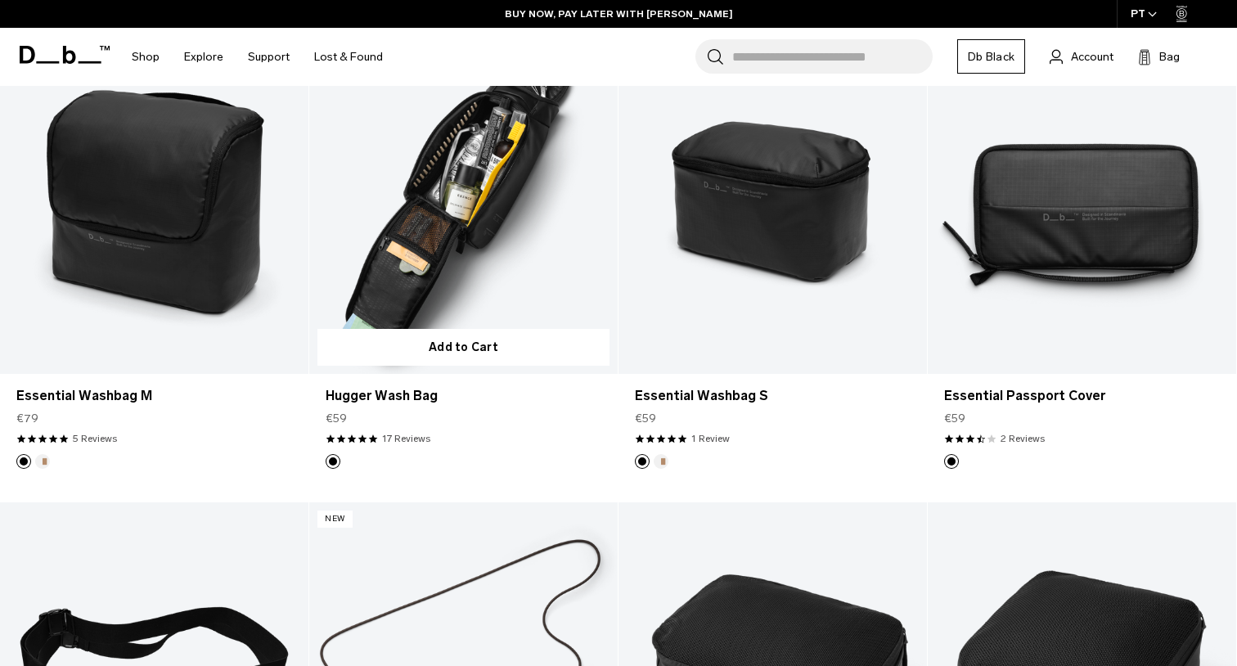
scroll to position [2251, 0]
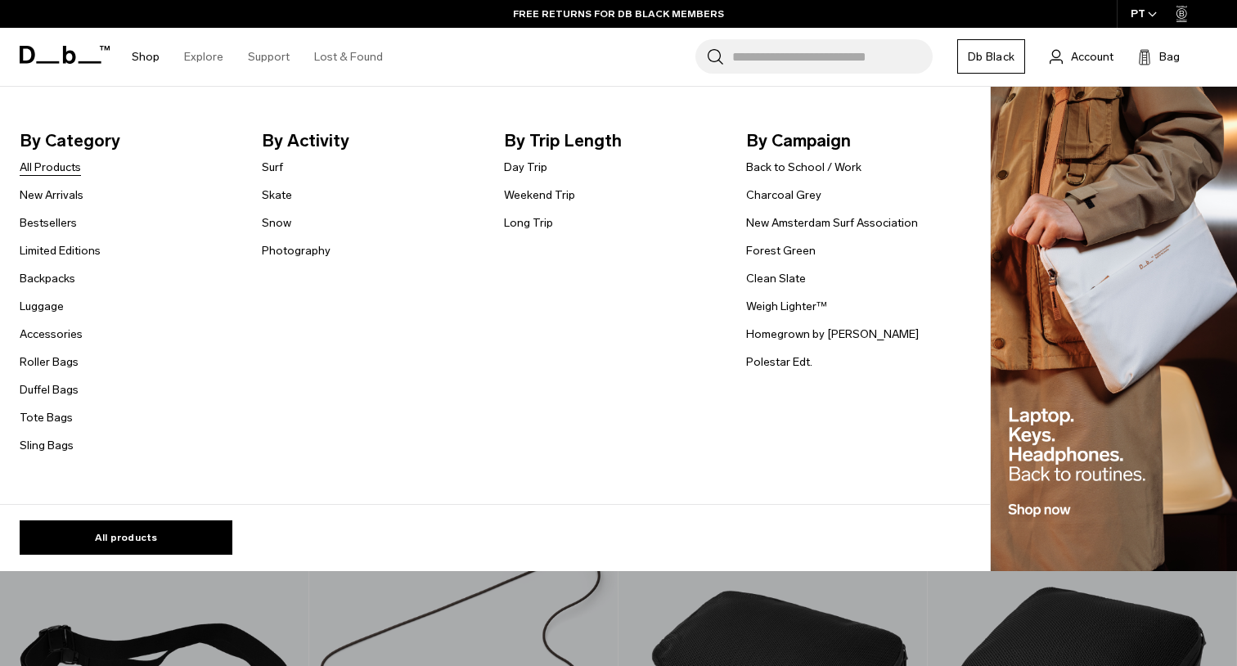
click at [74, 165] on link "All Products" at bounding box center [50, 167] width 61 height 17
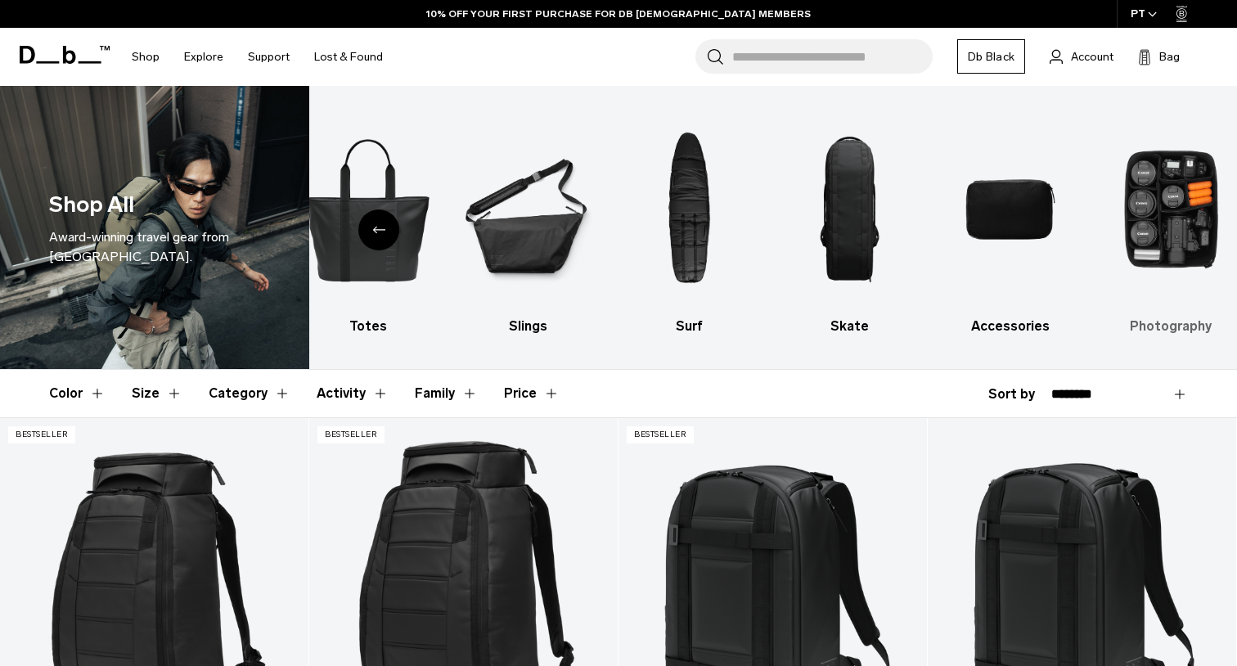
click at [1184, 187] on img "10 / 10" at bounding box center [1171, 209] width 132 height 198
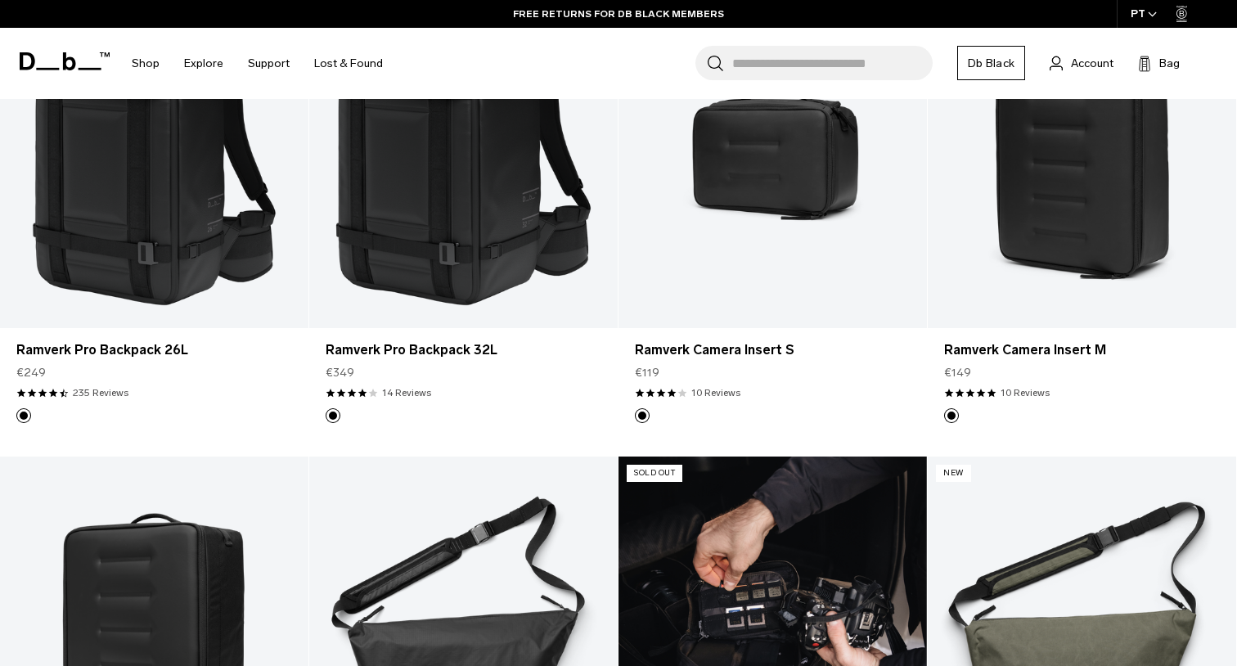
scroll to position [249, 0]
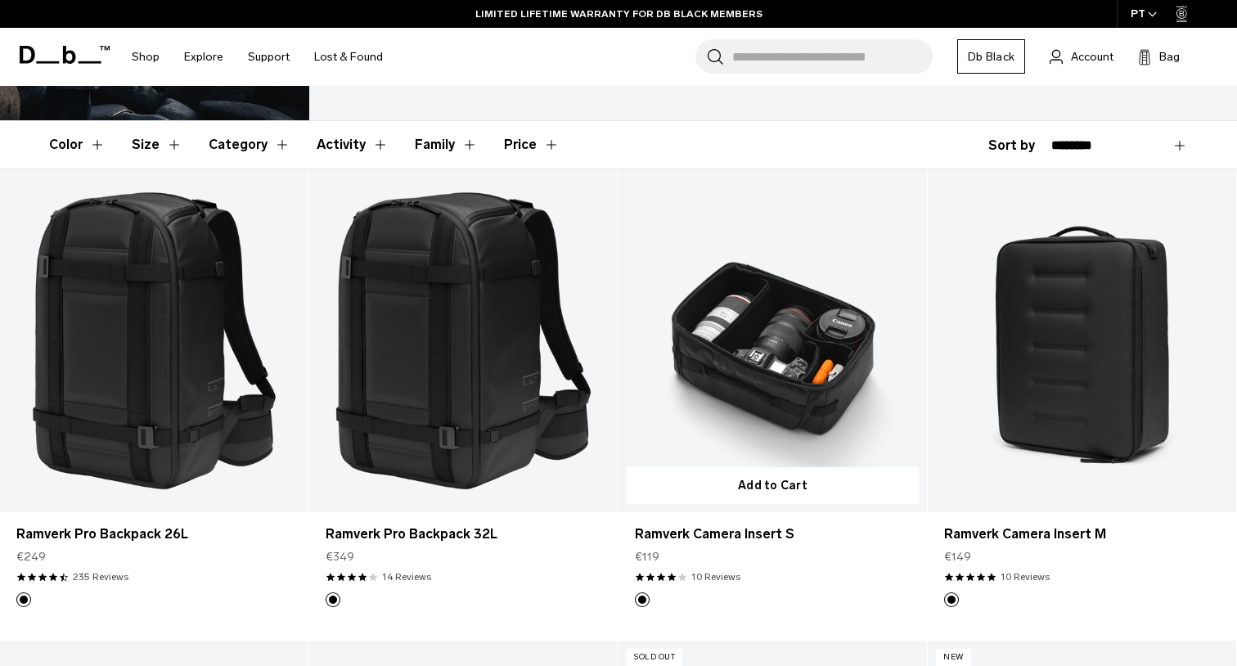
click at [790, 340] on link "Ramverk Camera Insert S" at bounding box center [773, 340] width 308 height 343
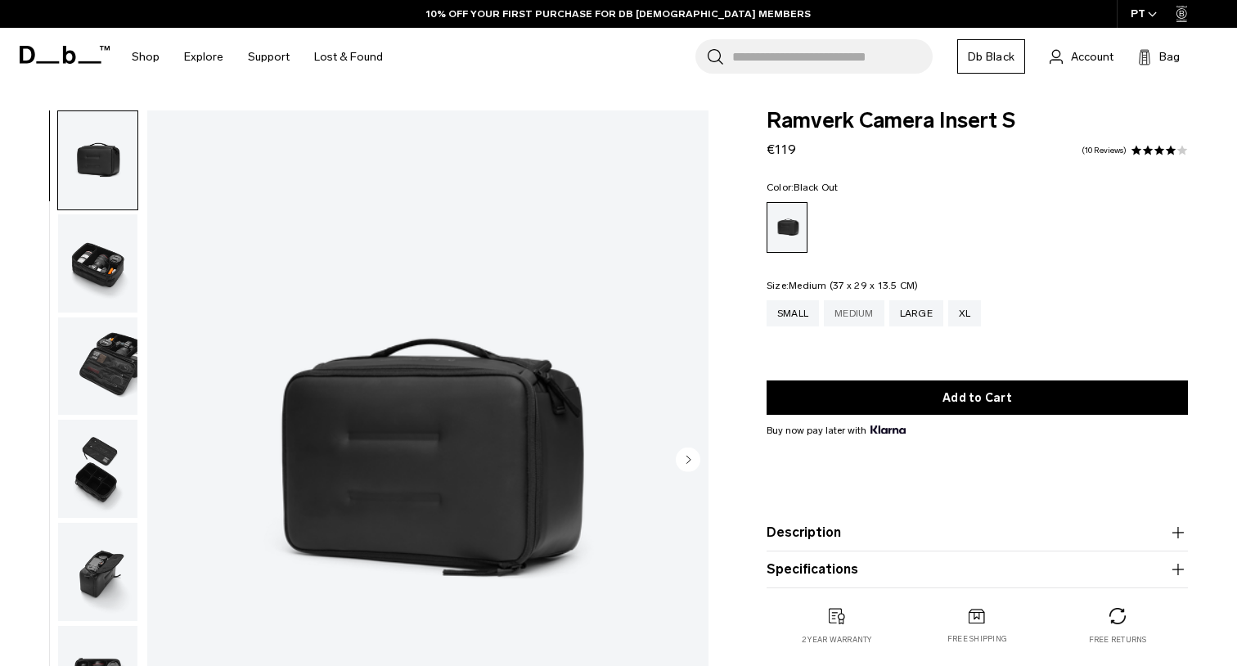
click at [857, 316] on div "Medium" at bounding box center [854, 313] width 61 height 26
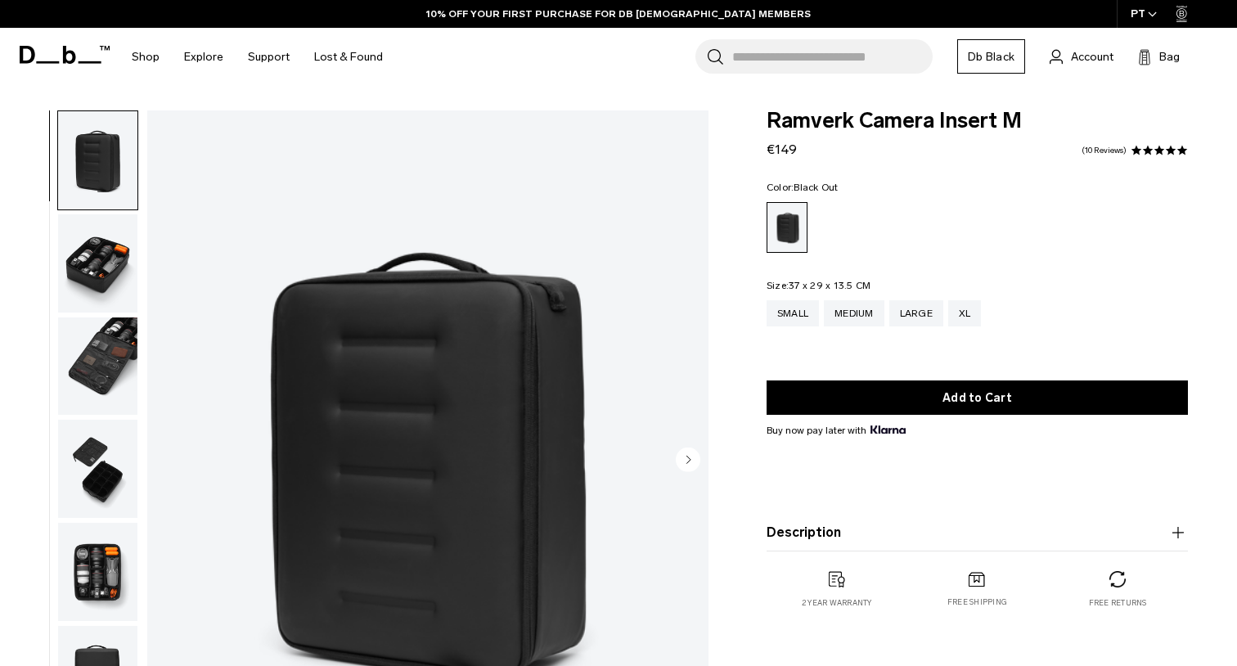
click at [97, 263] on img "button" at bounding box center [97, 263] width 79 height 98
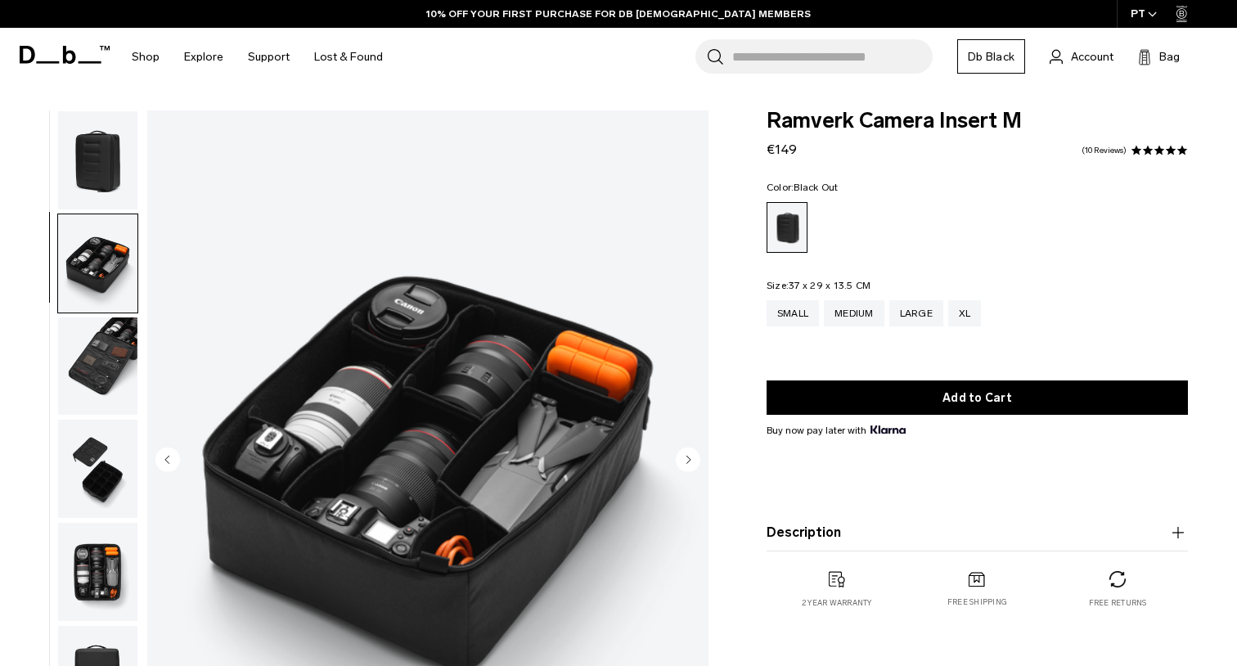
scroll to position [25, 0]
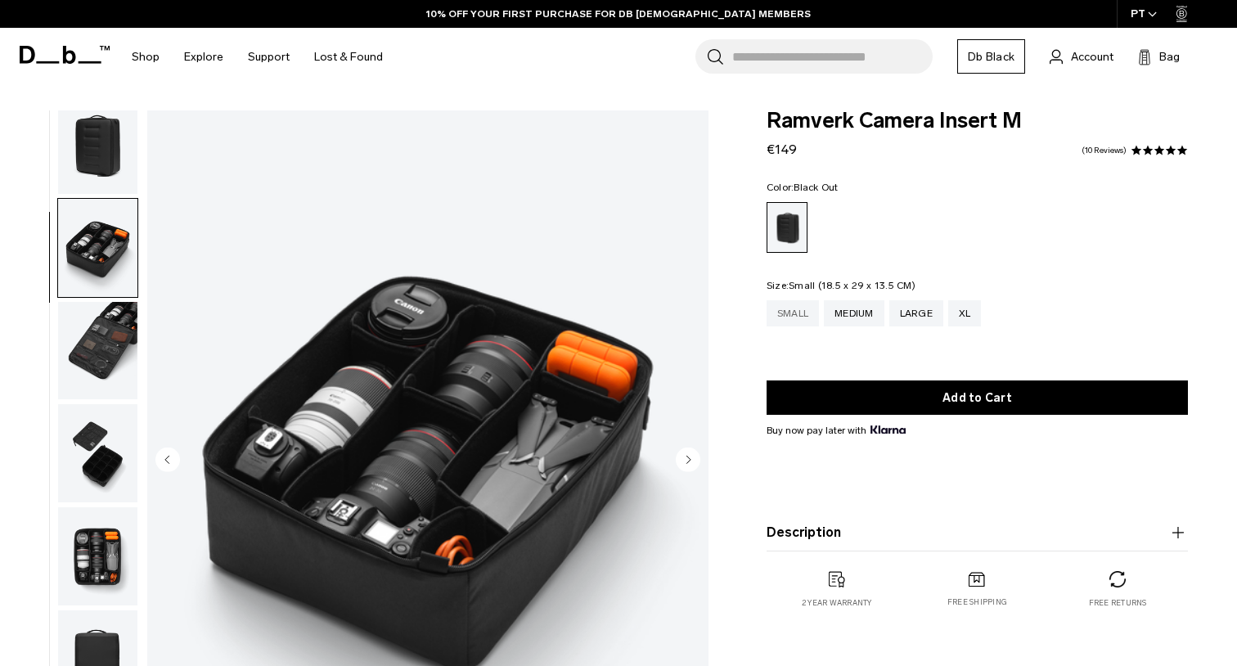
click at [792, 318] on div "Small" at bounding box center [793, 313] width 52 height 26
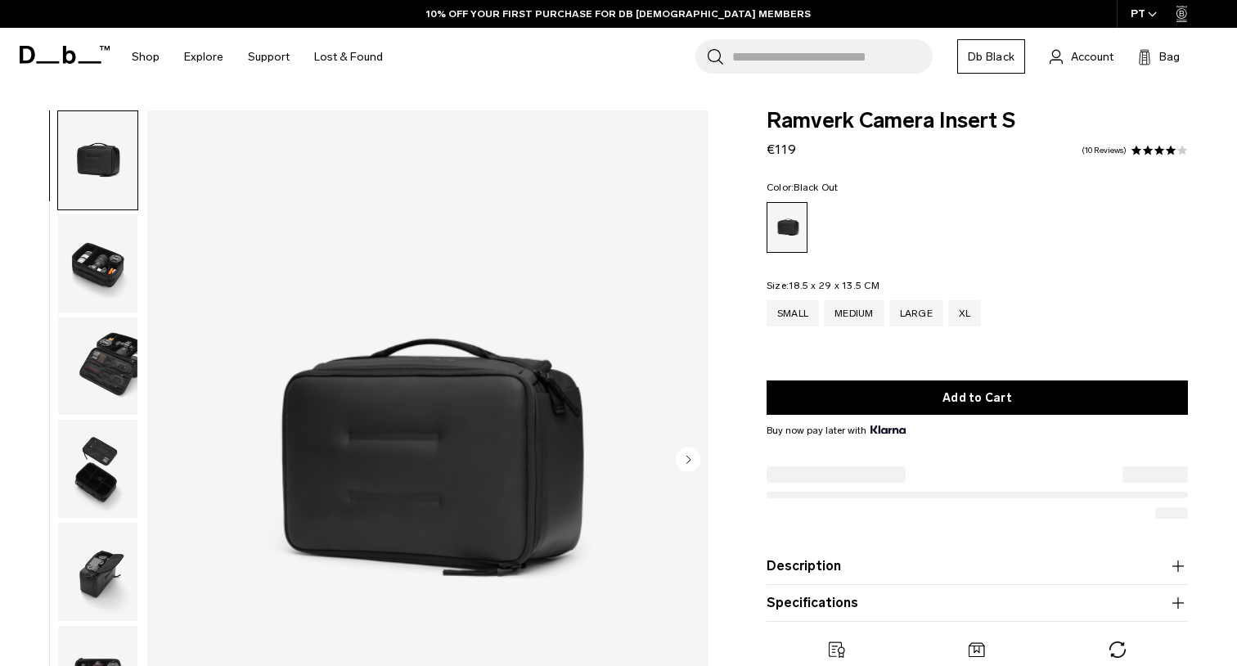
click at [110, 269] on img "button" at bounding box center [97, 263] width 79 height 98
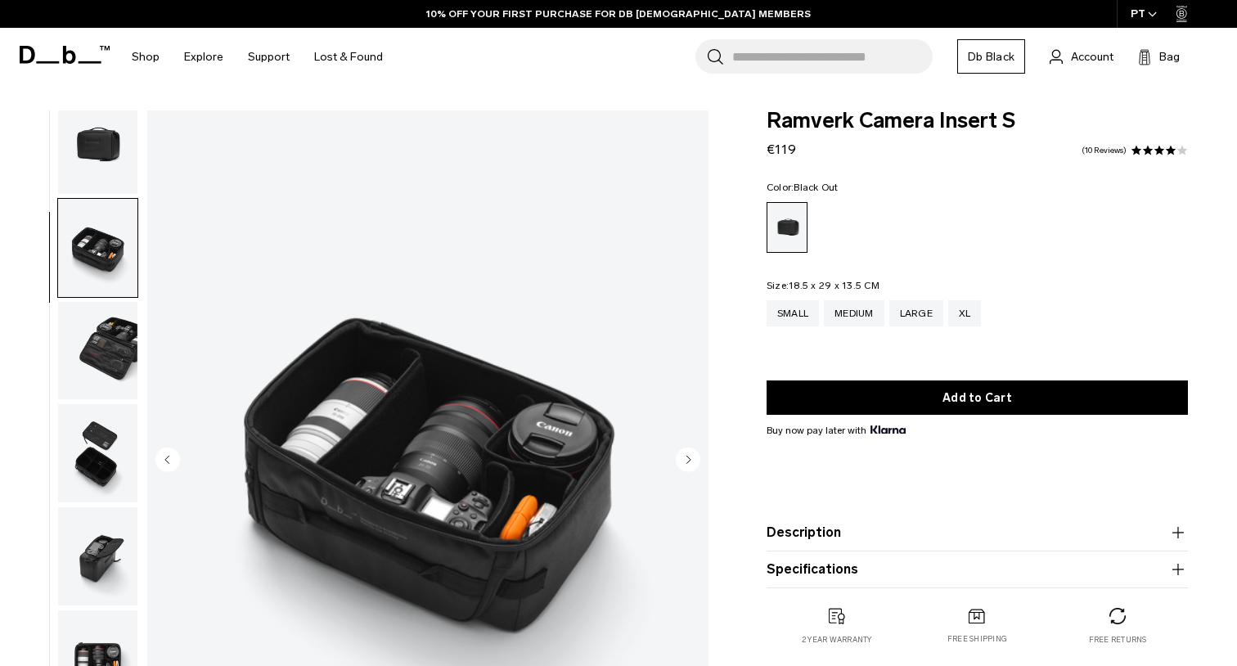
click at [103, 330] on img "button" at bounding box center [97, 351] width 79 height 98
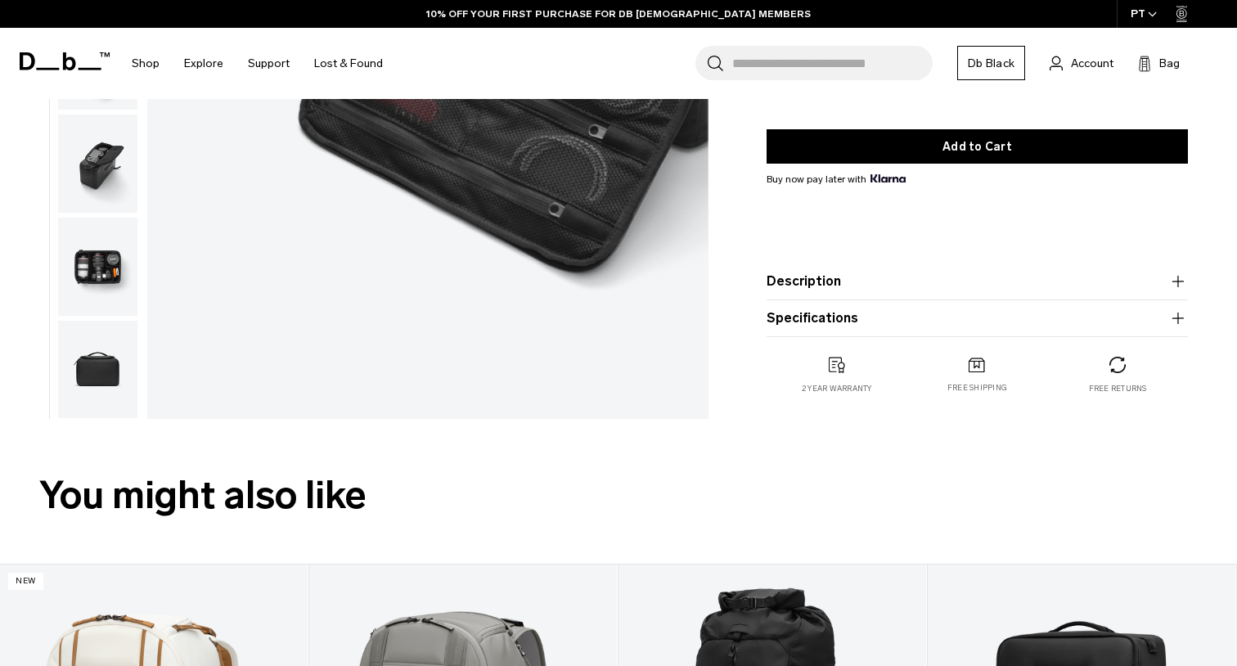
scroll to position [407, 0]
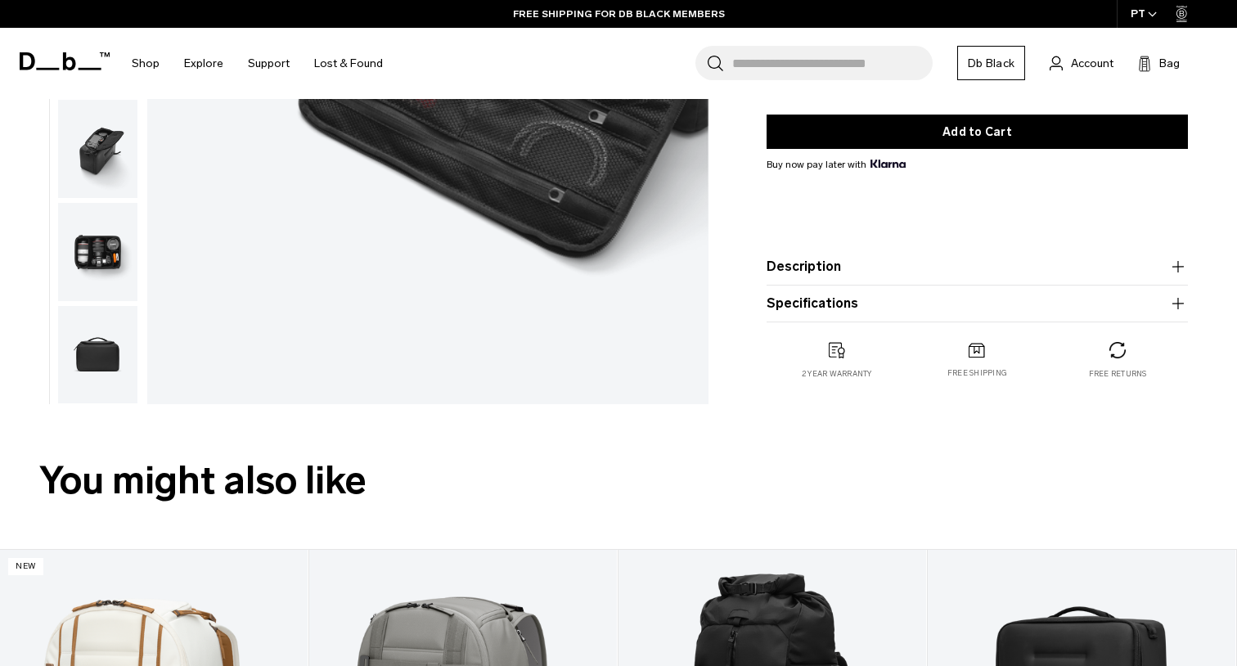
click at [100, 245] on img "button" at bounding box center [97, 252] width 79 height 98
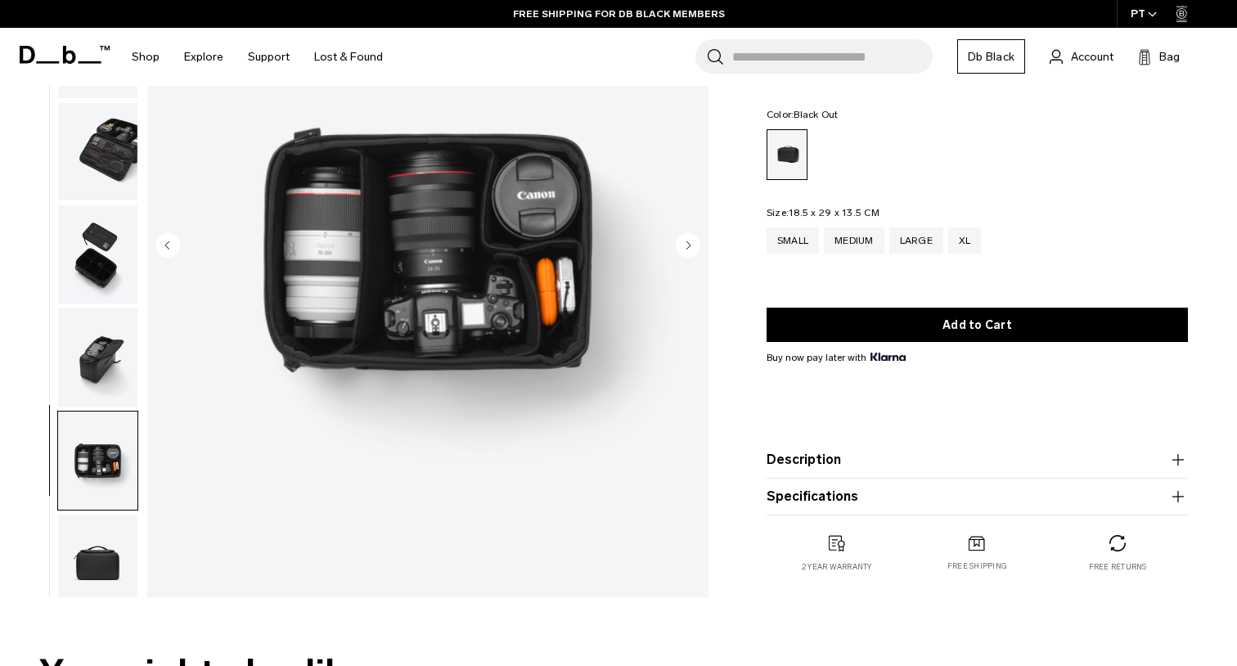
scroll to position [185, 0]
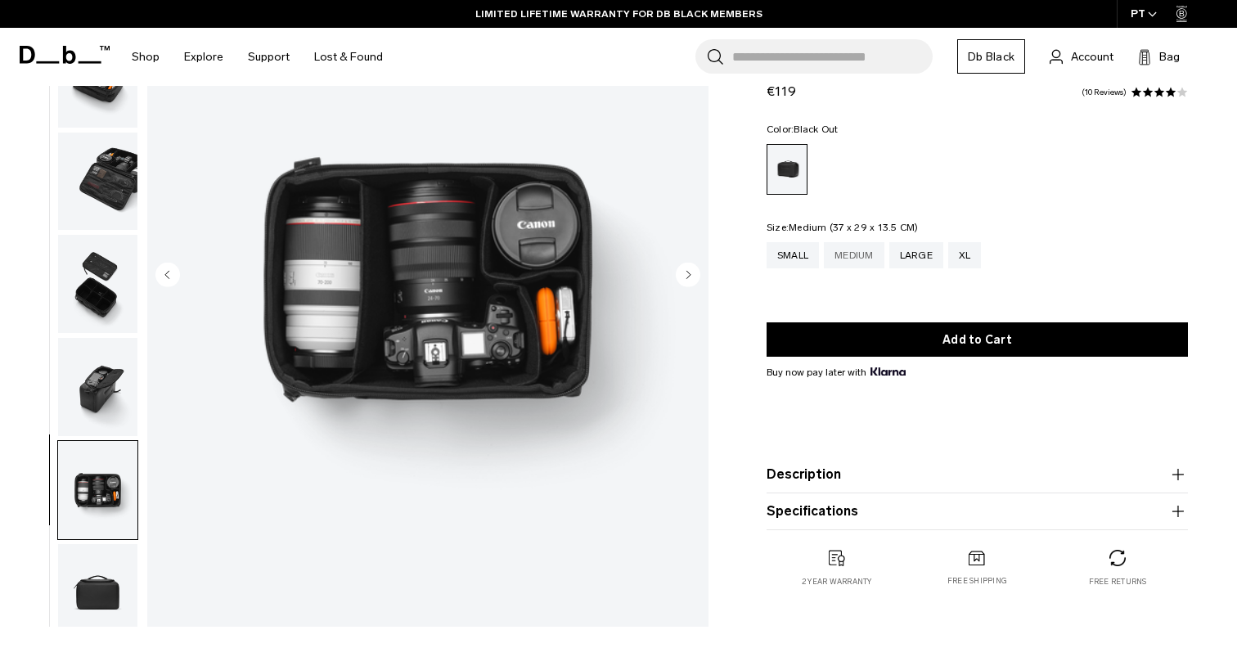
click at [849, 257] on div "Medium" at bounding box center [854, 255] width 61 height 26
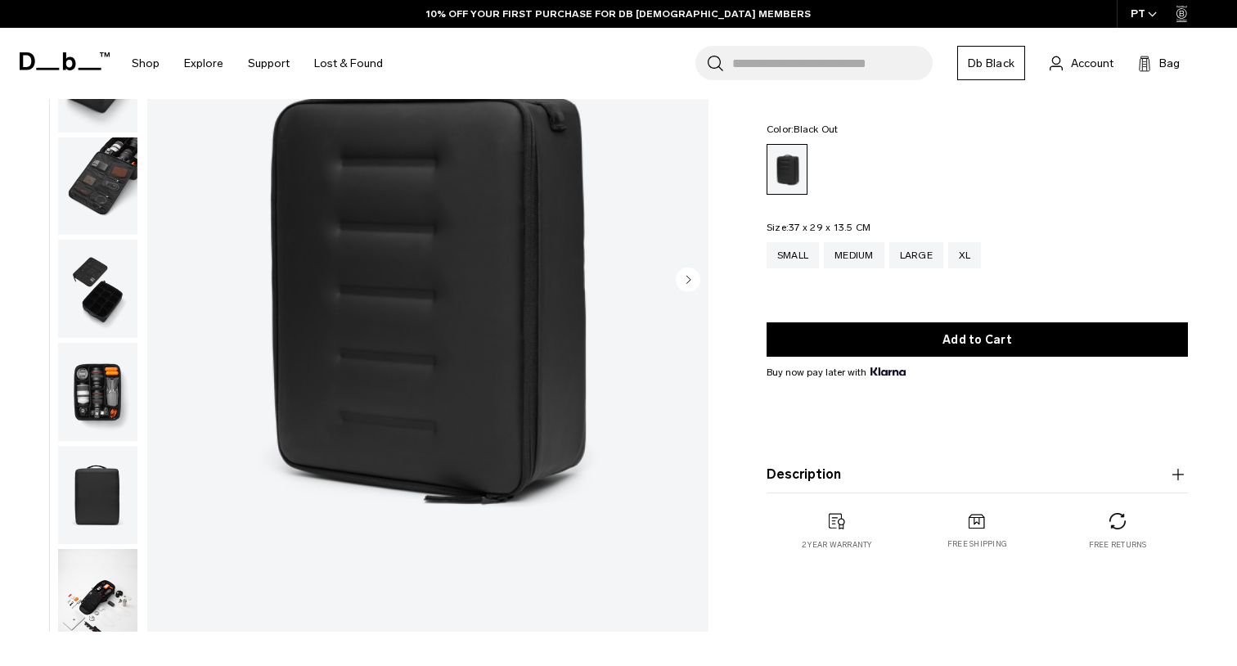
click at [99, 398] on img "button" at bounding box center [97, 392] width 79 height 98
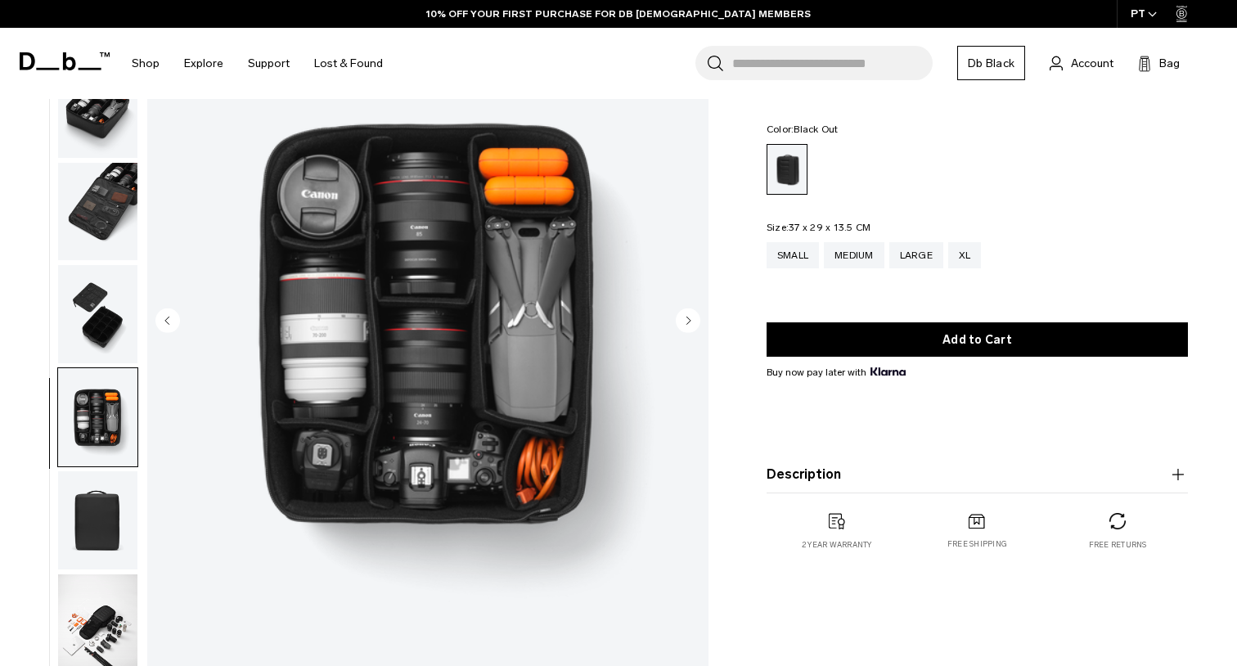
scroll to position [133, 0]
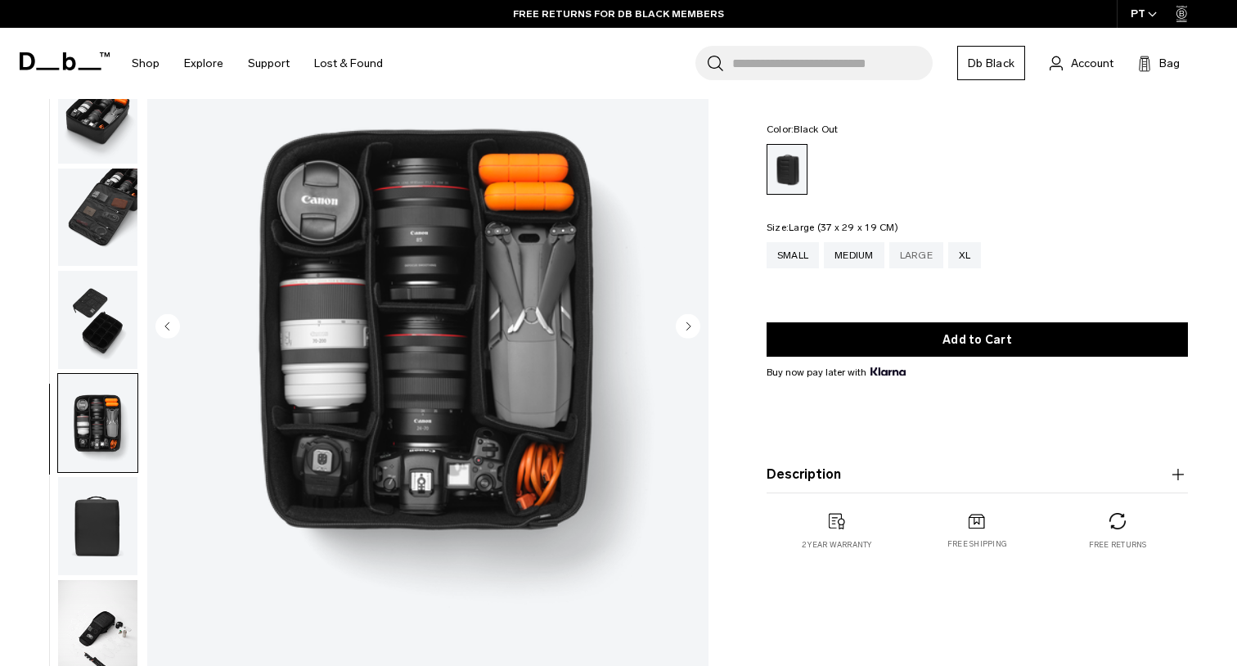
click at [936, 254] on div "Large" at bounding box center [916, 255] width 54 height 26
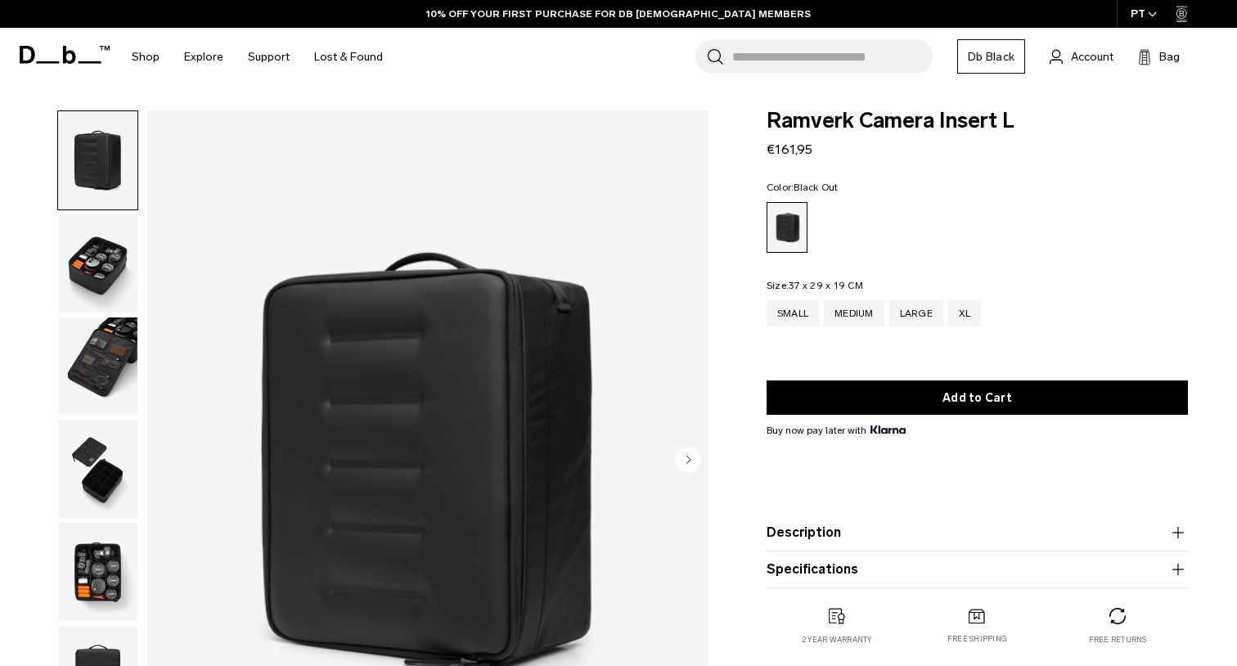
click at [104, 252] on img "button" at bounding box center [97, 263] width 79 height 98
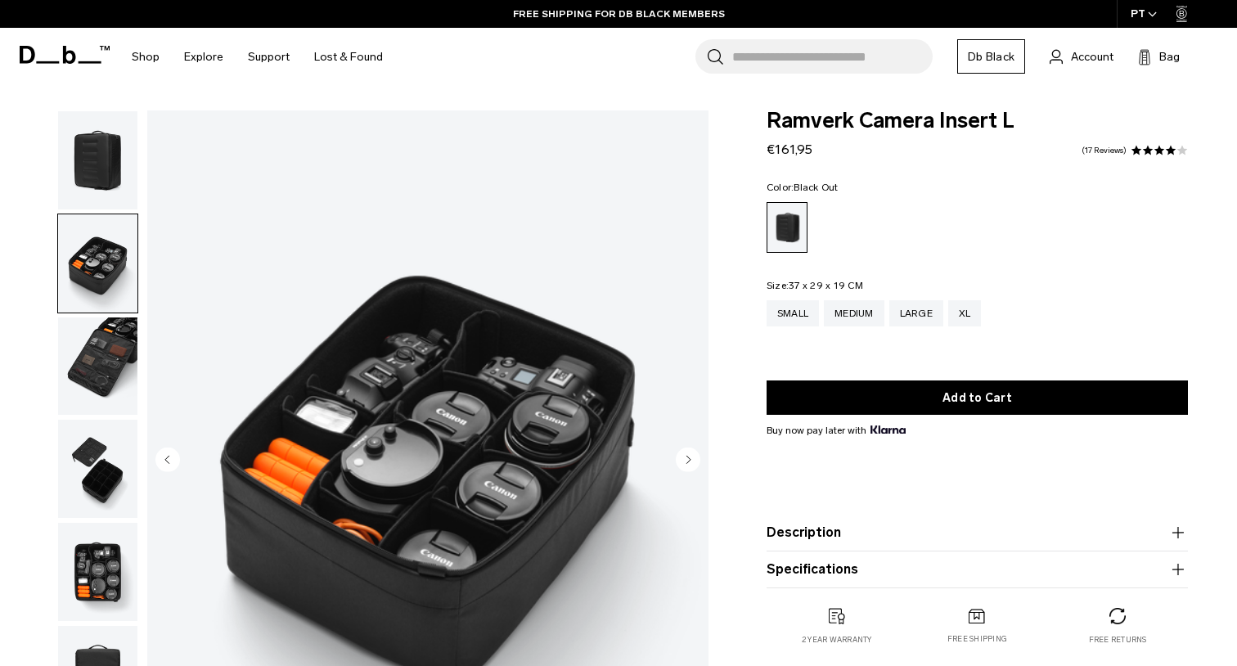
click at [100, 560] on img "button" at bounding box center [97, 572] width 79 height 98
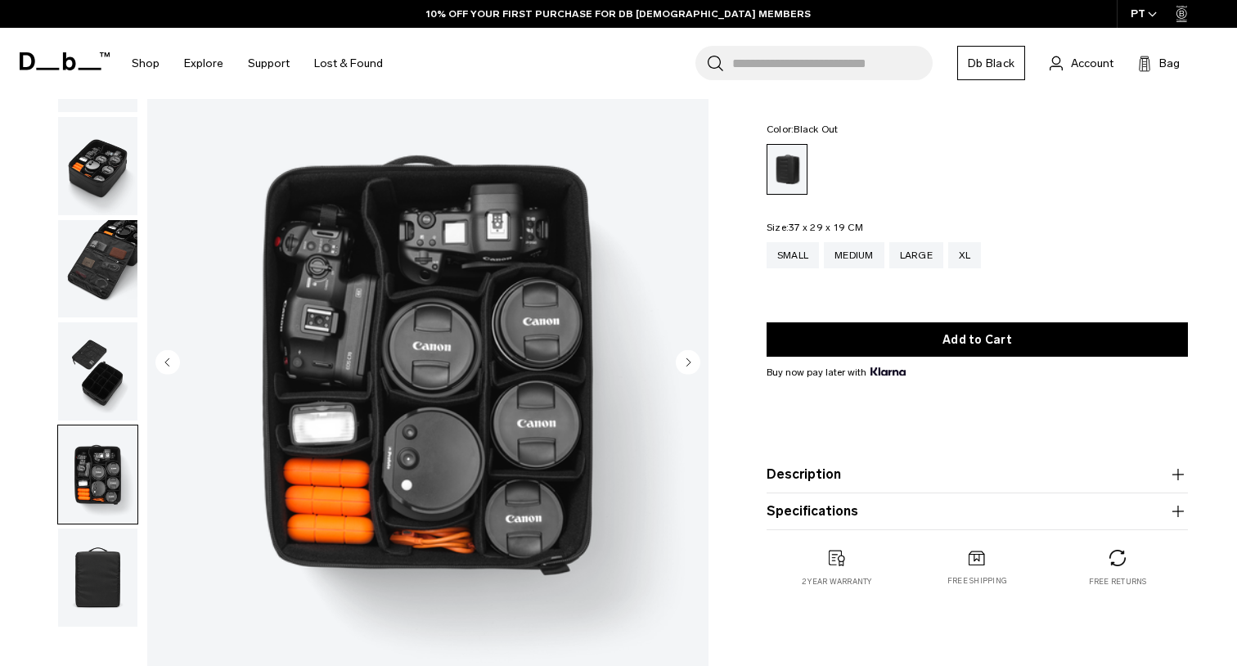
scroll to position [133, 0]
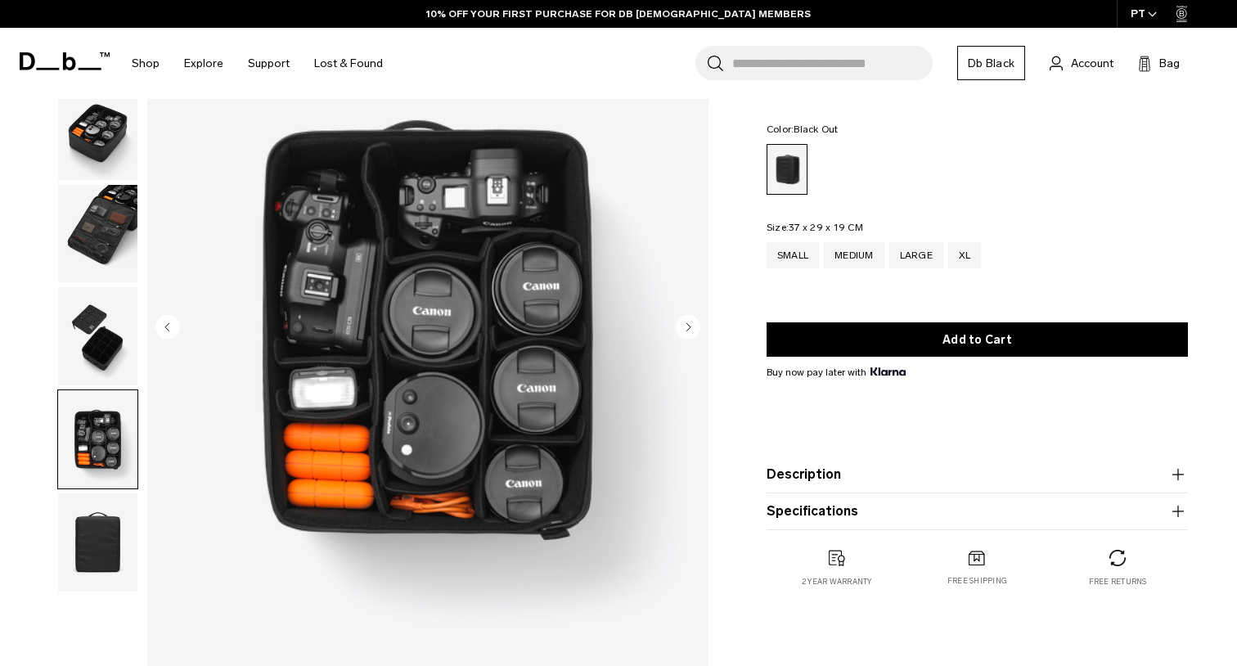
click at [96, 557] on img "button" at bounding box center [97, 542] width 79 height 98
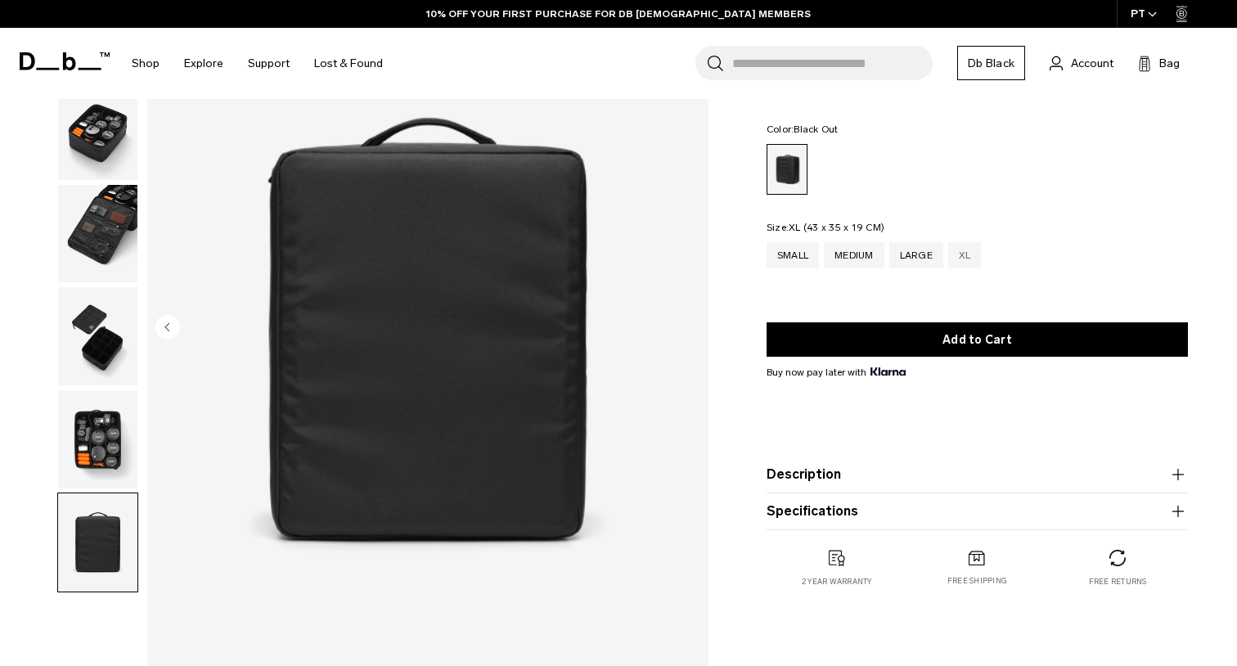
click at [968, 262] on div "XL" at bounding box center [965, 255] width 34 height 26
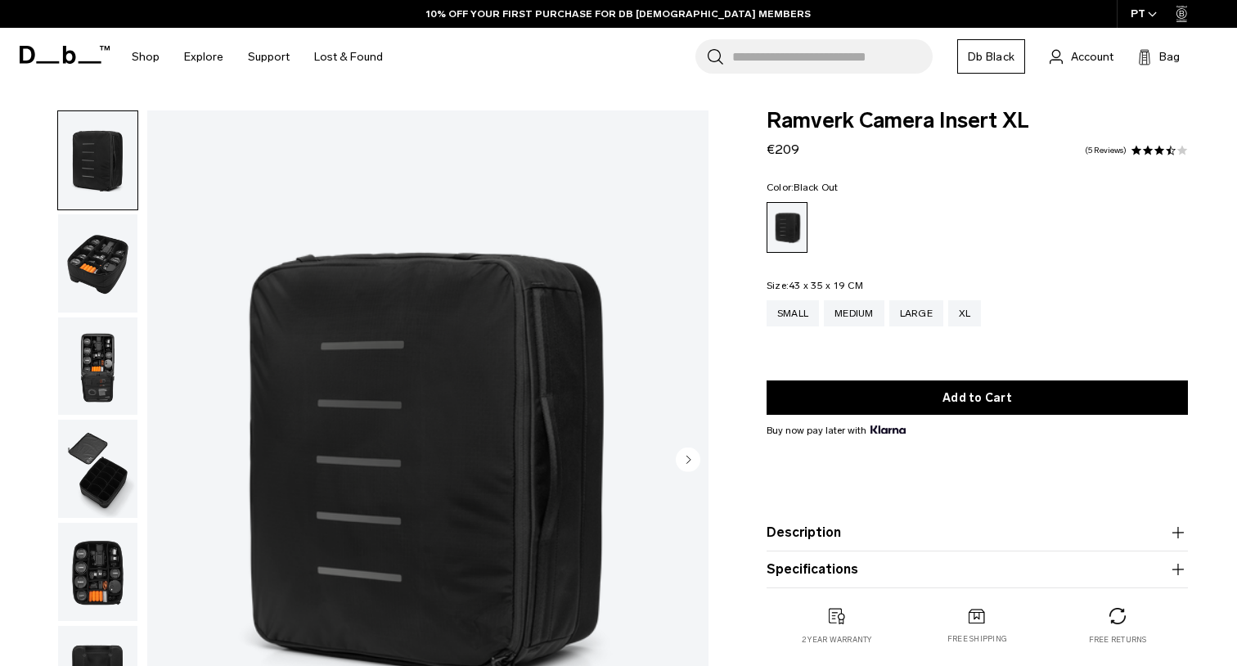
click at [116, 265] on img "button" at bounding box center [97, 263] width 79 height 98
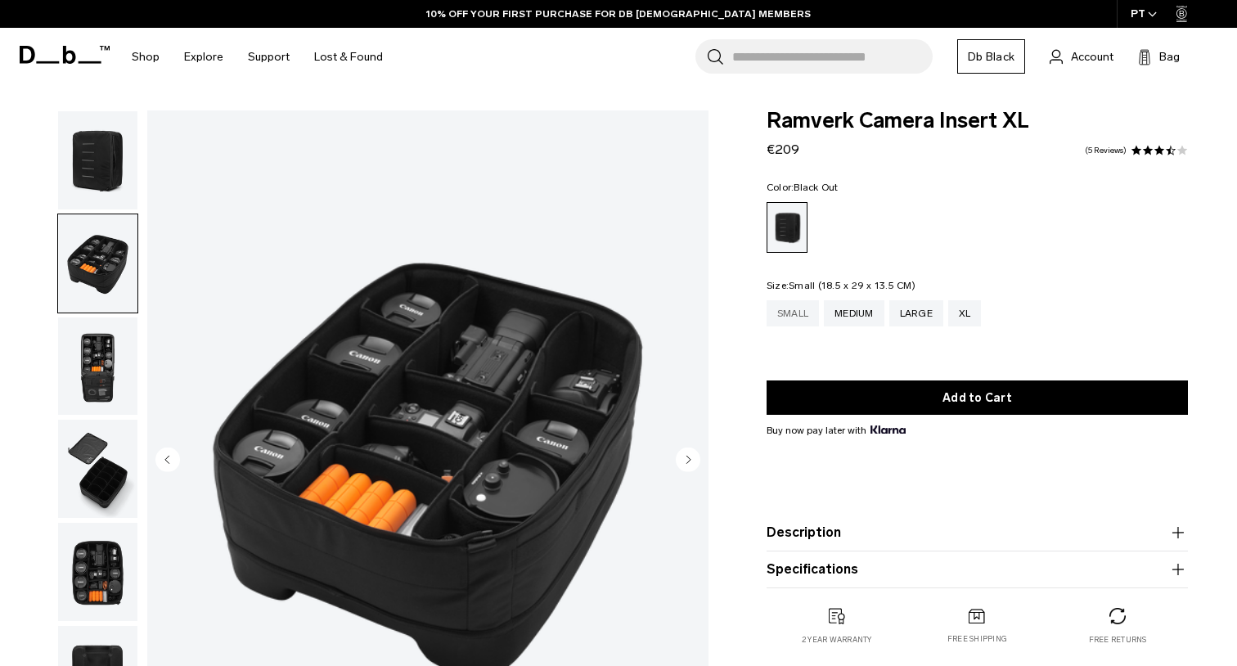
click at [790, 320] on div "Small" at bounding box center [793, 313] width 52 height 26
click at [794, 313] on div "Small" at bounding box center [793, 313] width 52 height 26
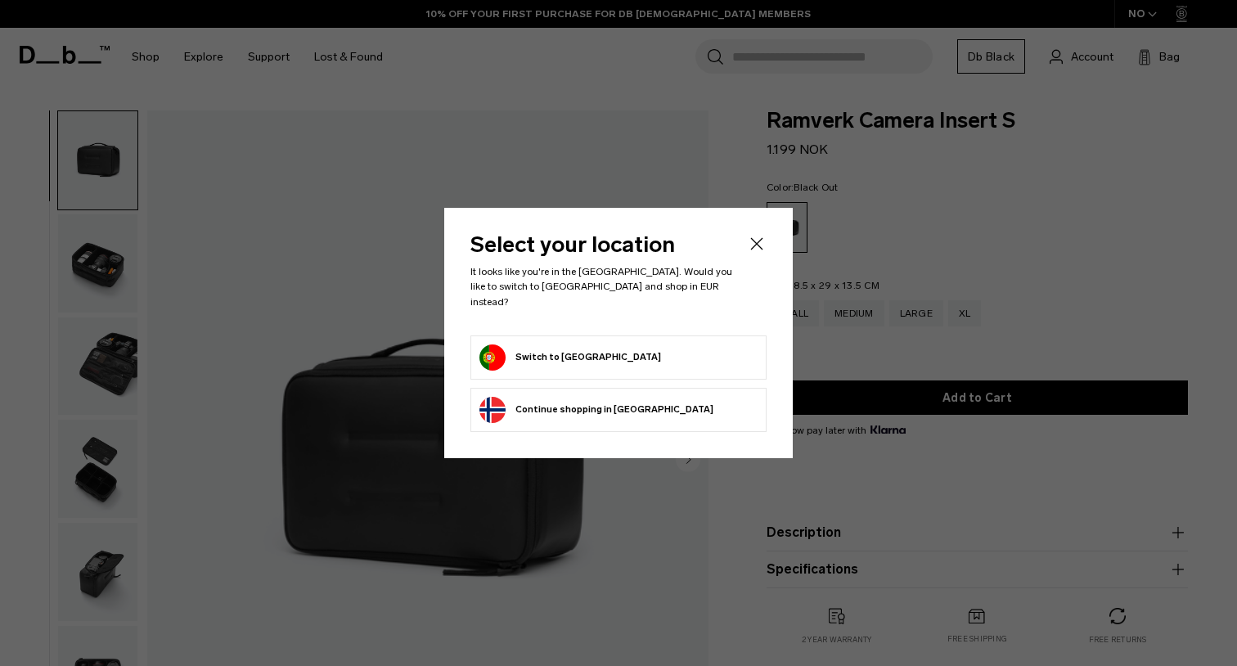
click at [553, 344] on button "Switch to Portugal" at bounding box center [570, 357] width 182 height 26
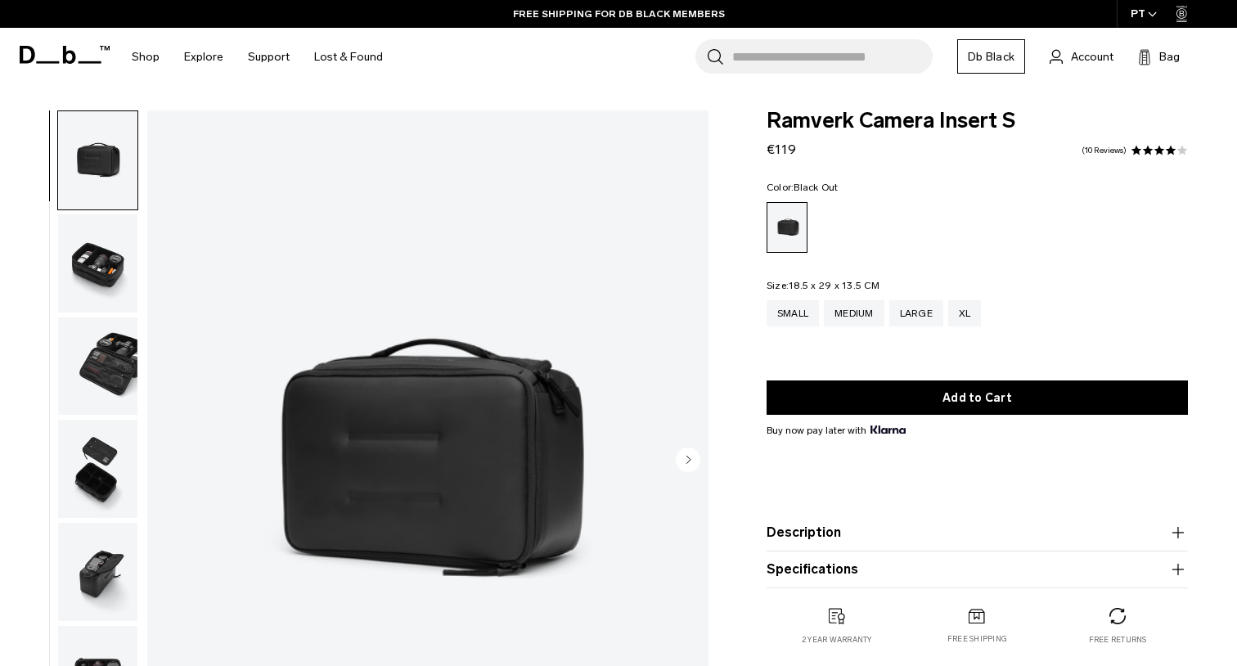
click at [114, 358] on img "button" at bounding box center [97, 366] width 79 height 98
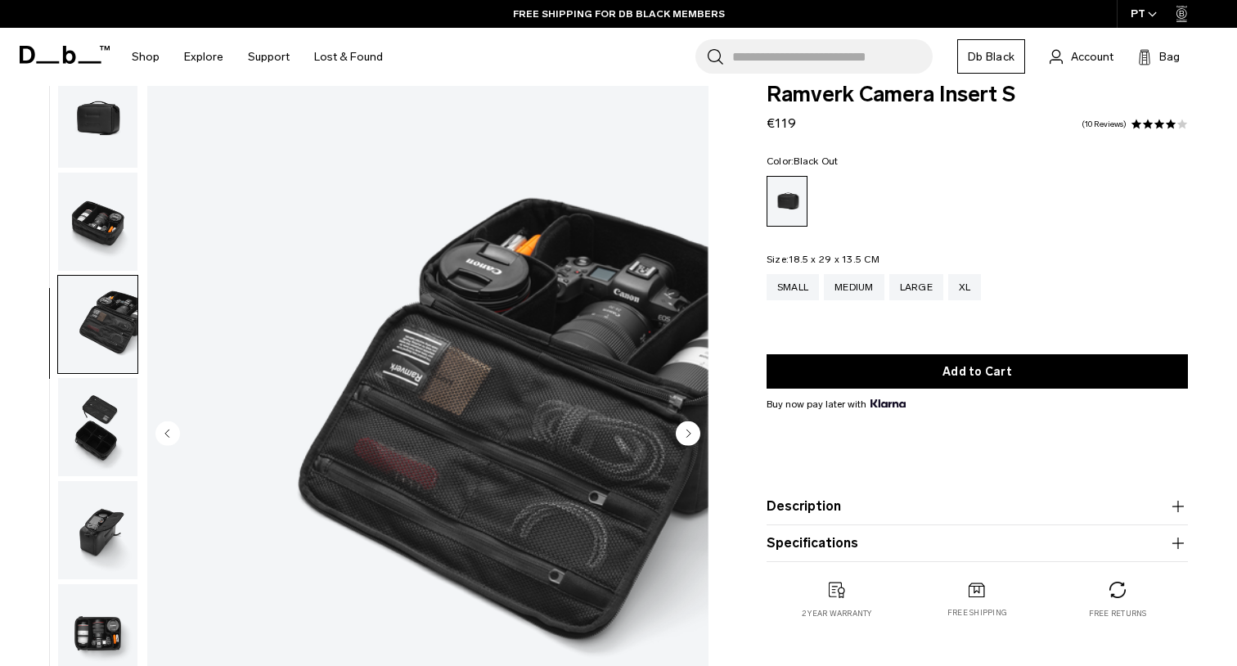
scroll to position [32, 0]
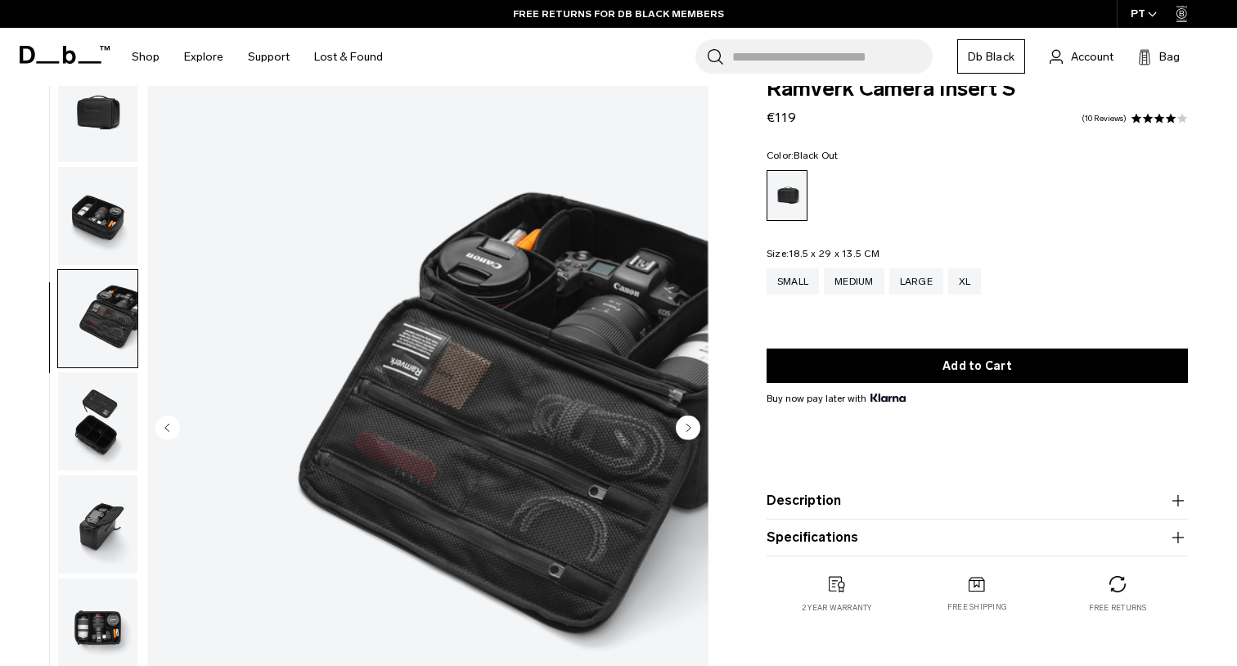
click at [686, 423] on circle "Next slide" at bounding box center [688, 427] width 25 height 25
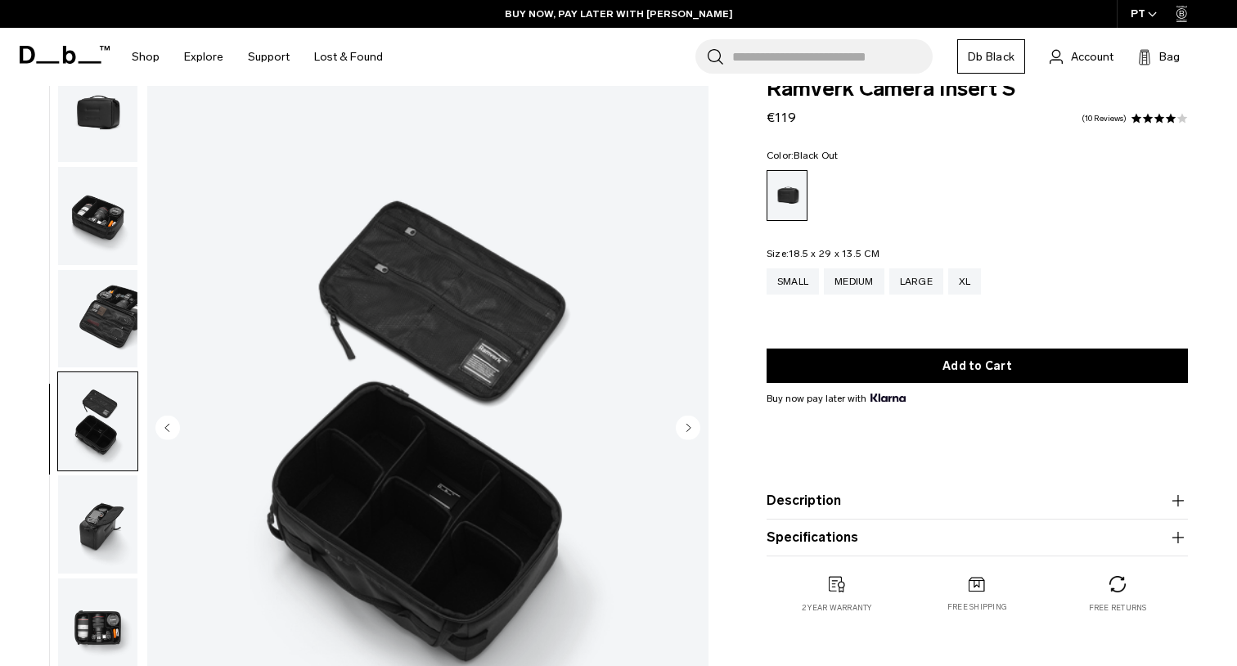
click at [693, 434] on circle "Next slide" at bounding box center [688, 427] width 25 height 25
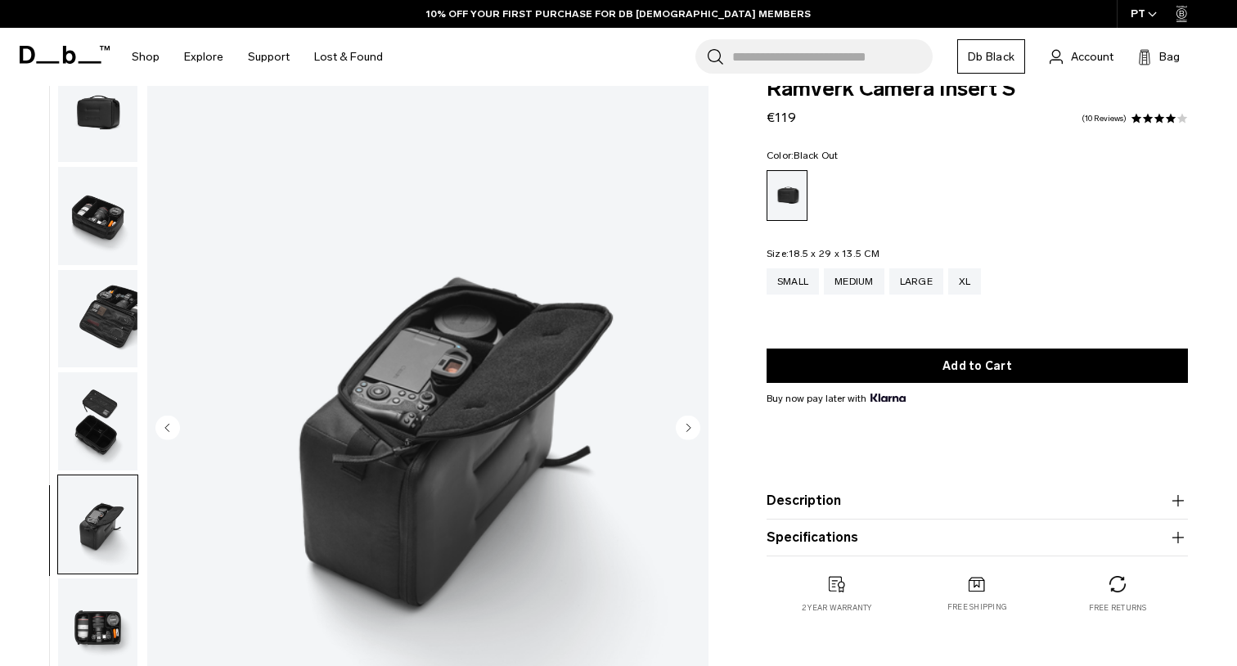
click at [693, 434] on circle "Next slide" at bounding box center [688, 427] width 25 height 25
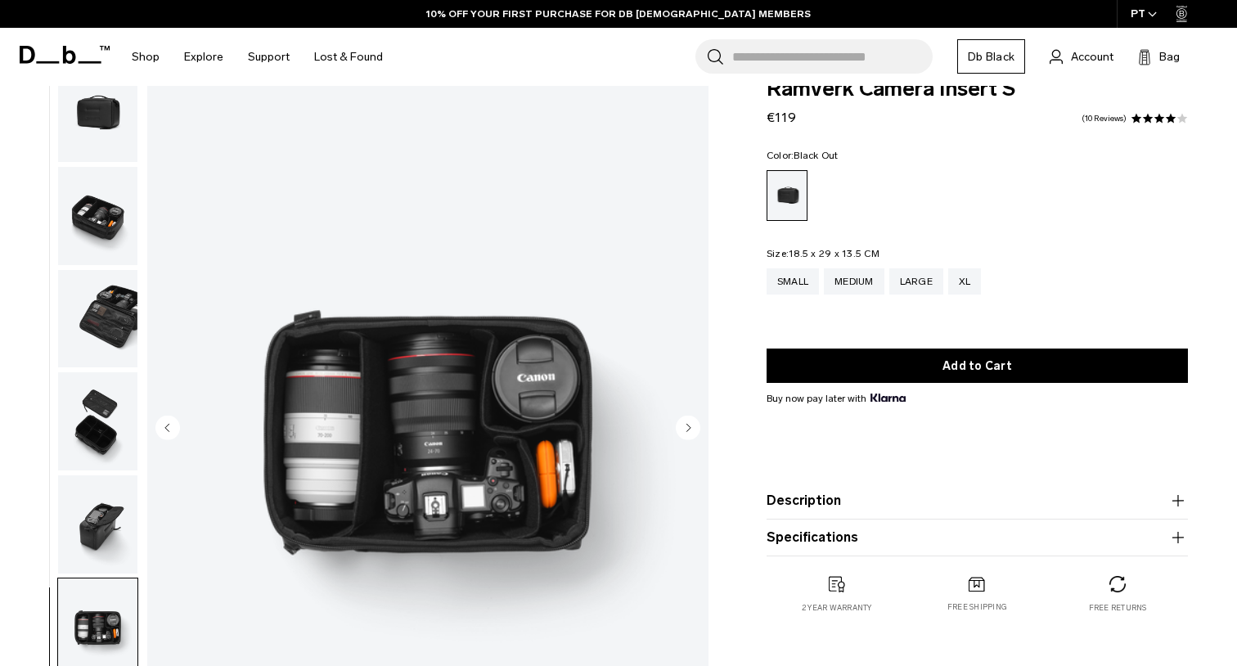
click at [693, 434] on circle "Next slide" at bounding box center [688, 427] width 25 height 25
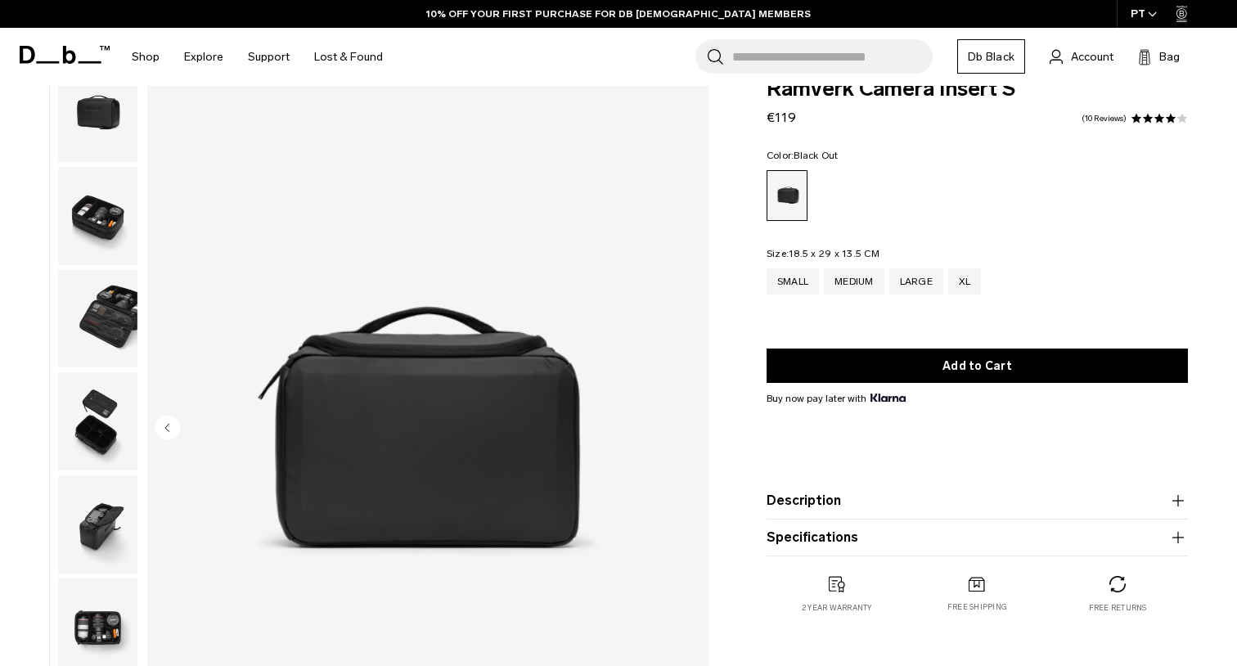
click at [693, 434] on img "7 / 7" at bounding box center [427, 429] width 561 height 701
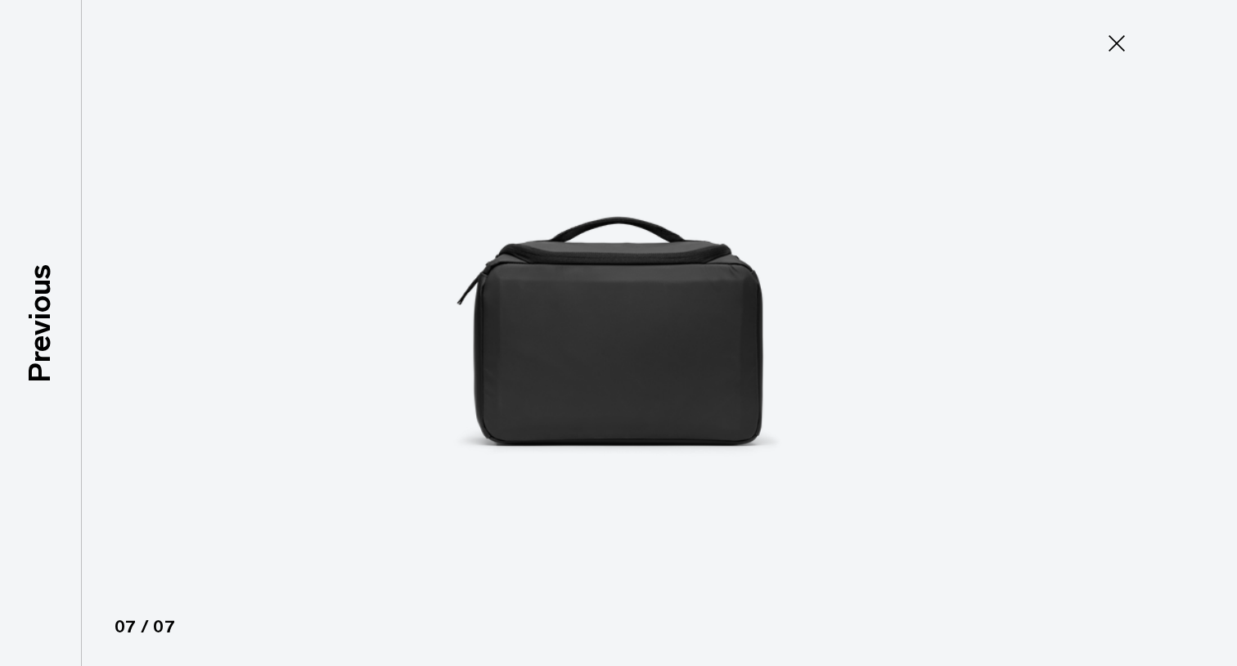
click at [649, 417] on img at bounding box center [618, 333] width 736 height 666
click at [1117, 45] on icon at bounding box center [1117, 43] width 26 height 26
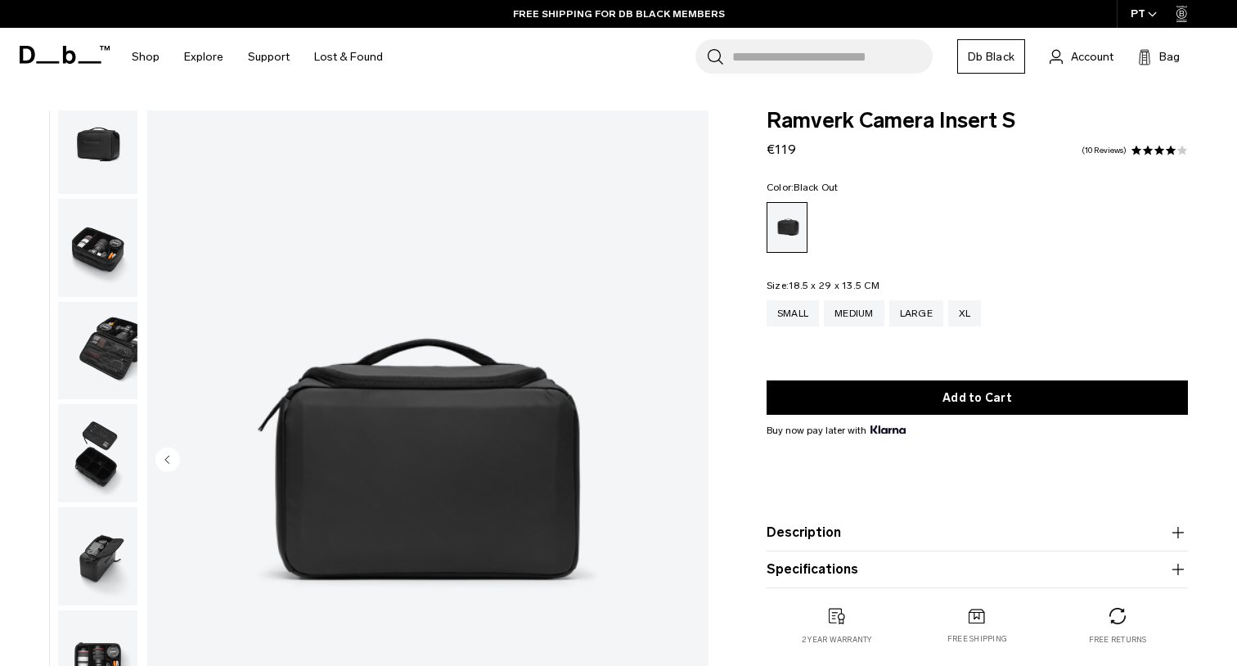
scroll to position [0, 0]
